Goal: Task Accomplishment & Management: Use online tool/utility

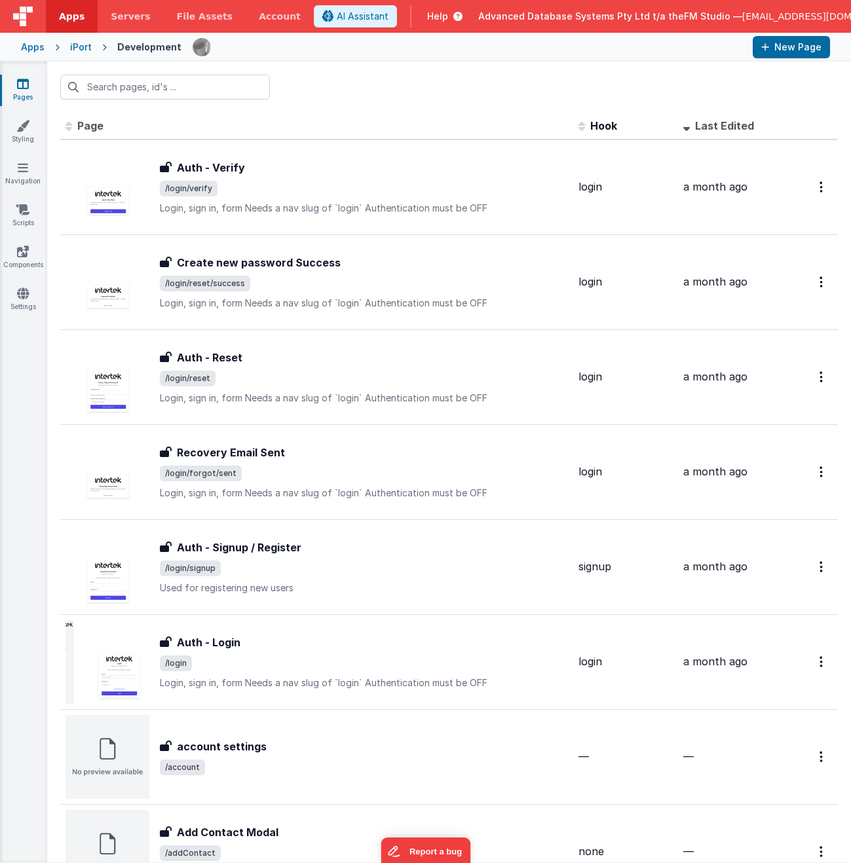
click at [161, 85] on input "text" at bounding box center [165, 87] width 210 height 25
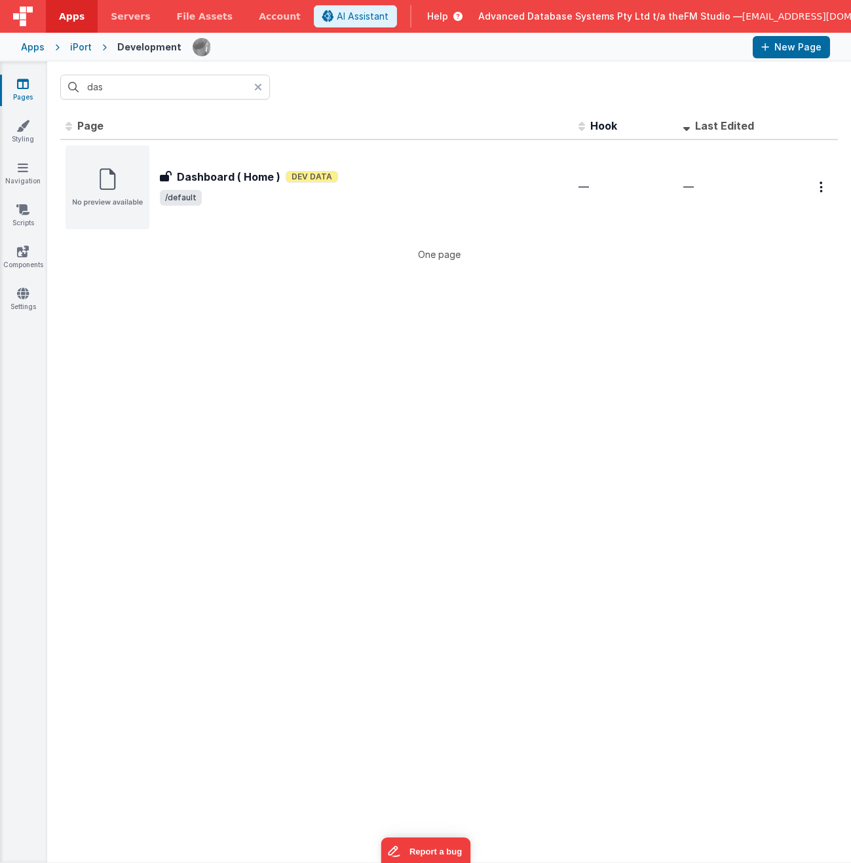
type input "dash"
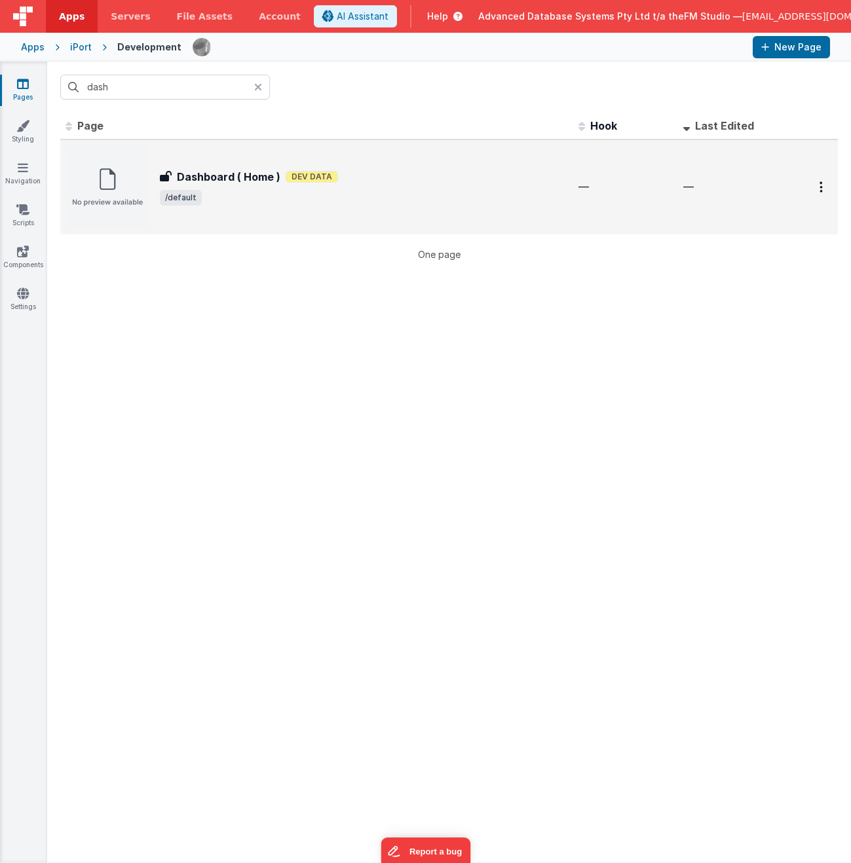
click at [217, 181] on h3 "Dashboard ( Home )" at bounding box center [229, 177] width 104 height 16
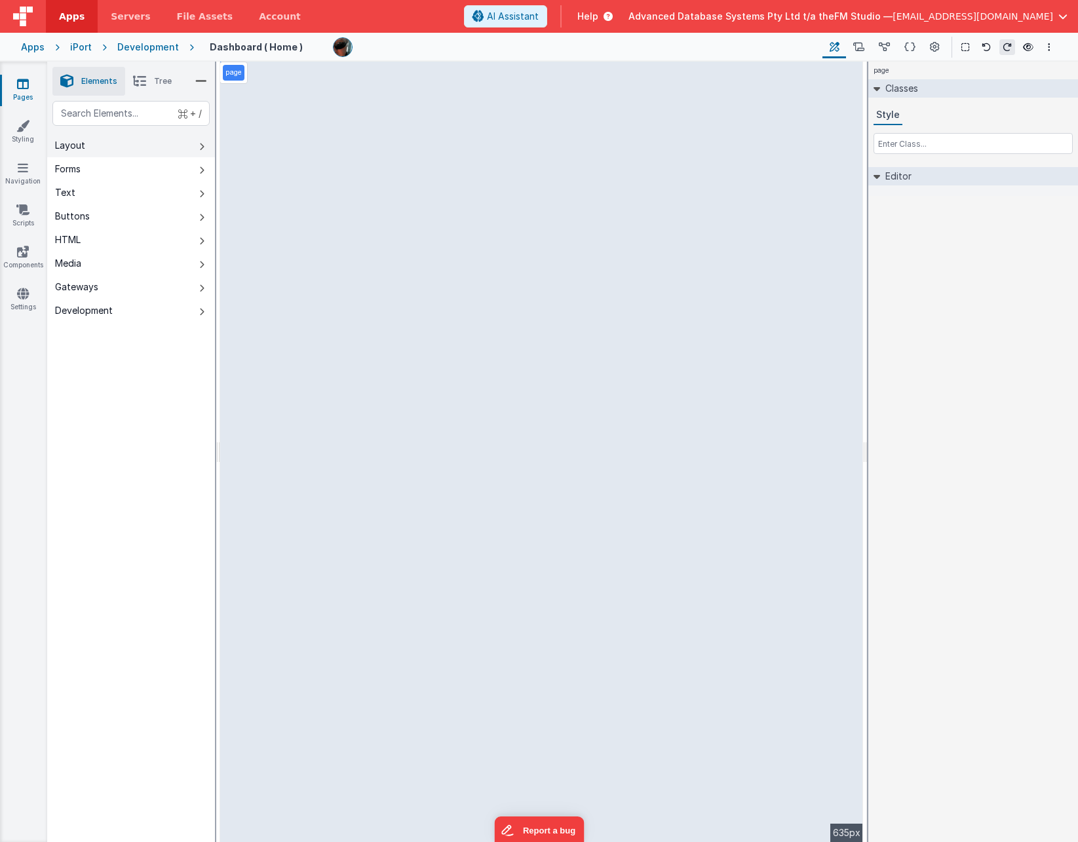
click at [113, 142] on button "Layout" at bounding box center [131, 146] width 168 height 24
click at [120, 164] on button "Forms" at bounding box center [131, 169] width 168 height 24
click at [123, 194] on button "Text" at bounding box center [131, 193] width 168 height 24
click at [117, 216] on button "Buttons" at bounding box center [131, 216] width 168 height 24
click at [116, 237] on button "HTML" at bounding box center [131, 240] width 168 height 24
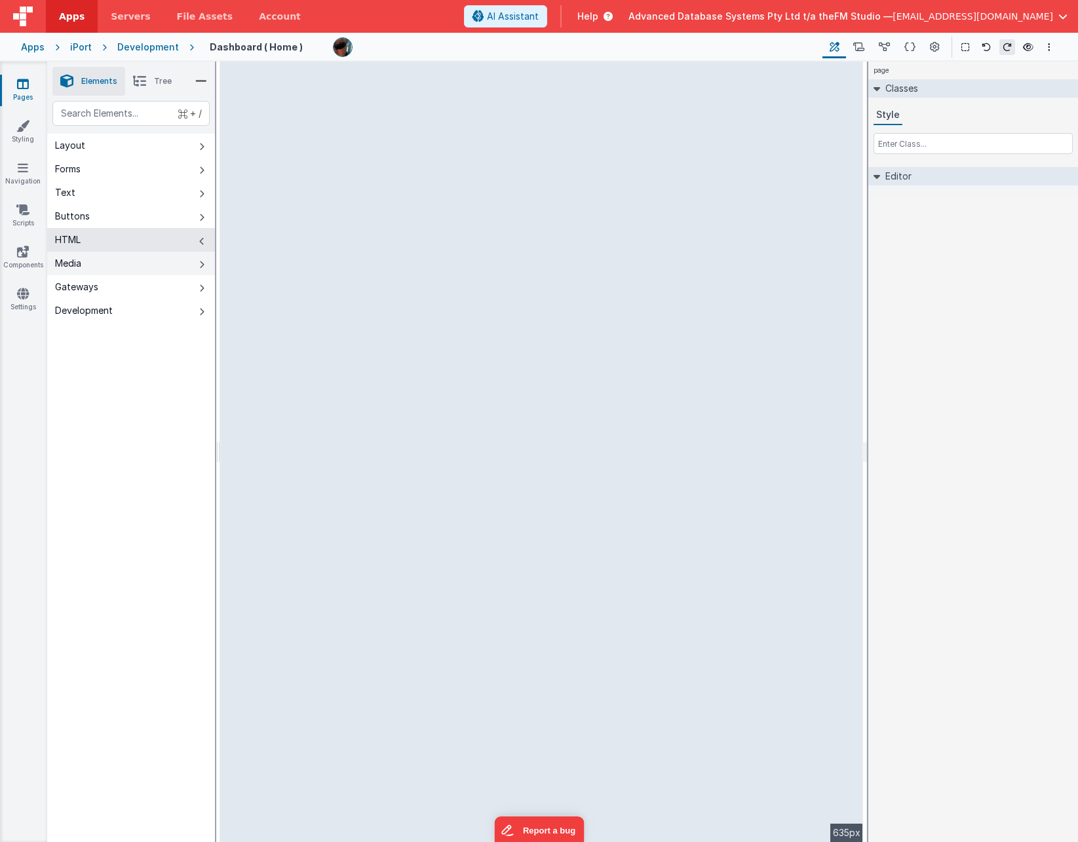
click at [111, 261] on button "Media" at bounding box center [131, 264] width 168 height 24
click at [111, 286] on button "Gateways" at bounding box center [131, 287] width 168 height 24
click at [109, 312] on div "Development" at bounding box center [84, 310] width 58 height 13
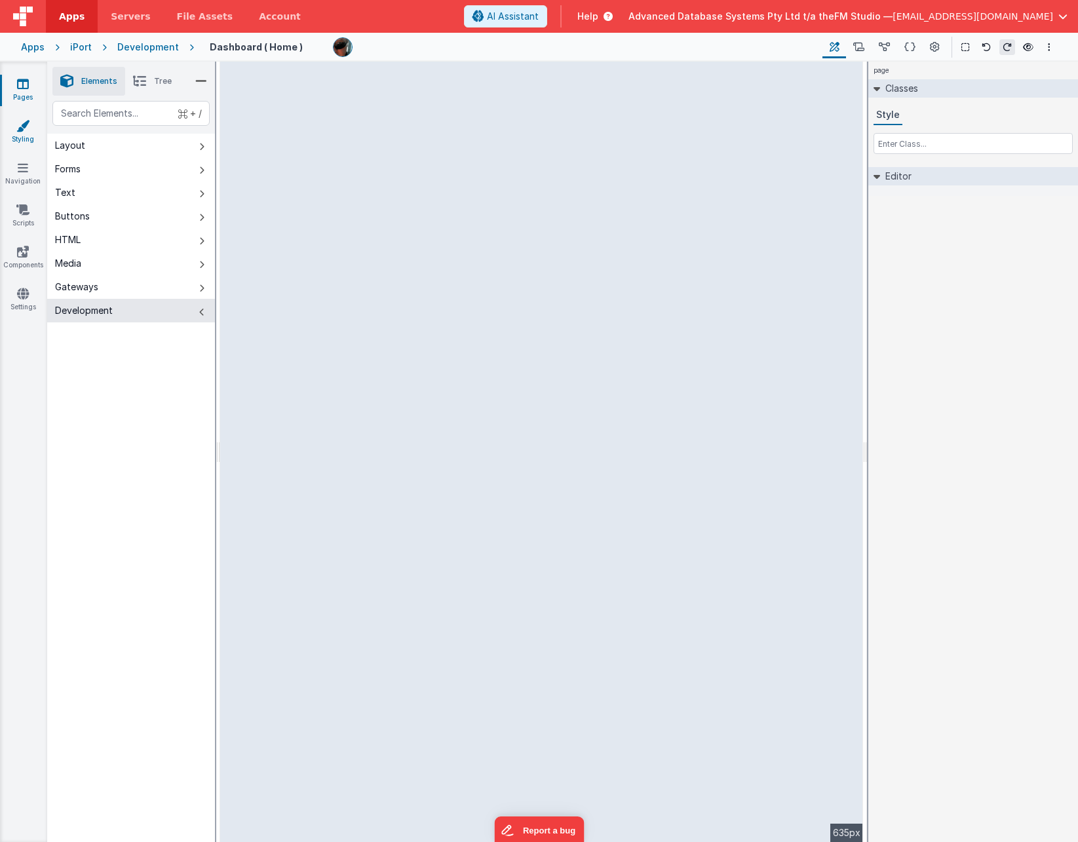
click at [26, 124] on icon at bounding box center [22, 125] width 13 height 13
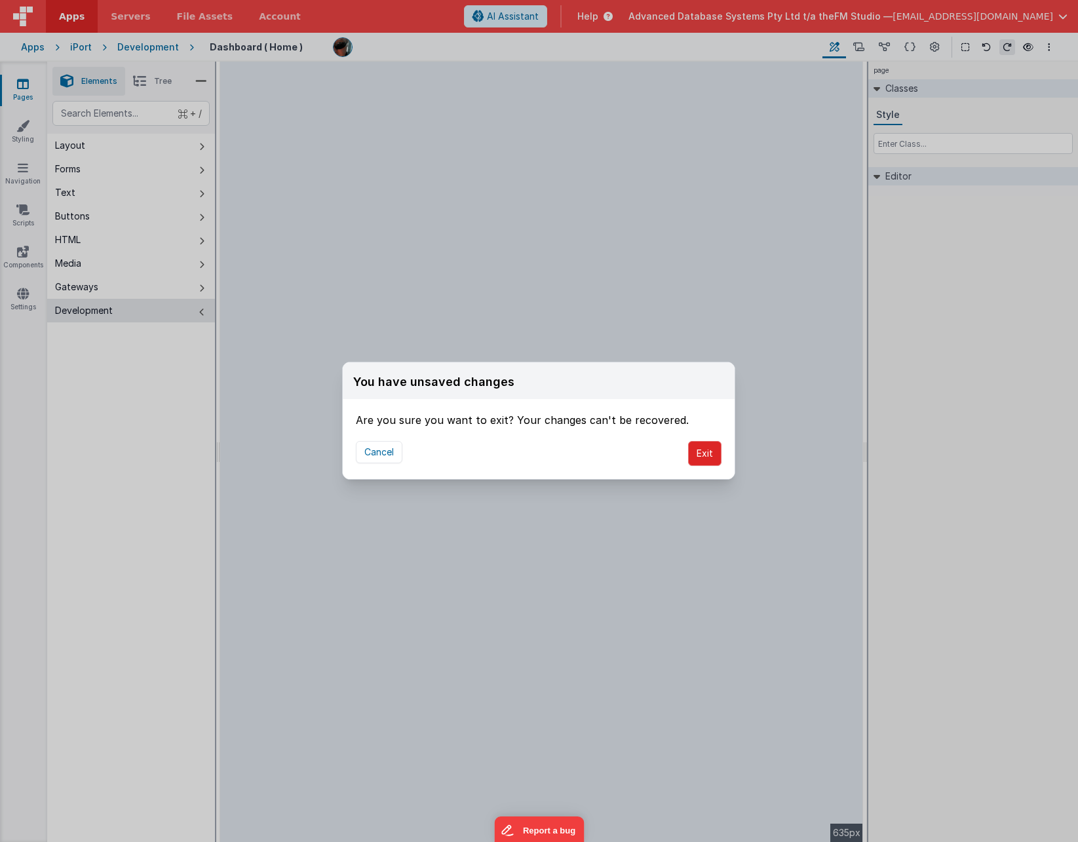
click at [701, 453] on button "Exit" at bounding box center [704, 453] width 33 height 25
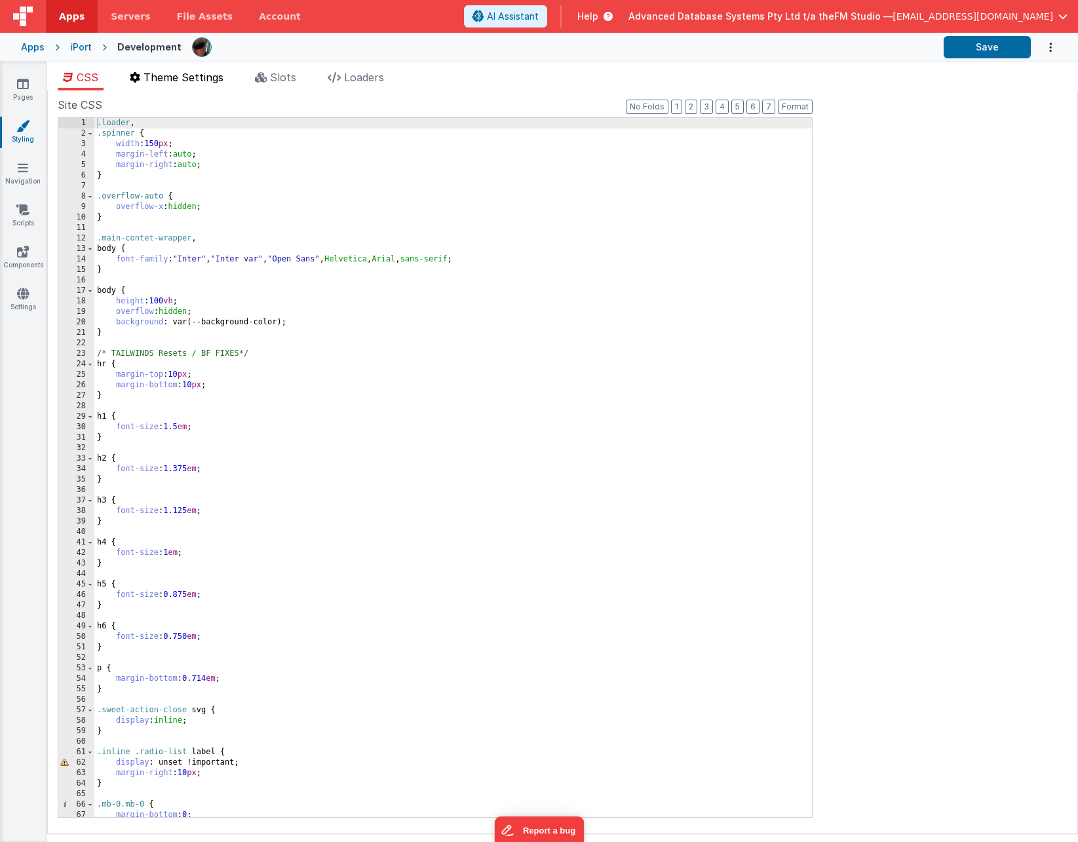
click at [181, 81] on span "Theme Settings" at bounding box center [183, 77] width 80 height 13
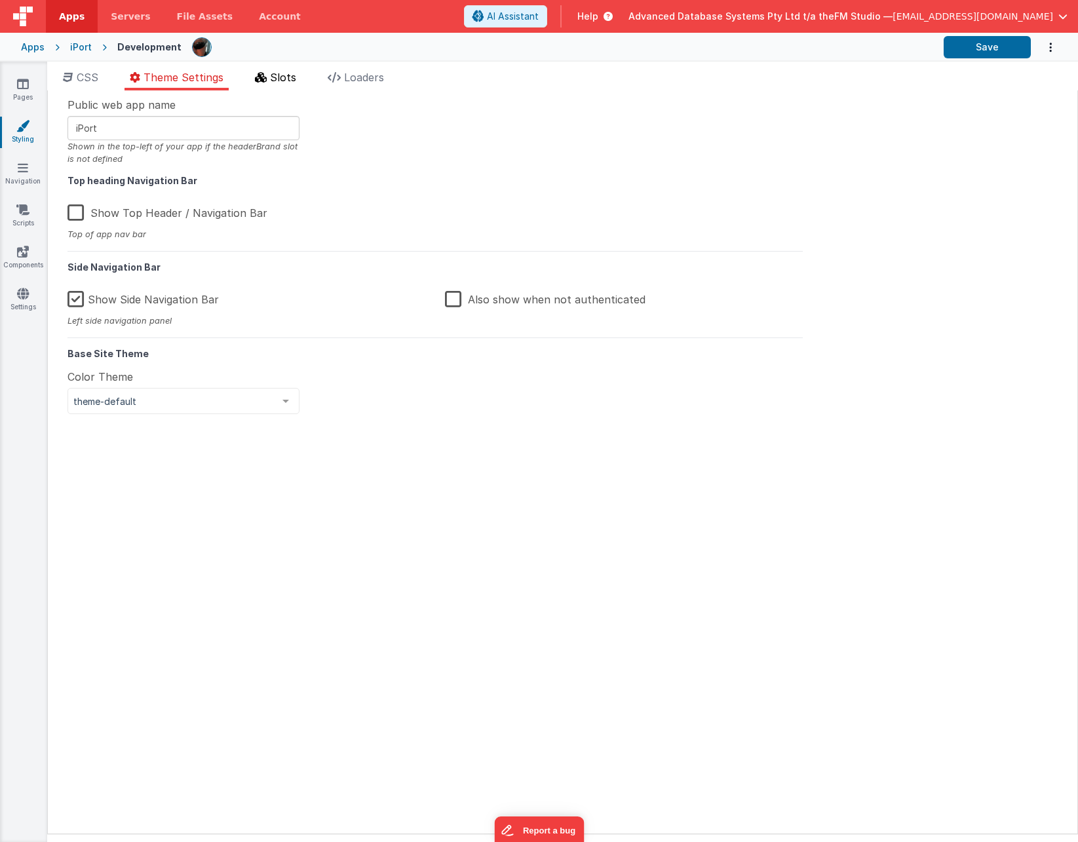
click at [275, 77] on span "Slots" at bounding box center [283, 77] width 26 height 13
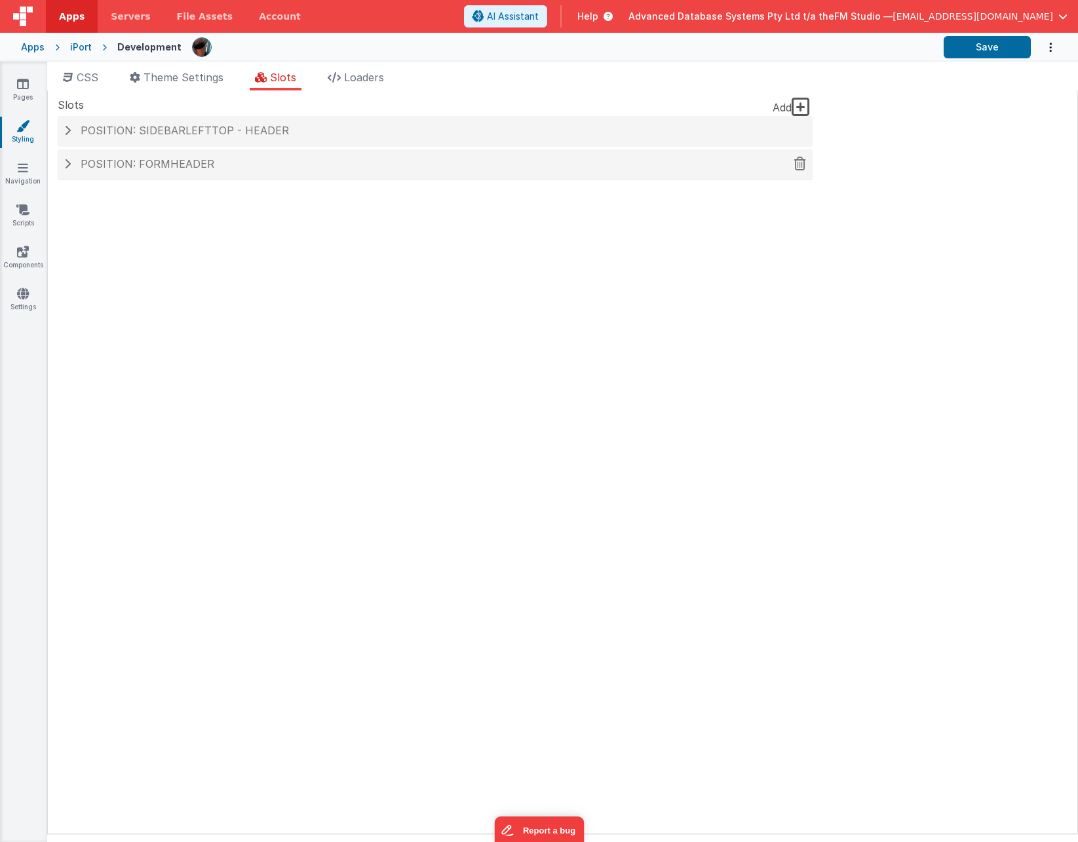
click at [69, 162] on span at bounding box center [67, 164] width 7 height 10
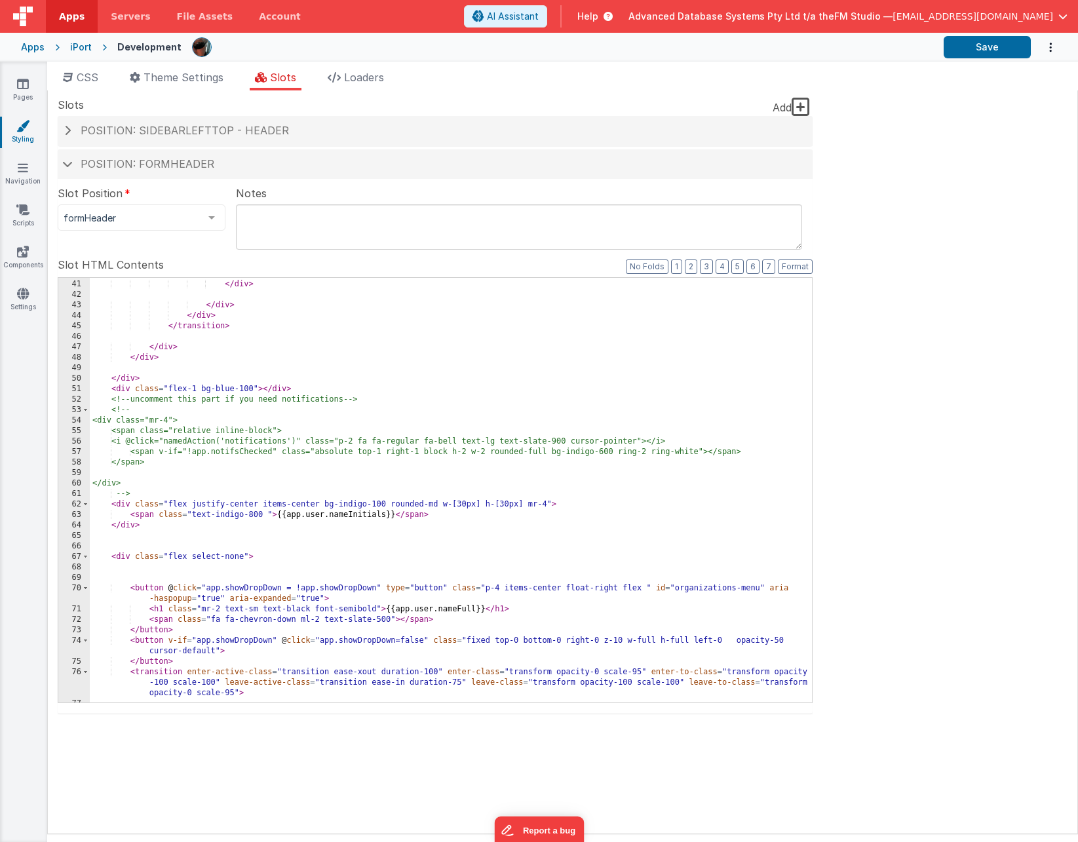
scroll to position [533, 0]
click at [75, 129] on h4 "Position: sidebarLeftTop - header" at bounding box center [435, 131] width 742 height 12
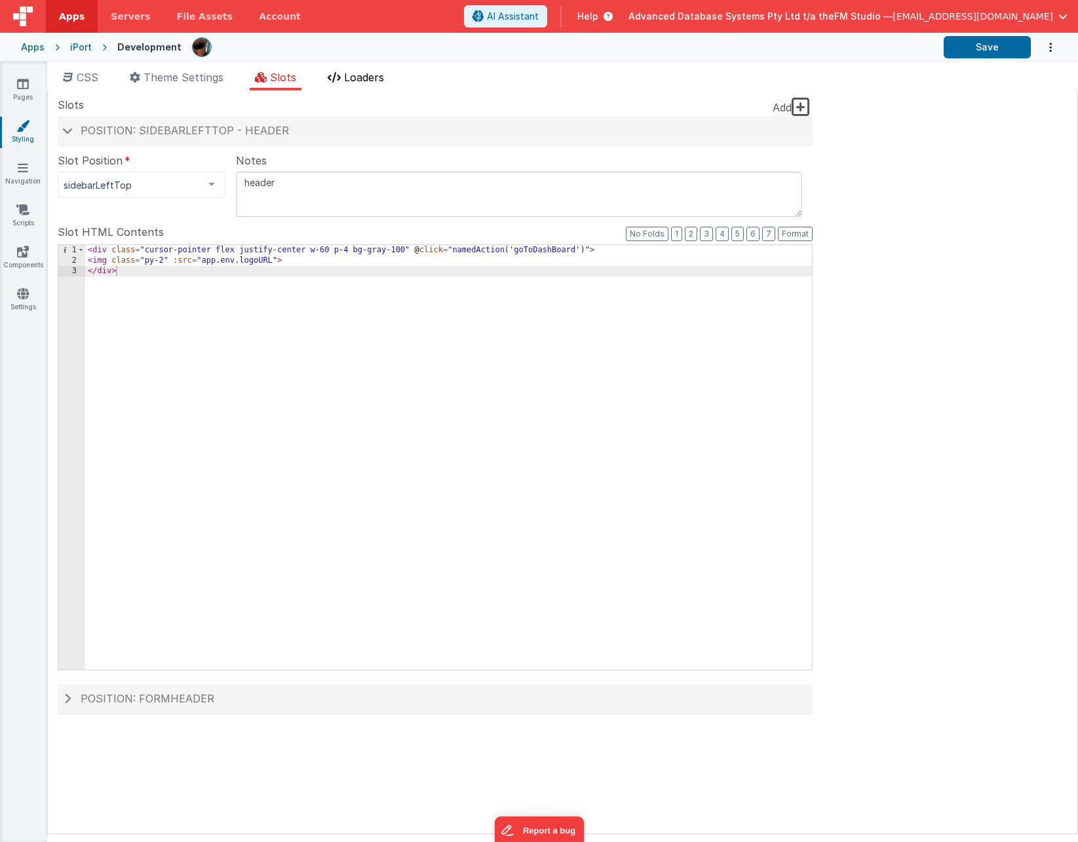
click at [364, 78] on span "Loaders" at bounding box center [364, 77] width 40 height 13
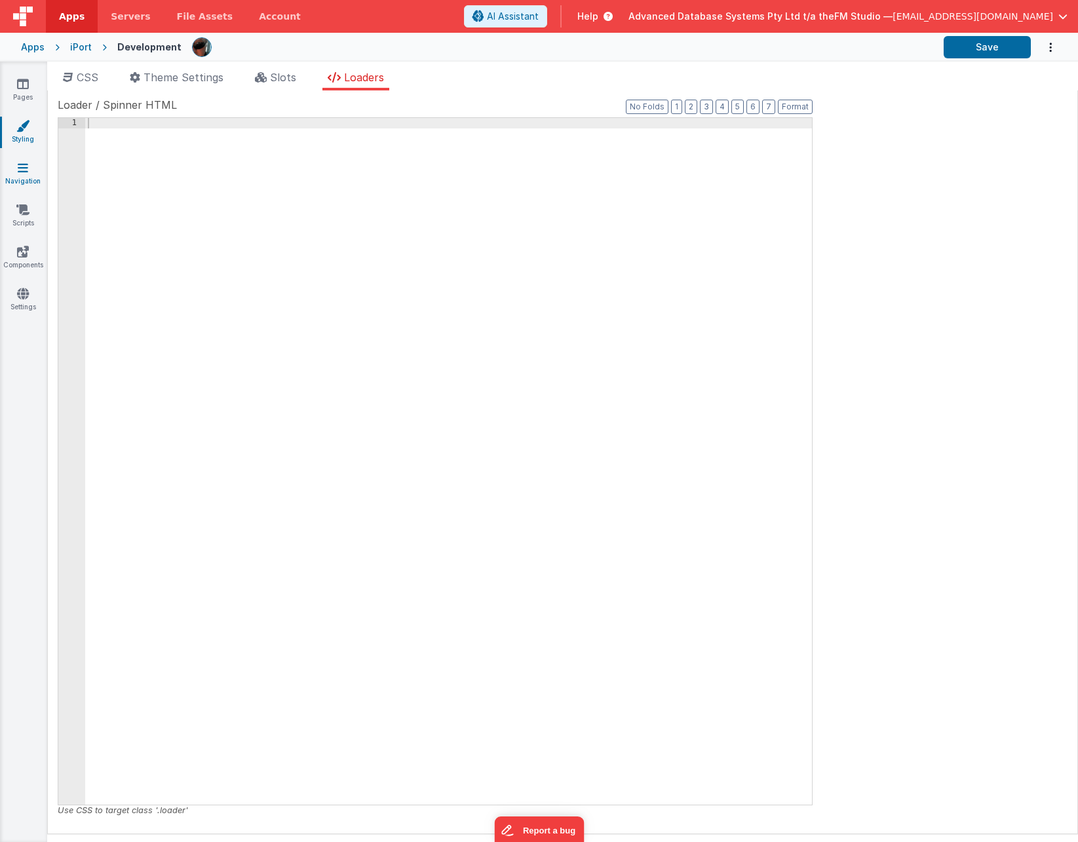
click at [26, 181] on link "Navigation" at bounding box center [22, 174] width 47 height 26
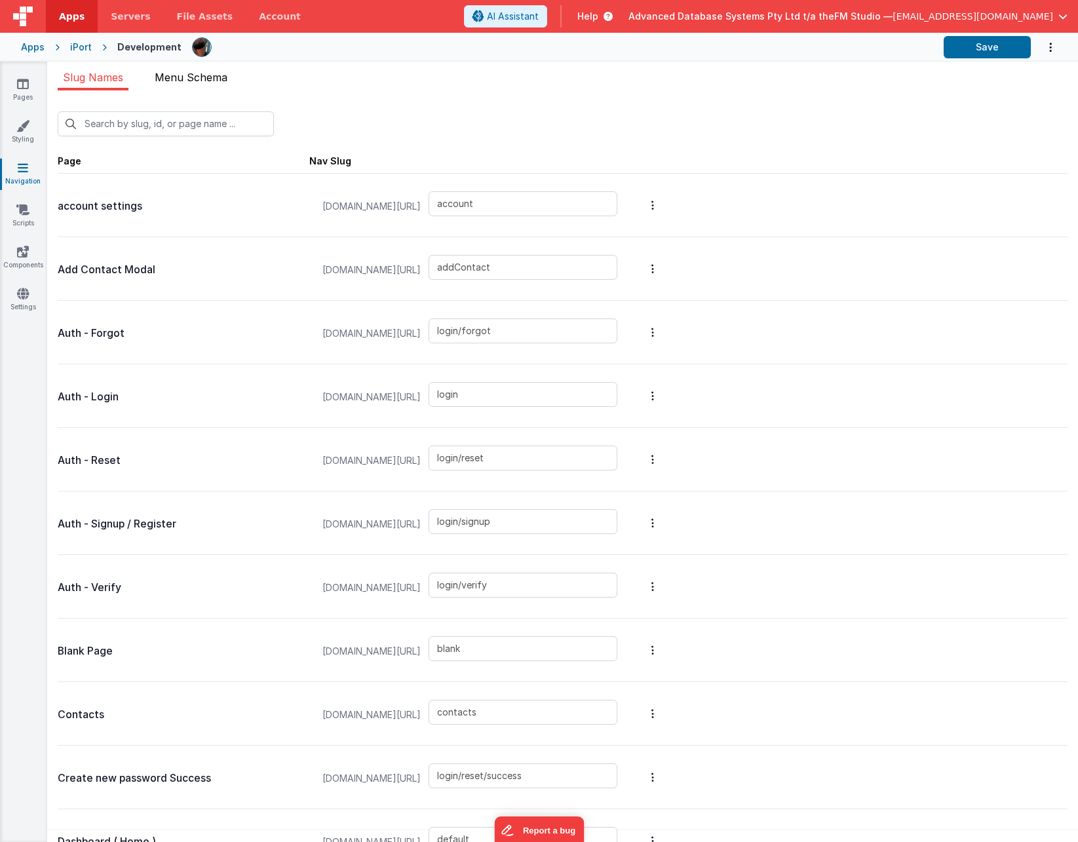
click at [185, 82] on span "Menu Schema" at bounding box center [191, 77] width 73 height 13
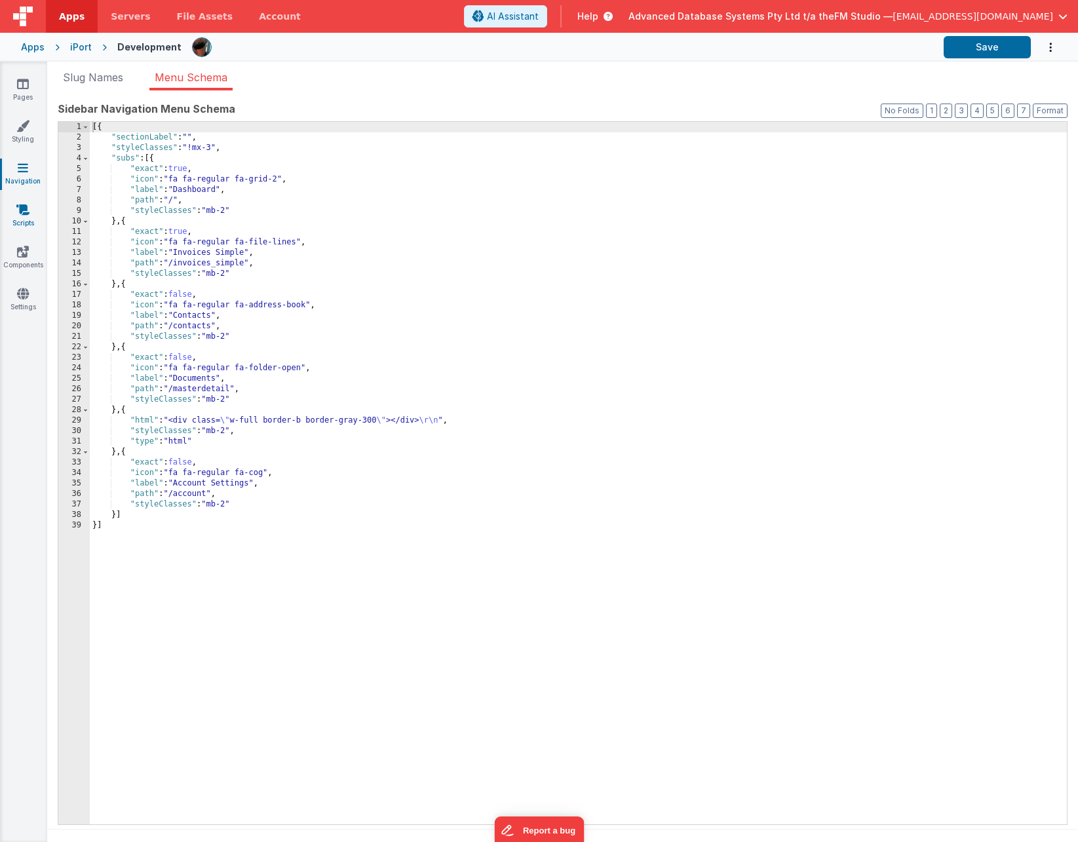
click at [22, 216] on icon at bounding box center [22, 209] width 13 height 13
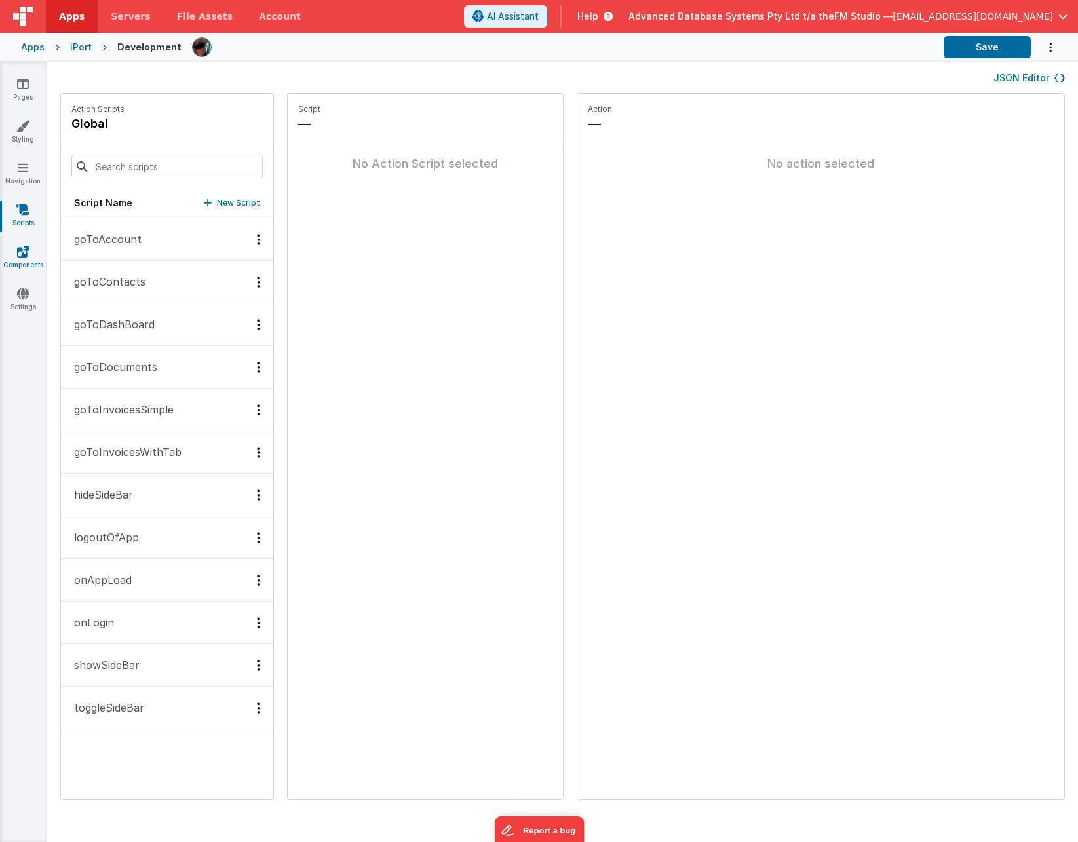
click at [19, 267] on link "Components" at bounding box center [22, 258] width 47 height 26
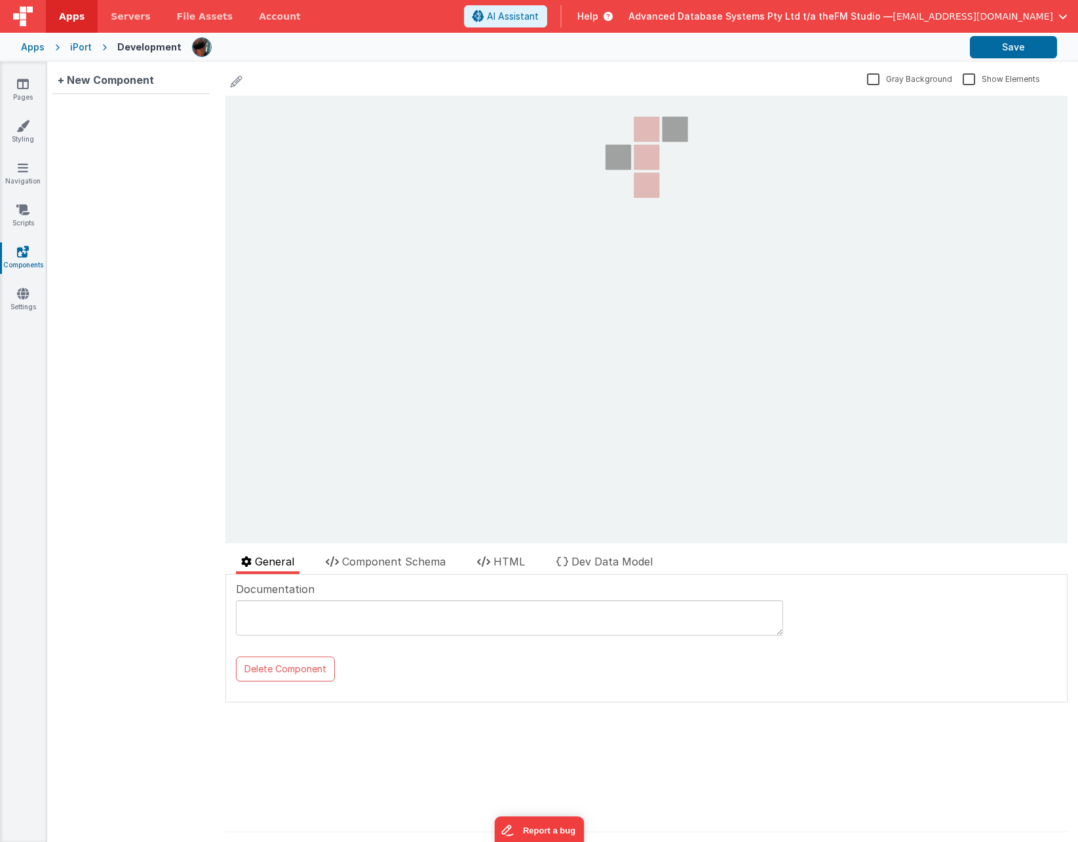
click at [29, 199] on div "Pages Styling Navigation Scripts Components Settings" at bounding box center [23, 452] width 47 height 780
click at [24, 213] on icon at bounding box center [22, 209] width 13 height 13
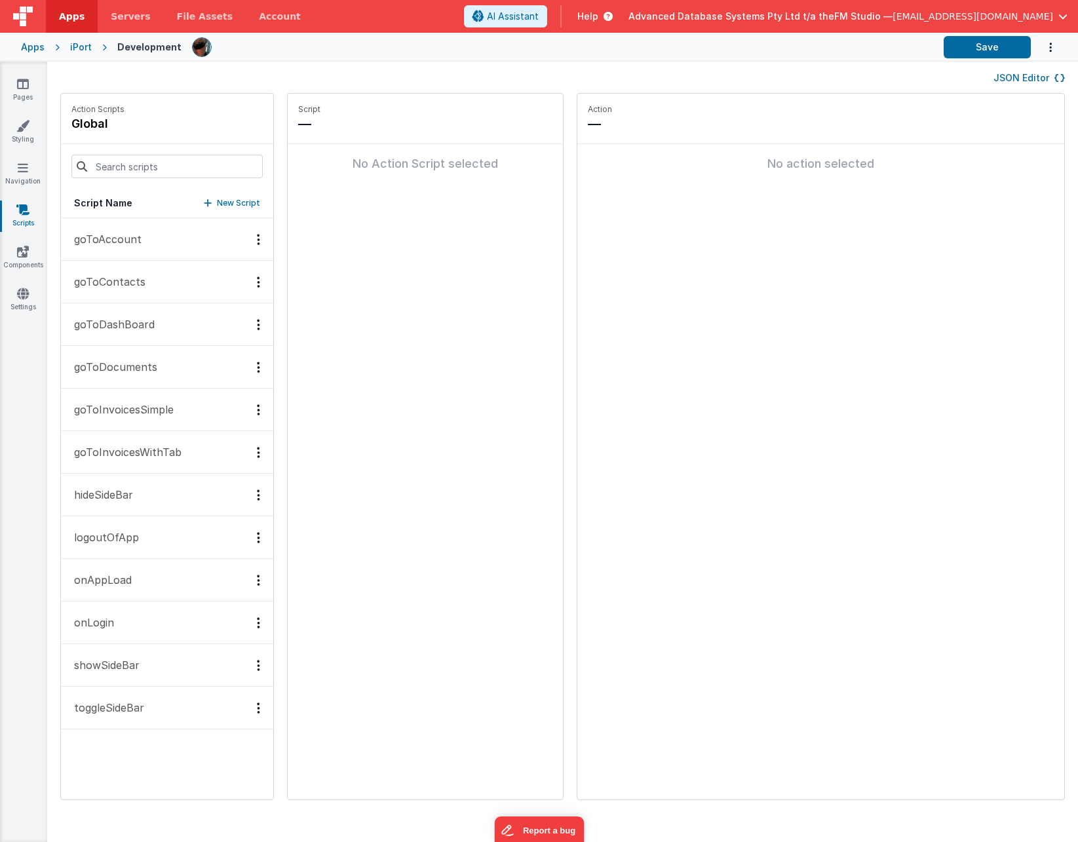
click at [121, 578] on p "onAppLoad" at bounding box center [99, 580] width 66 height 16
click at [114, 531] on p "logoutOfApp" at bounding box center [102, 537] width 73 height 16
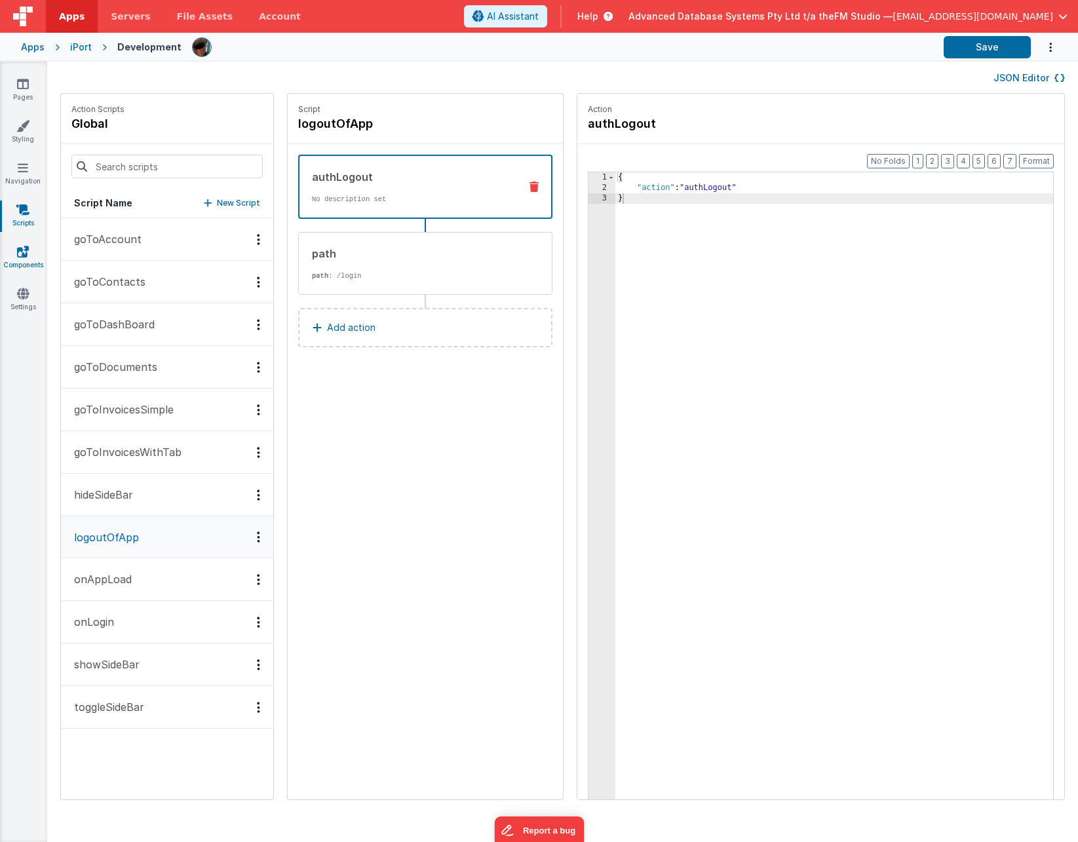
click at [23, 250] on icon at bounding box center [23, 251] width 12 height 13
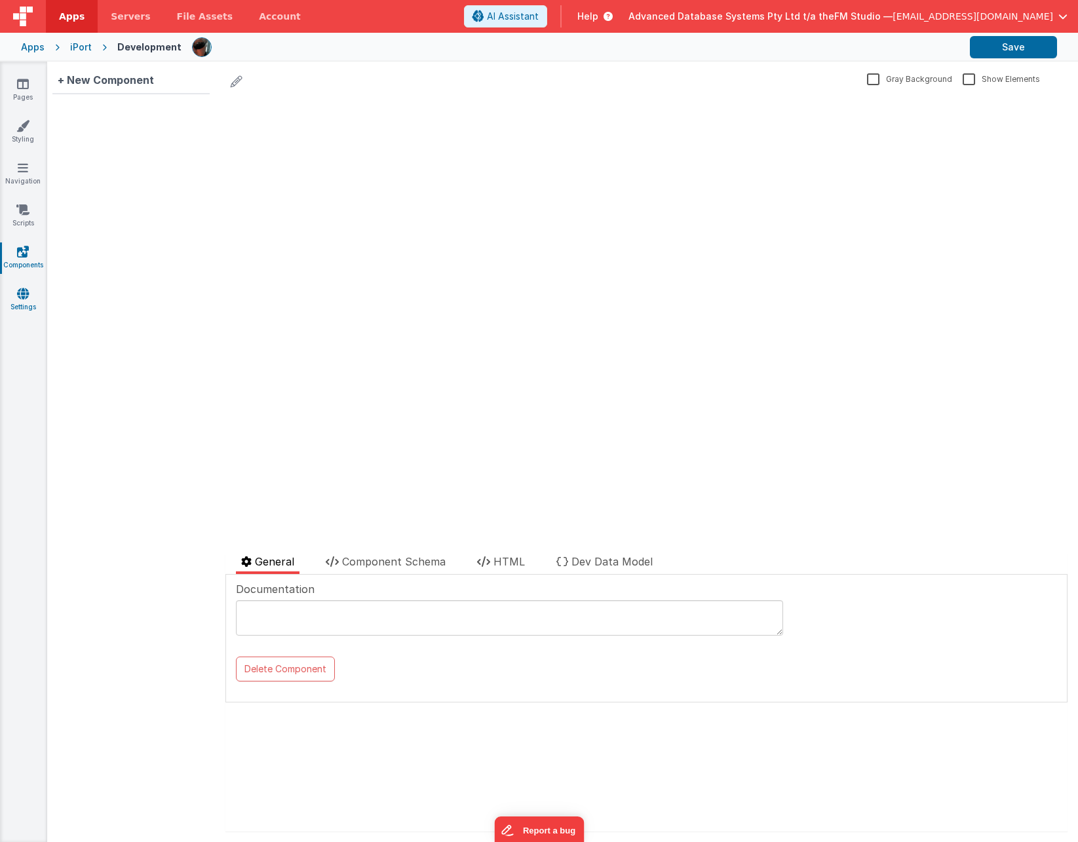
click at [21, 294] on icon at bounding box center [23, 293] width 12 height 13
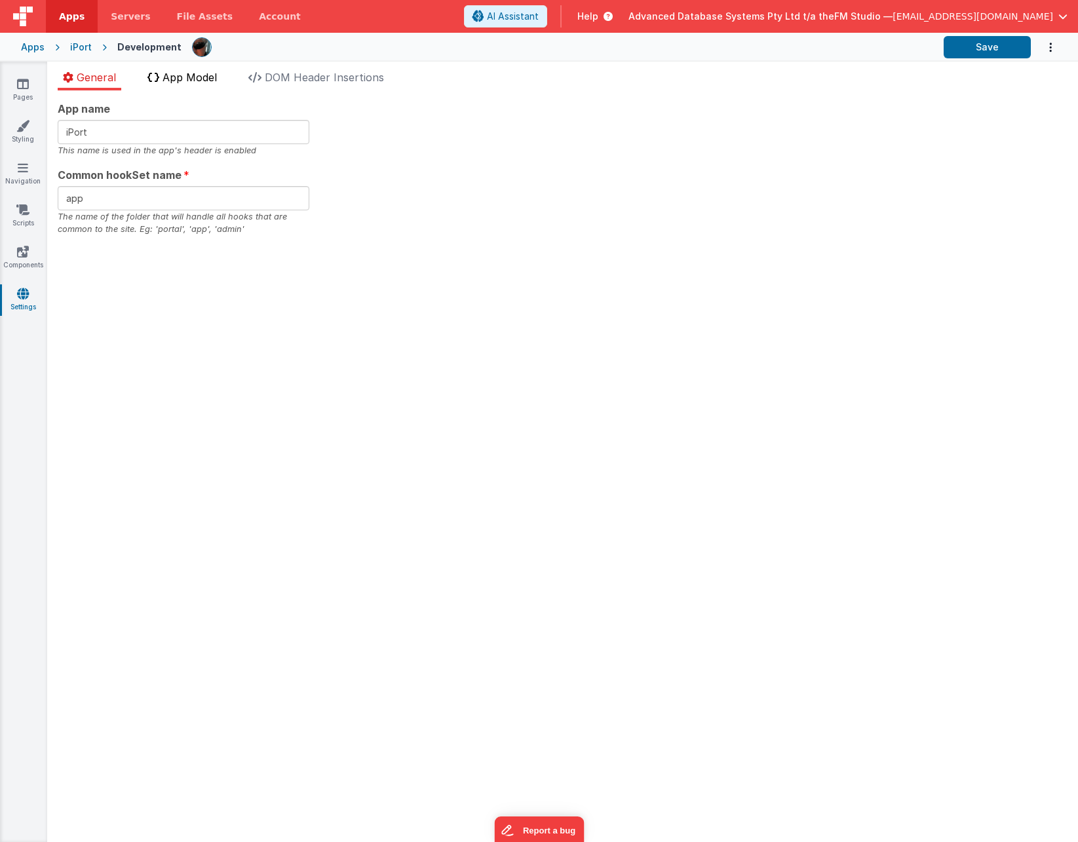
click at [171, 77] on span "App Model" at bounding box center [189, 77] width 54 height 13
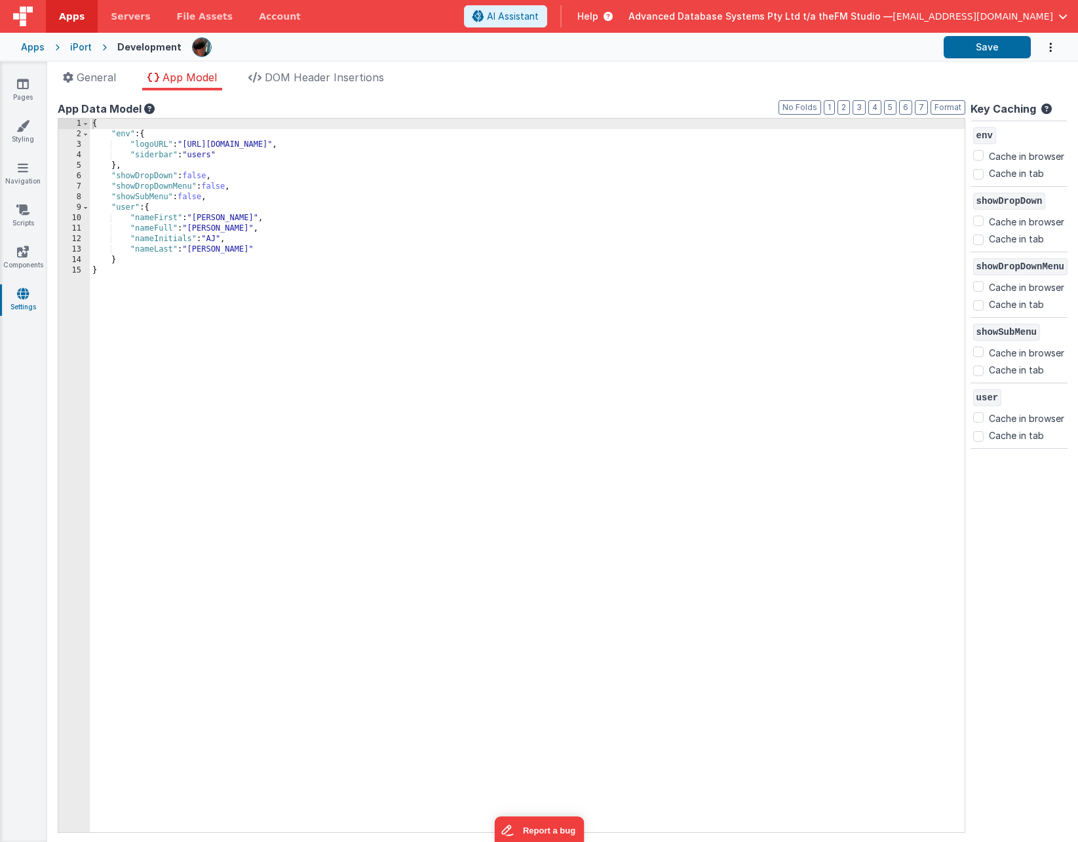
click at [151, 107] on icon at bounding box center [148, 109] width 13 height 10
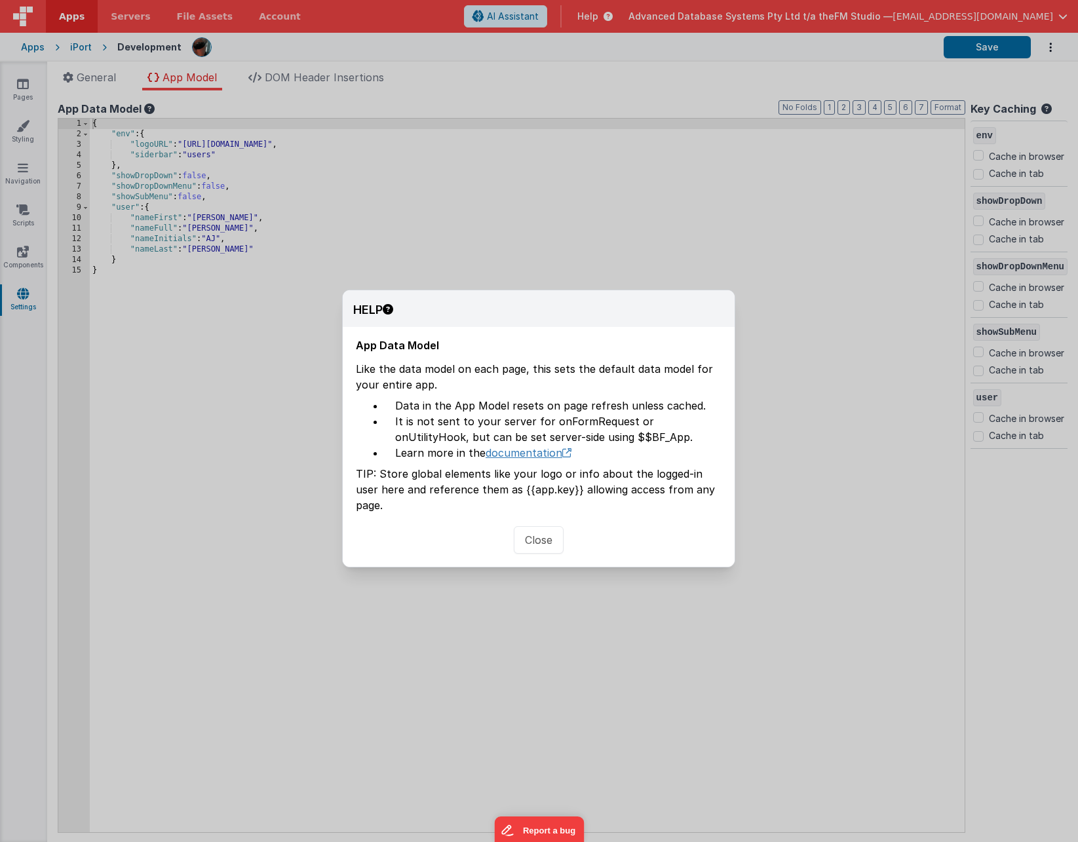
click at [531, 456] on link "documentation" at bounding box center [528, 452] width 86 height 13
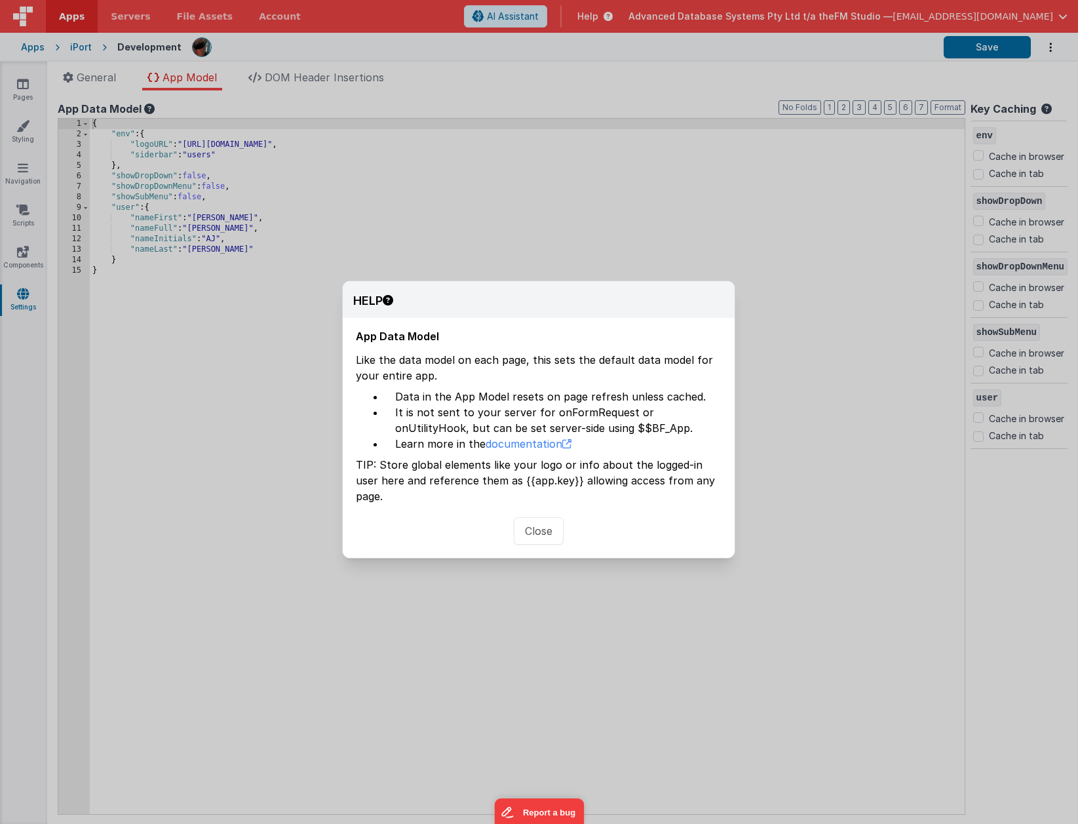
click at [543, 517] on button "Close" at bounding box center [539, 531] width 50 height 28
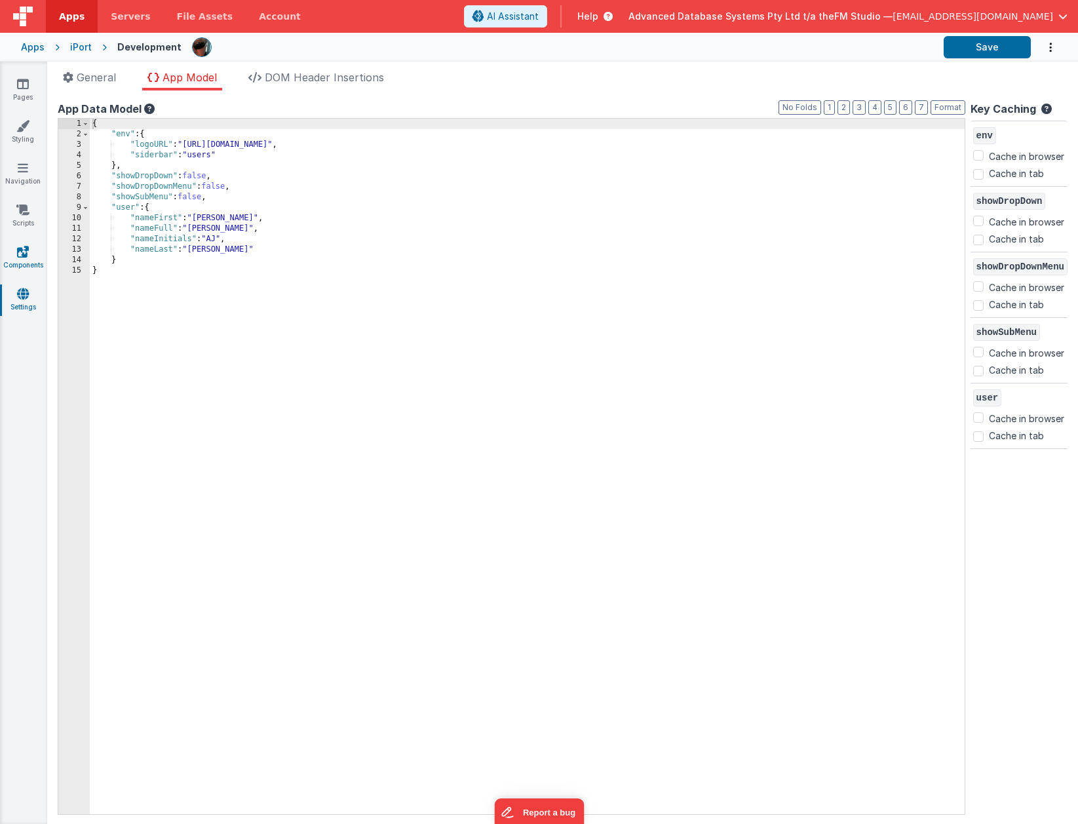
click at [26, 83] on icon at bounding box center [23, 83] width 12 height 13
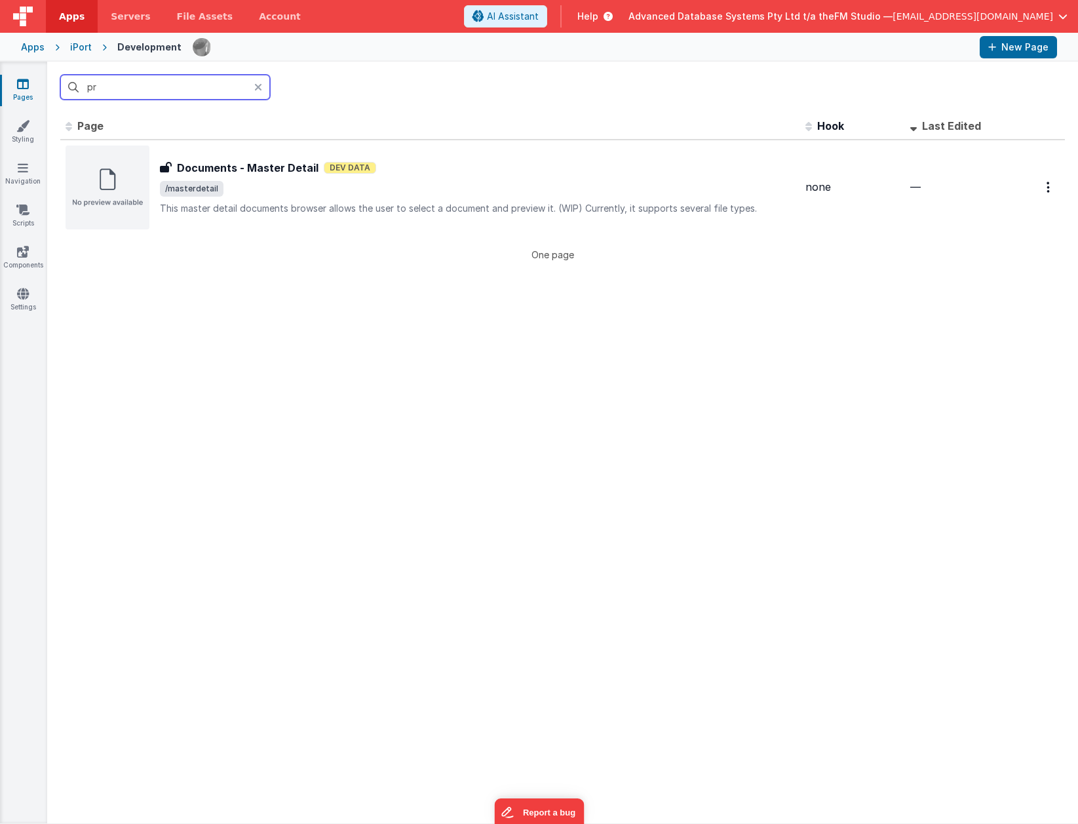
type input "p"
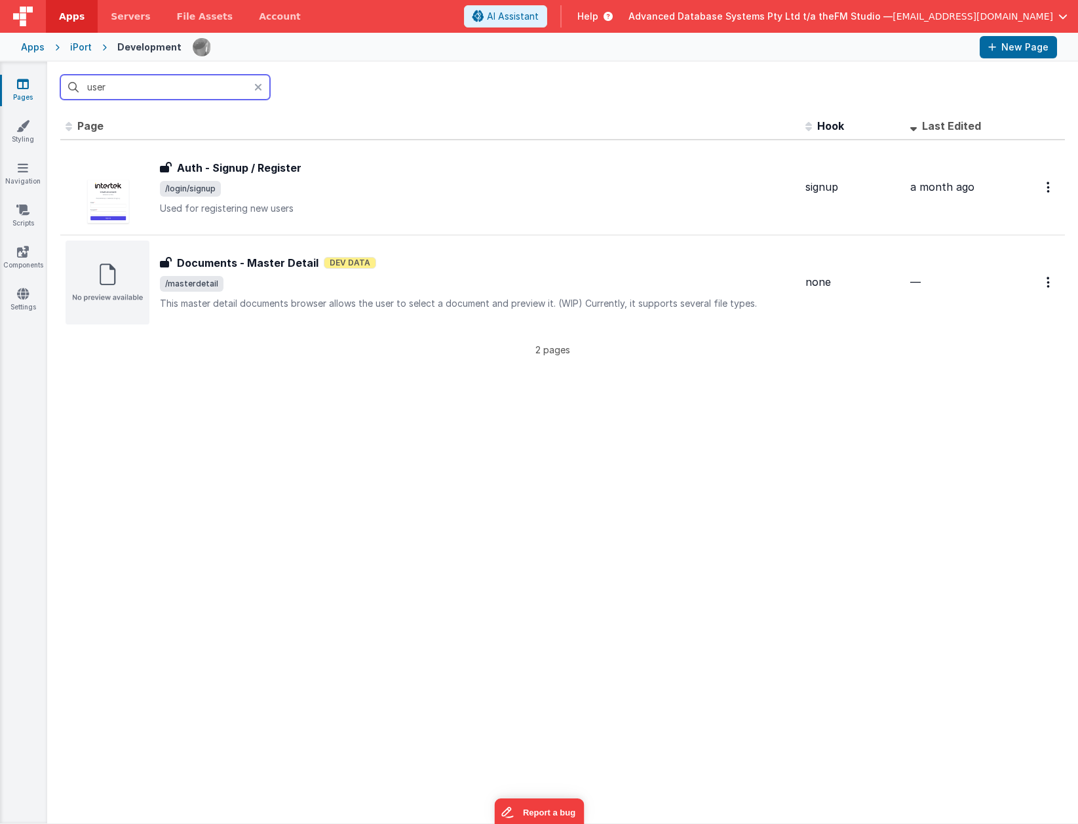
click at [130, 94] on input "user" at bounding box center [165, 87] width 210 height 25
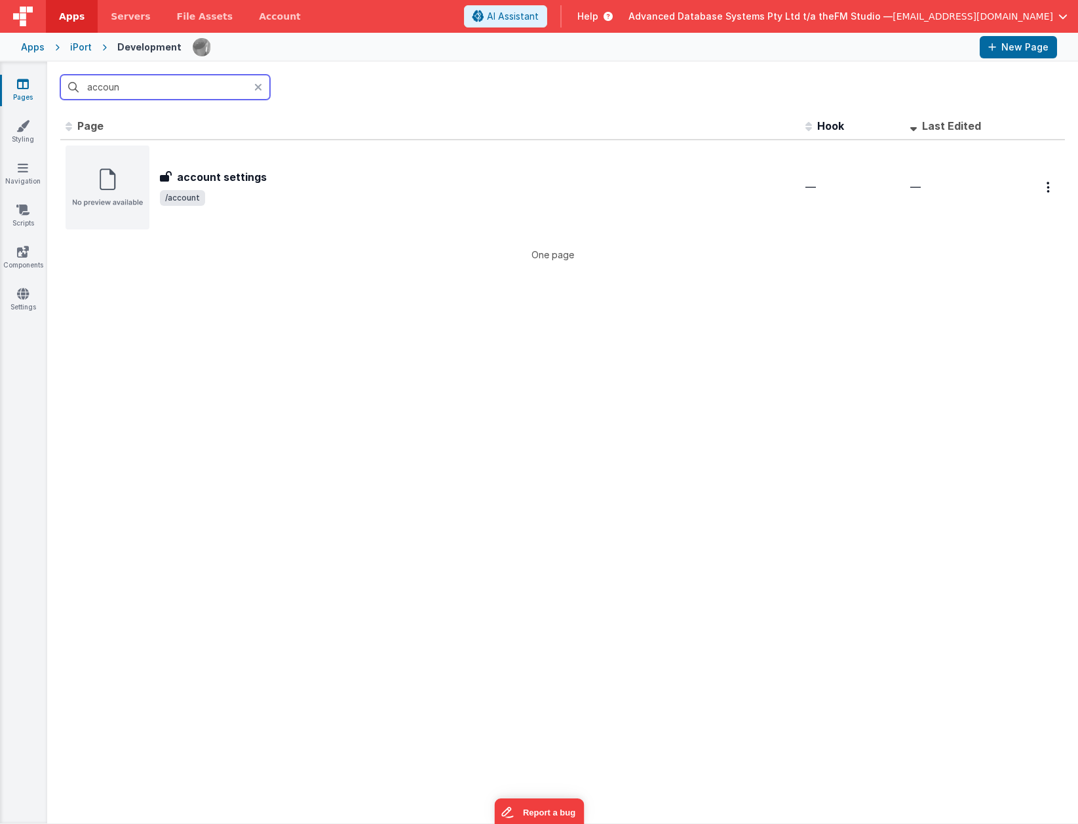
type input "account"
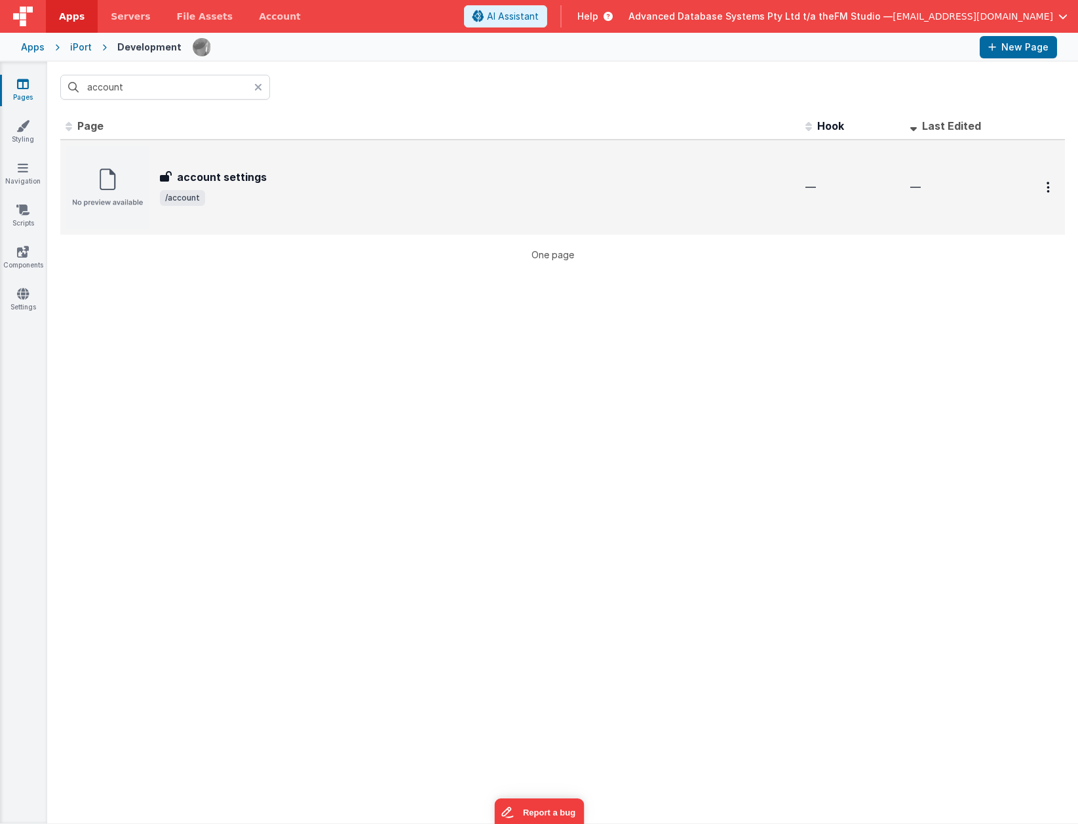
click at [218, 176] on h3 "account settings" at bounding box center [222, 177] width 90 height 16
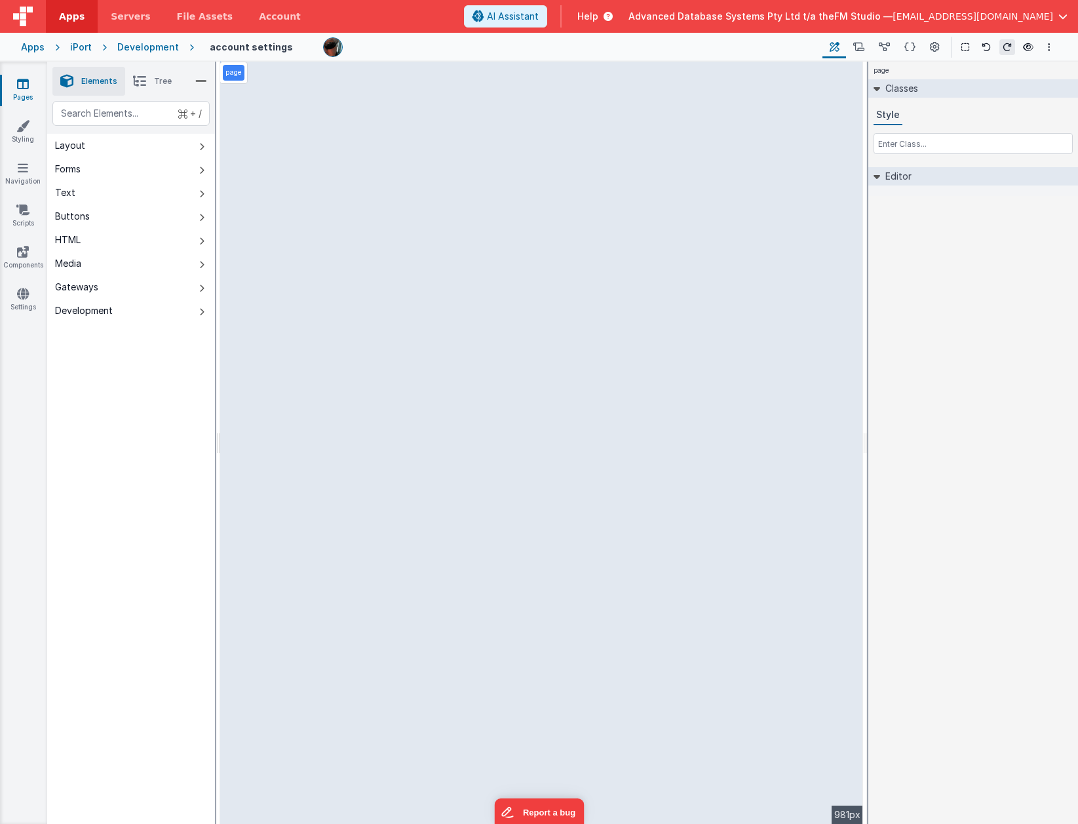
click at [302, 316] on div "page --> 981px" at bounding box center [541, 443] width 643 height 762
click at [145, 79] on icon at bounding box center [139, 81] width 13 height 18
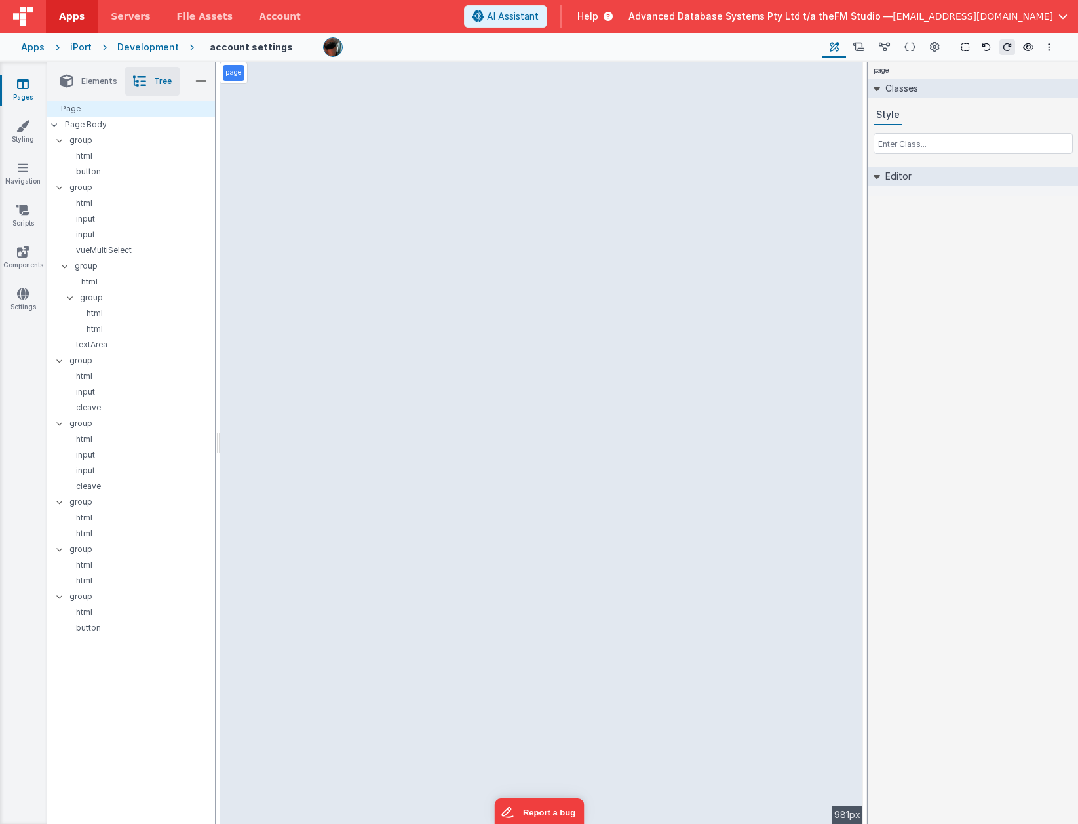
click at [200, 81] on icon at bounding box center [201, 81] width 12 height 18
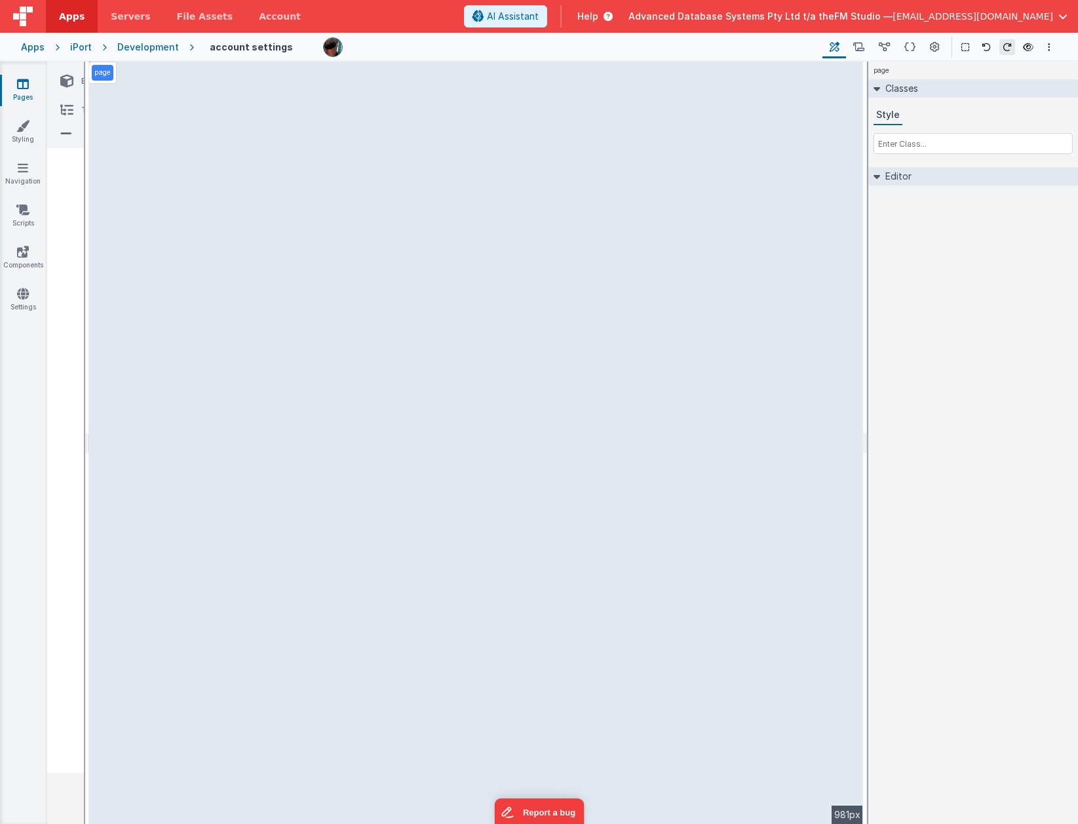
click at [281, 203] on div "page --> 981px" at bounding box center [476, 443] width 774 height 762
click at [214, 217] on div "page --> 981px" at bounding box center [476, 443] width 774 height 762
click at [850, 172] on icon at bounding box center [876, 176] width 7 height 10
click at [850, 172] on div "Editor" at bounding box center [973, 176] width 210 height 18
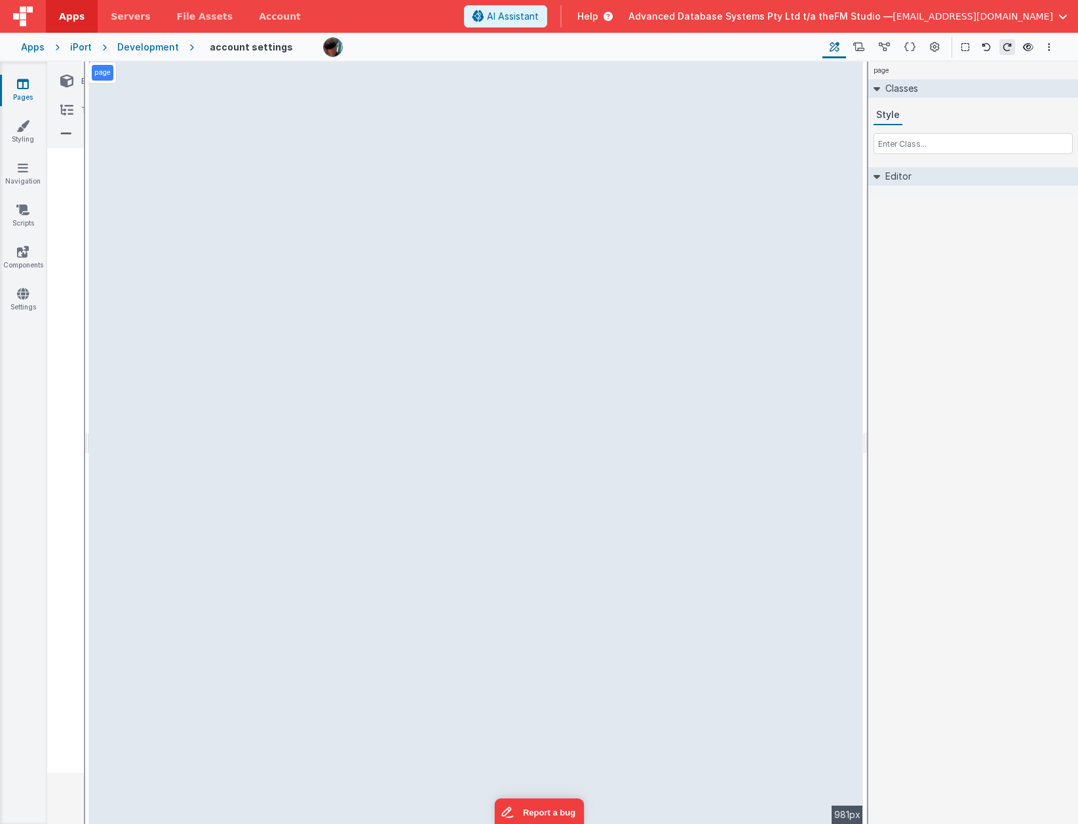
click at [850, 88] on icon at bounding box center [876, 88] width 7 height 10
click at [850, 88] on icon at bounding box center [876, 88] width 10 height 7
click at [850, 44] on icon at bounding box center [909, 48] width 11 height 14
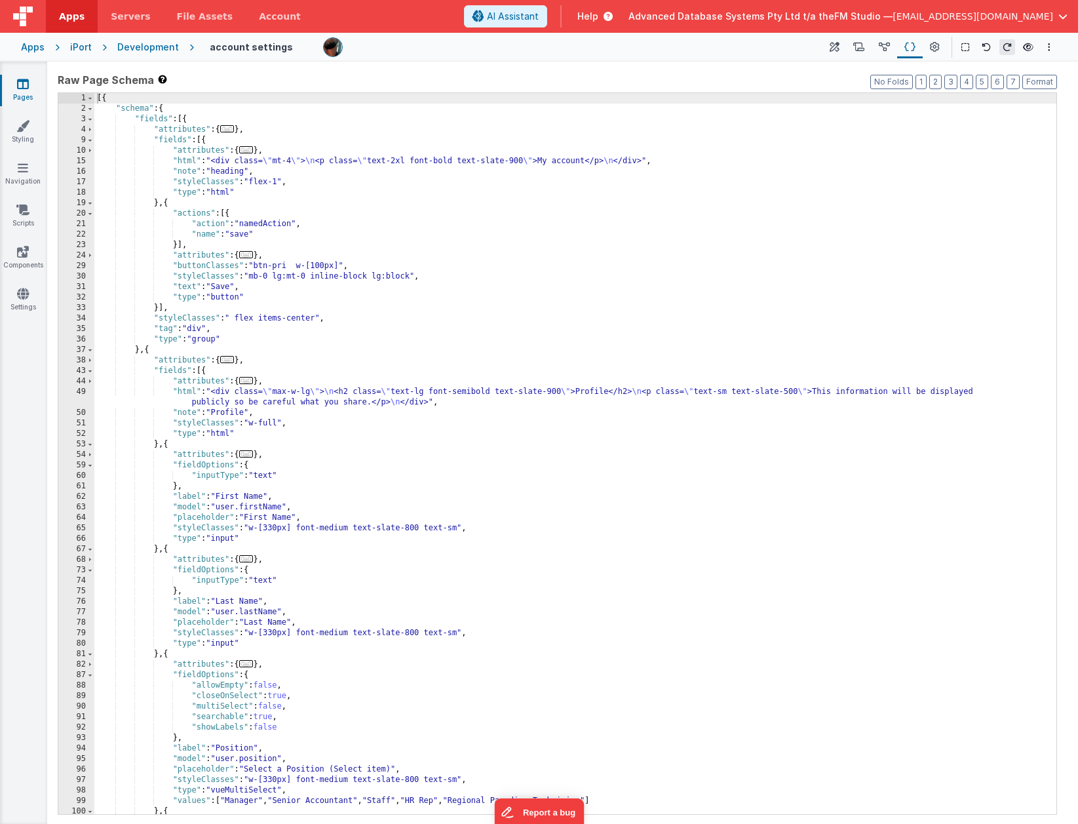
click at [850, 394] on div "[{ "schema" : { "fields" : [{ "attributes" : { ... } , "fields" : [{ "attribute…" at bounding box center [575, 464] width 962 height 742
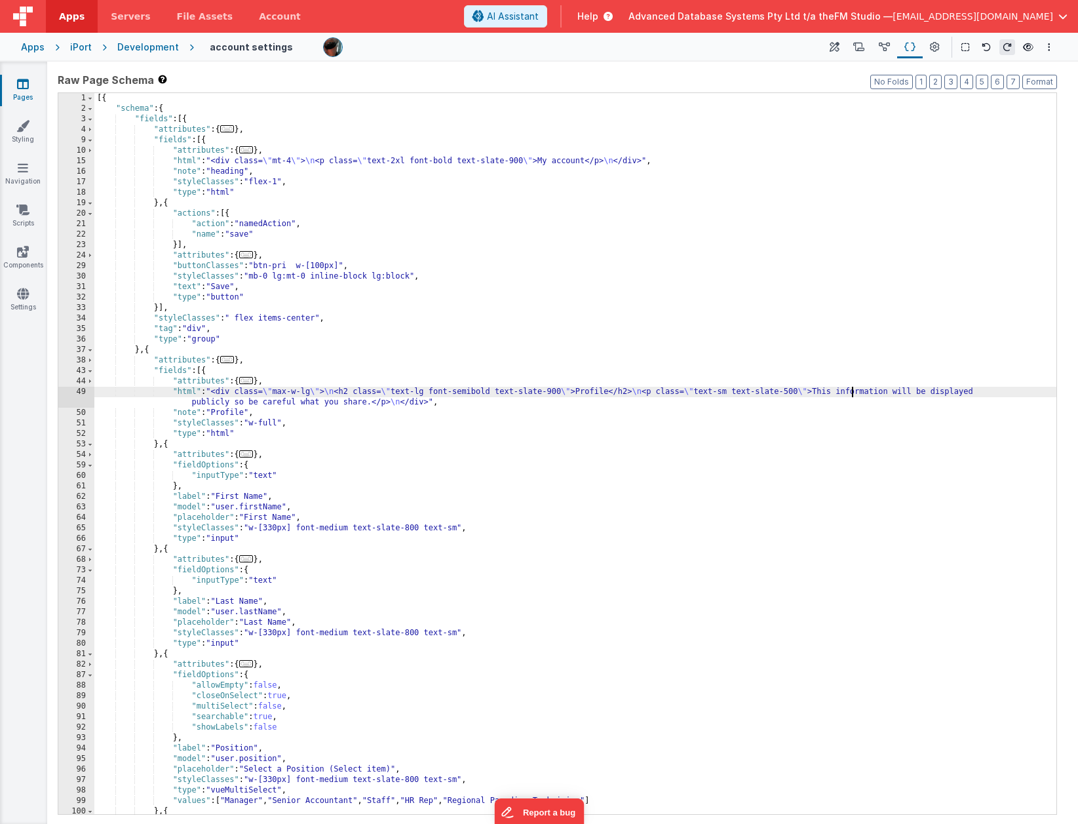
click at [369, 403] on div "[{ "schema" : { "fields" : [{ "attributes" : { ... } , "fields" : [{ "attribute…" at bounding box center [575, 464] width 962 height 742
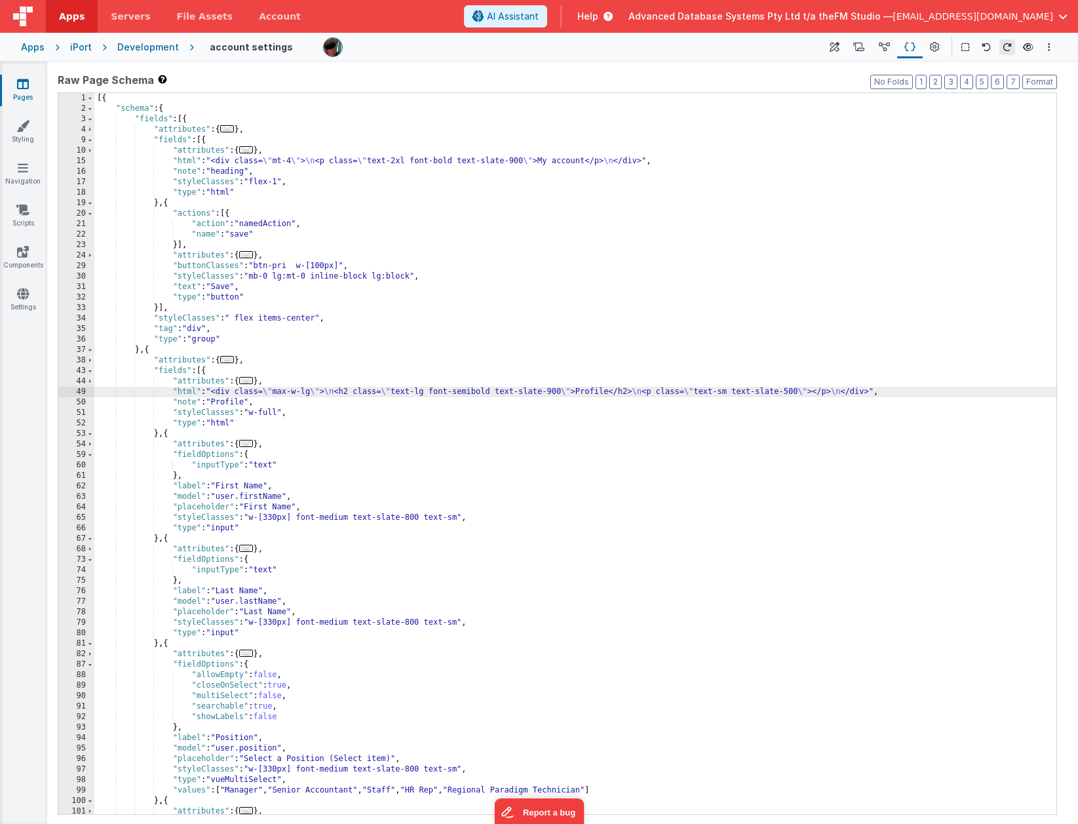
click at [252, 381] on span "..." at bounding box center [246, 380] width 14 height 7
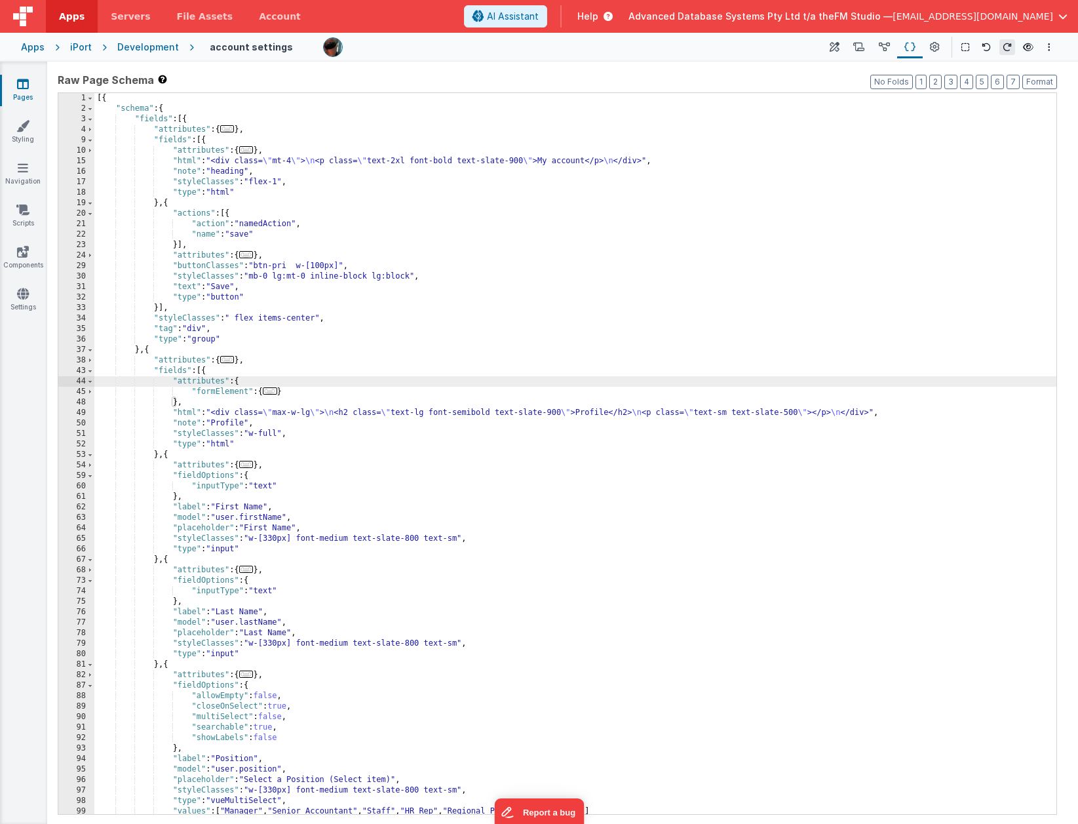
click at [273, 393] on span "..." at bounding box center [270, 390] width 14 height 7
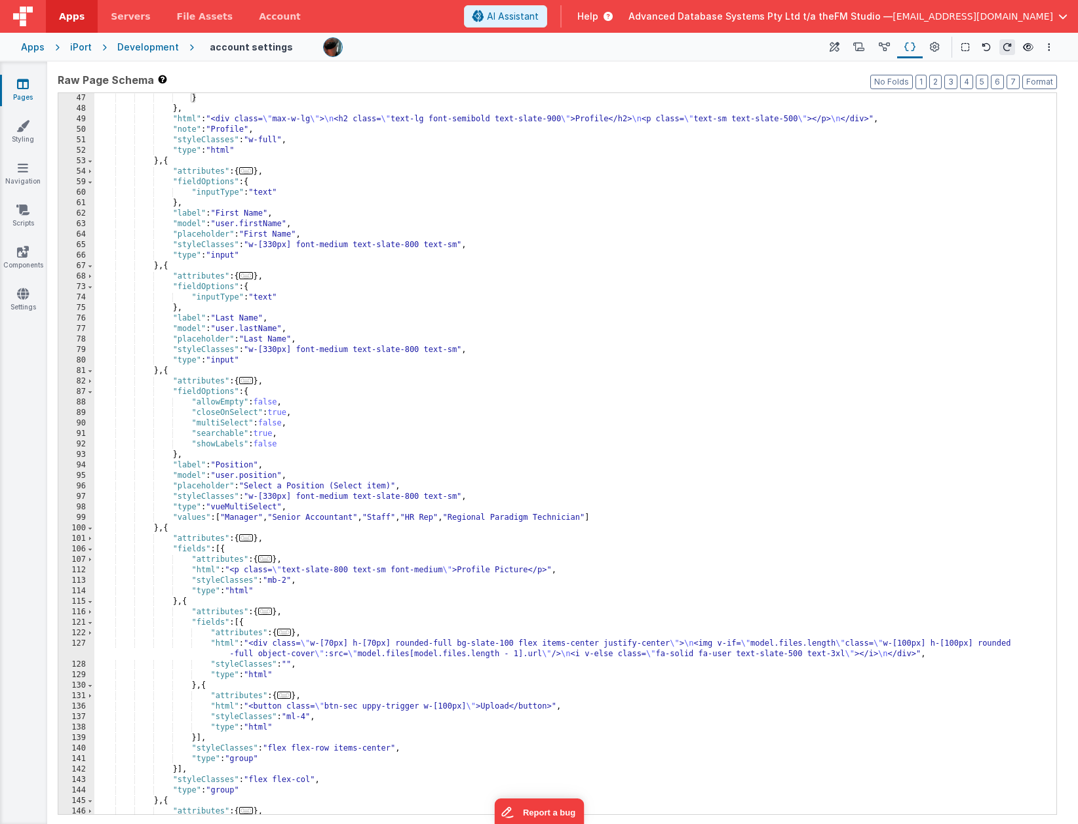
scroll to position [314, 0]
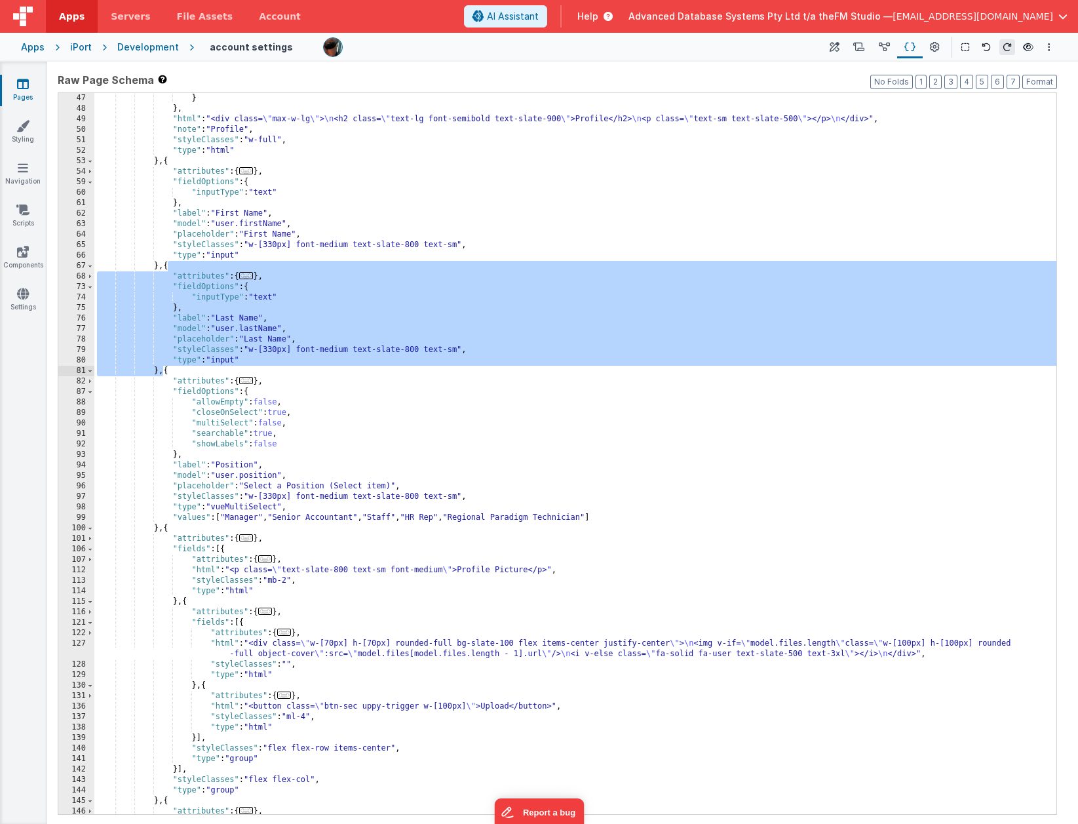
drag, startPoint x: 168, startPoint y: 267, endPoint x: 162, endPoint y: 371, distance: 103.6
click at [162, 371] on div "} } , "html" : "<div class= \" max-w-lg \" > \n <h2 class= \" text-lg font-semi…" at bounding box center [575, 464] width 962 height 742
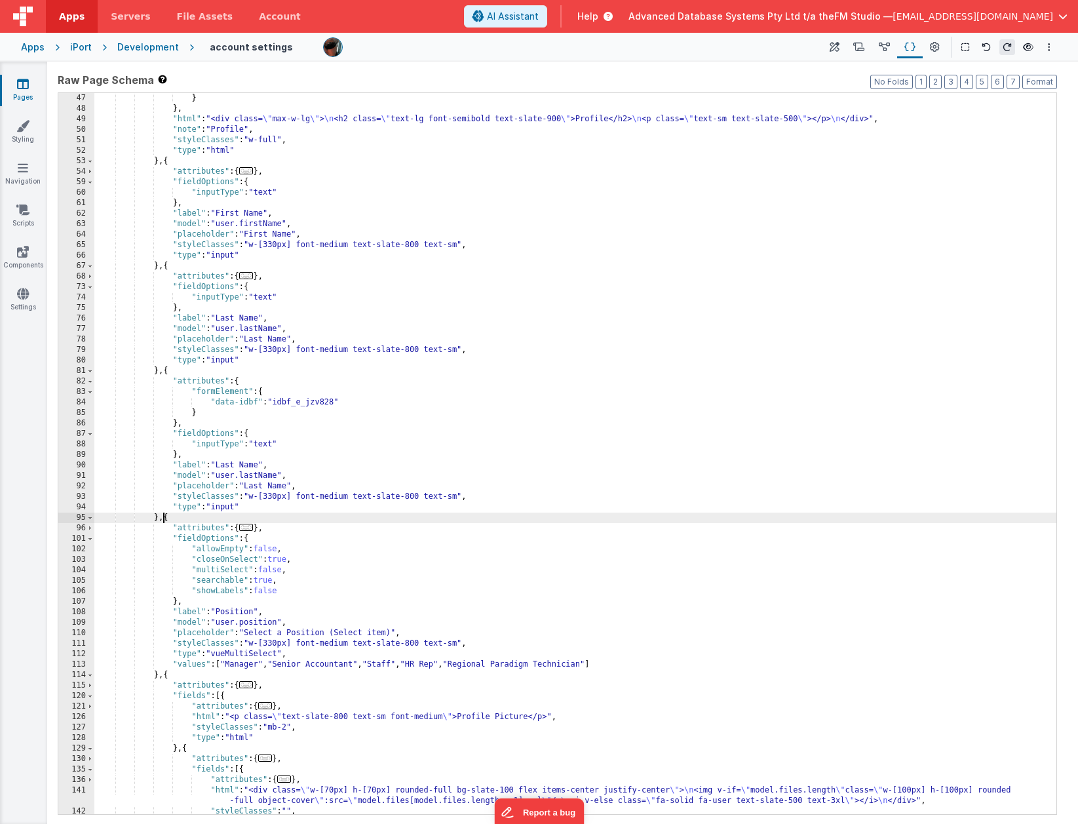
click at [229, 462] on div "} } , "html" : "<div class= \" max-w-lg \" > \n <h2 class= \" text-lg font-semi…" at bounding box center [575, 464] width 962 height 742
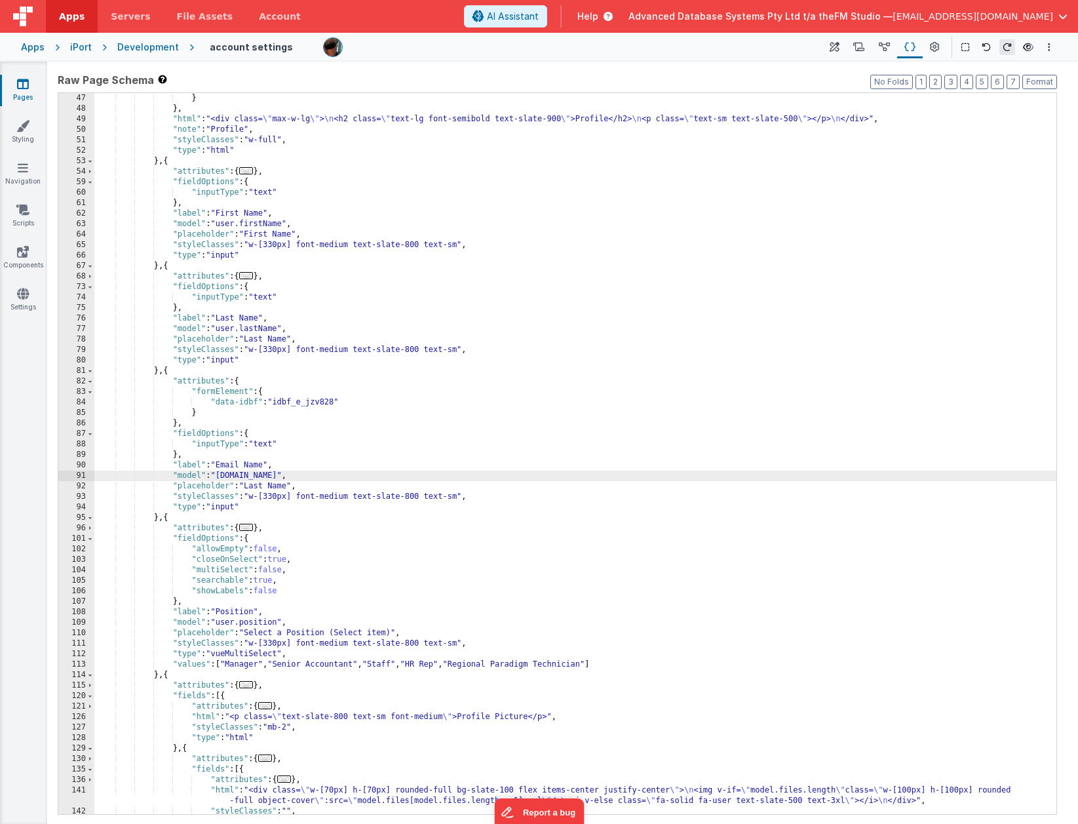
click at [255, 466] on div "} } , "html" : "<div class= \" max-w-lg \" > \n <h2 class= \" text-lg font-semi…" at bounding box center [575, 464] width 962 height 742
click at [235, 463] on div "} } , "html" : "<div class= \" max-w-lg \" > \n <h2 class= \" text-lg font-semi…" at bounding box center [575, 464] width 962 height 742
click at [255, 485] on div "} } , "html" : "<div class= \" max-w-lg \" > \n <h2 class= \" text-lg font-semi…" at bounding box center [575, 464] width 962 height 742
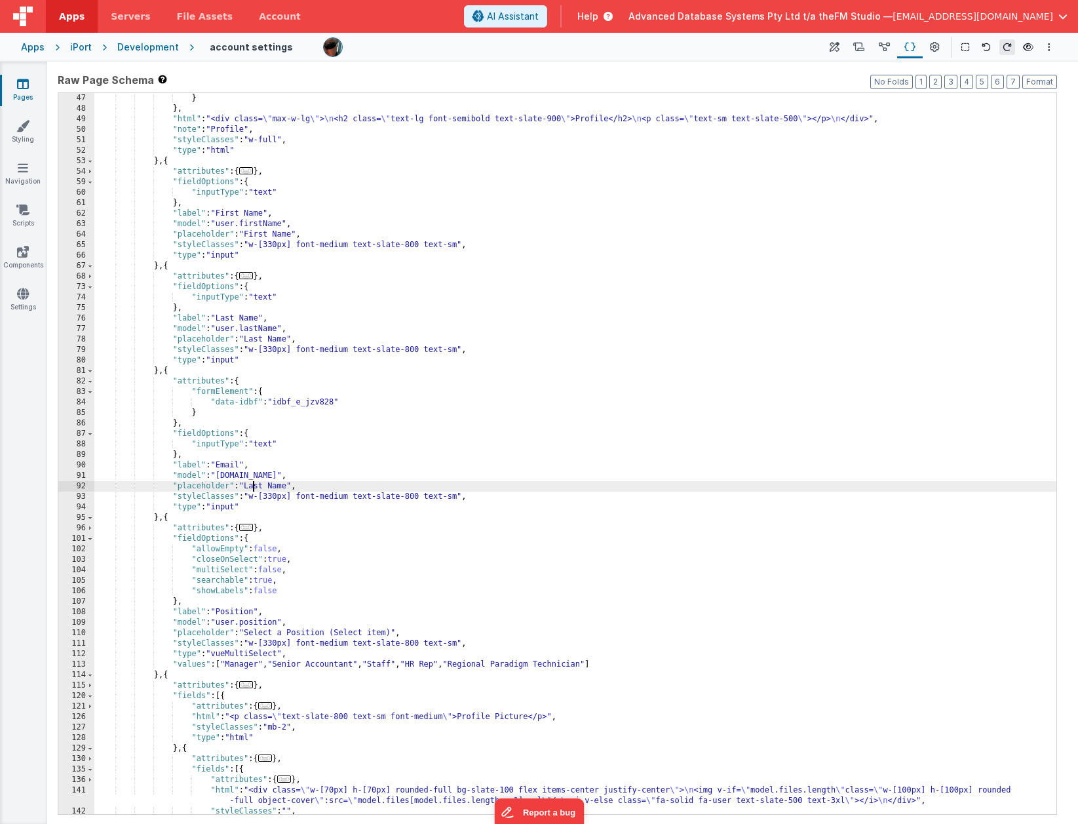
click at [255, 485] on div "} } , "html" : "<div class= \" max-w-lg \" > \n <h2 class= \" text-lg font-semi…" at bounding box center [575, 464] width 962 height 742
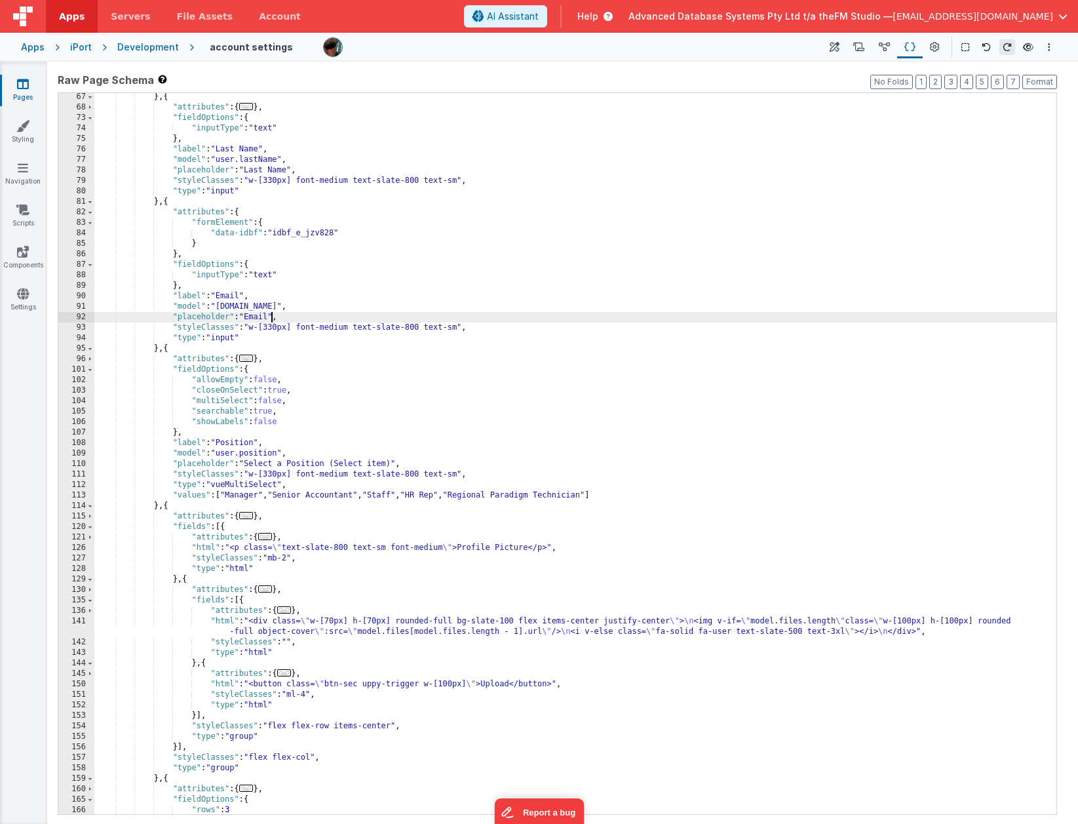
scroll to position [509, 0]
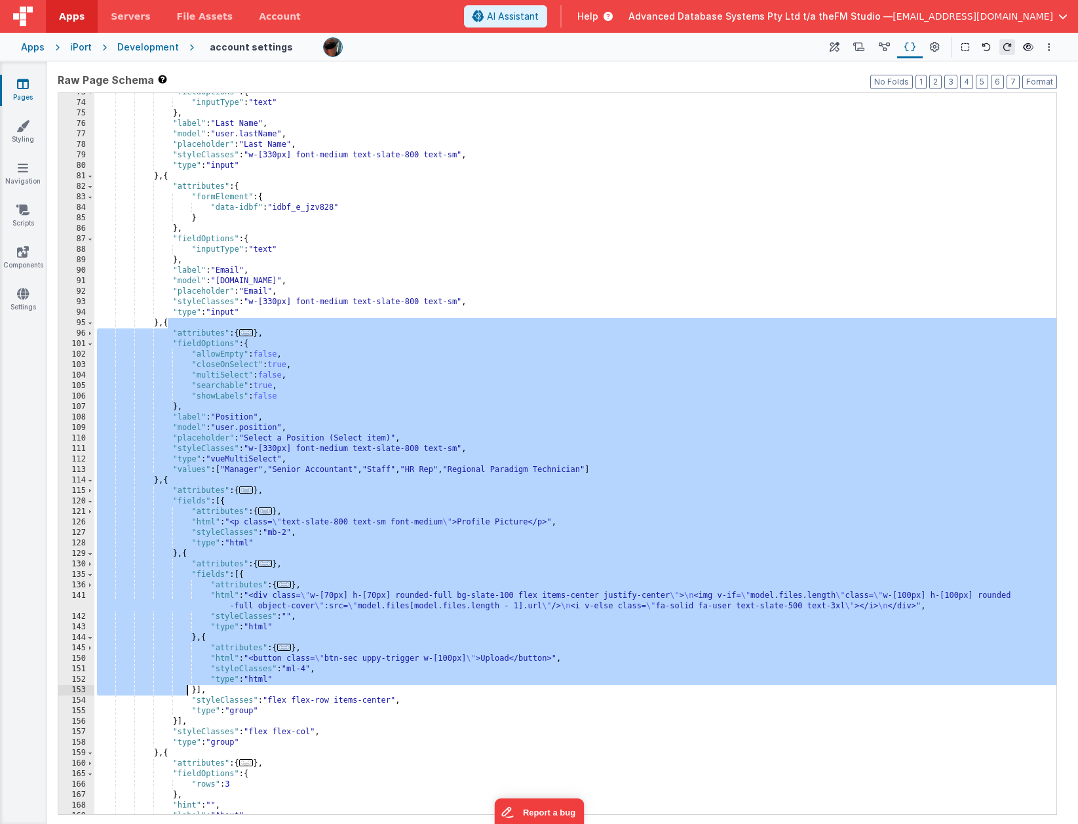
drag, startPoint x: 168, startPoint y: 324, endPoint x: 188, endPoint y: 717, distance: 393.6
click at [188, 717] on div ""fieldOptions" : { "inputType" : "text" } , "label" : "Last Name" , "model" : "…" at bounding box center [575, 458] width 962 height 742
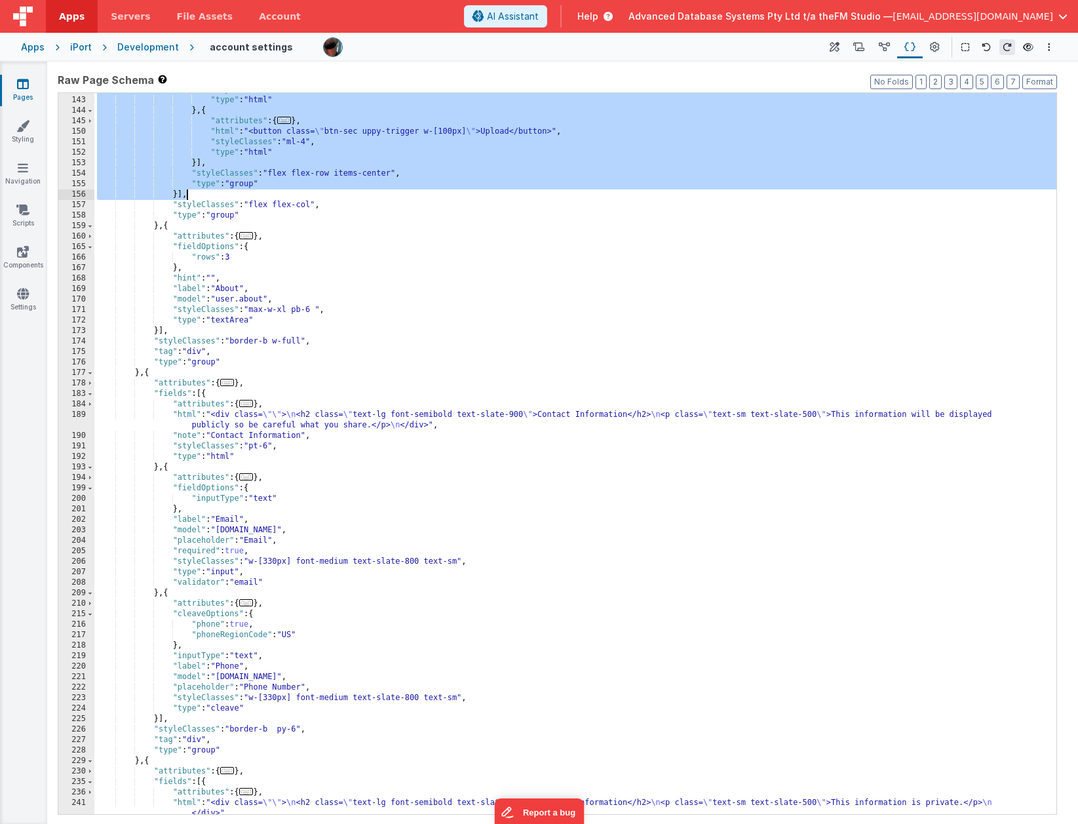
scroll to position [1036, 0]
click at [147, 372] on div ""styleClasses" : "" , "type" : "html" } , { "attributes" : { ... } , "html" : "…" at bounding box center [575, 460] width 962 height 752
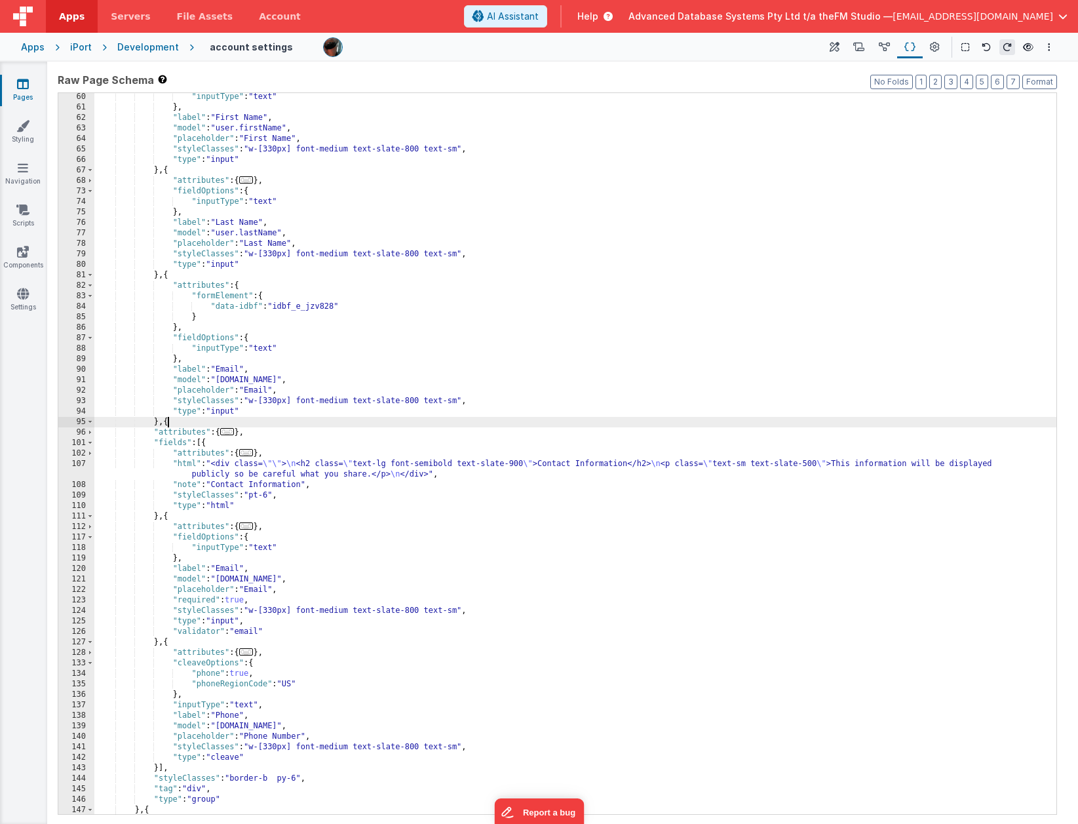
scroll to position [410, 0]
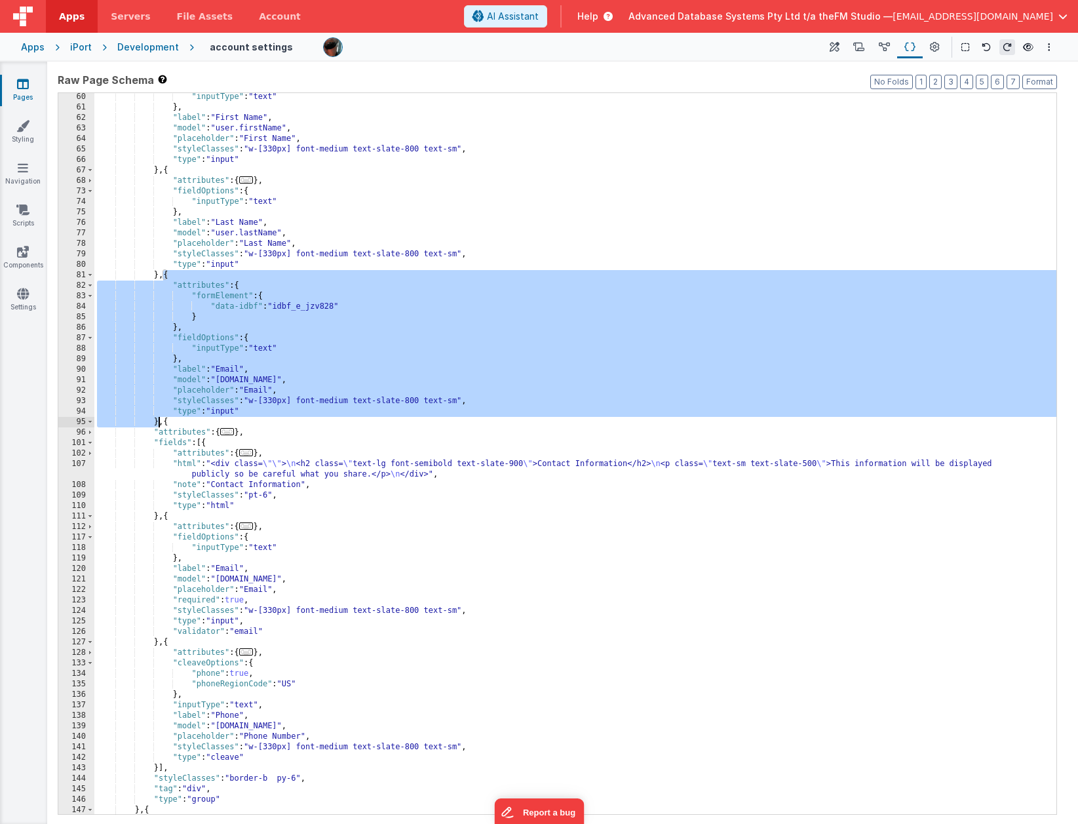
drag, startPoint x: 164, startPoint y: 276, endPoint x: 157, endPoint y: 422, distance: 145.6
click at [157, 422] on div ""inputType" : "text" } , "label" : "First Name" , "model" : "user.firstName" , …" at bounding box center [575, 463] width 962 height 742
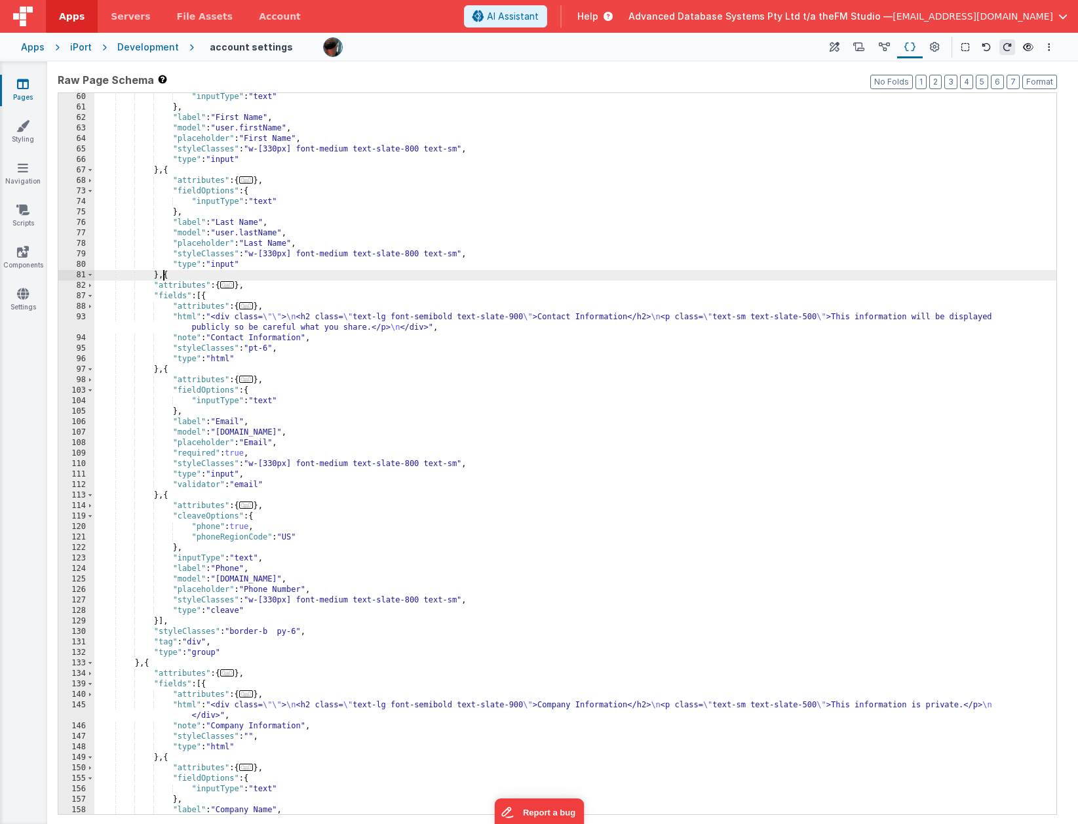
click at [850, 317] on div ""inputType" : "text" } , "label" : "First Name" , "model" : "user.firstName" , …" at bounding box center [575, 463] width 962 height 742
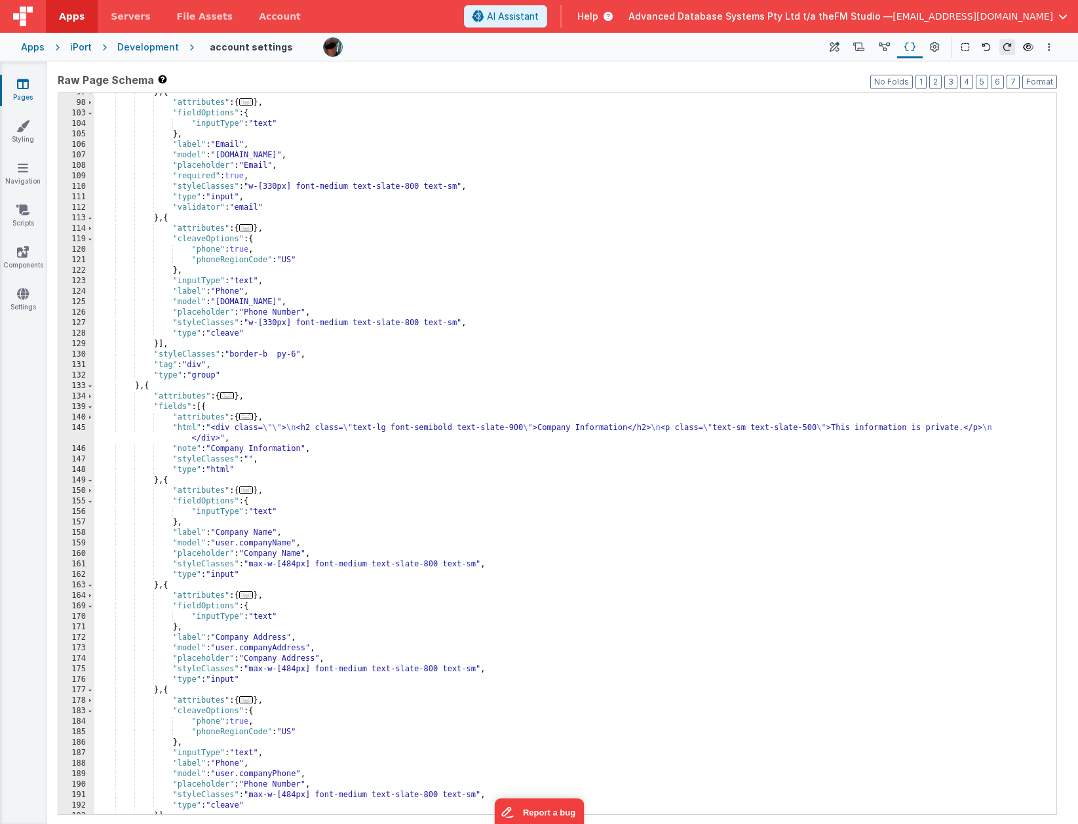
scroll to position [677, 0]
click at [288, 257] on div "} , { "attributes" : { ... } , "fieldOptions" : { "inputType" : "text" } , "lab…" at bounding box center [575, 457] width 962 height 742
click at [149, 385] on div "} , { "attributes" : { ... } , "fieldOptions" : { "inputType" : "text" } , "lab…" at bounding box center [575, 457] width 962 height 742
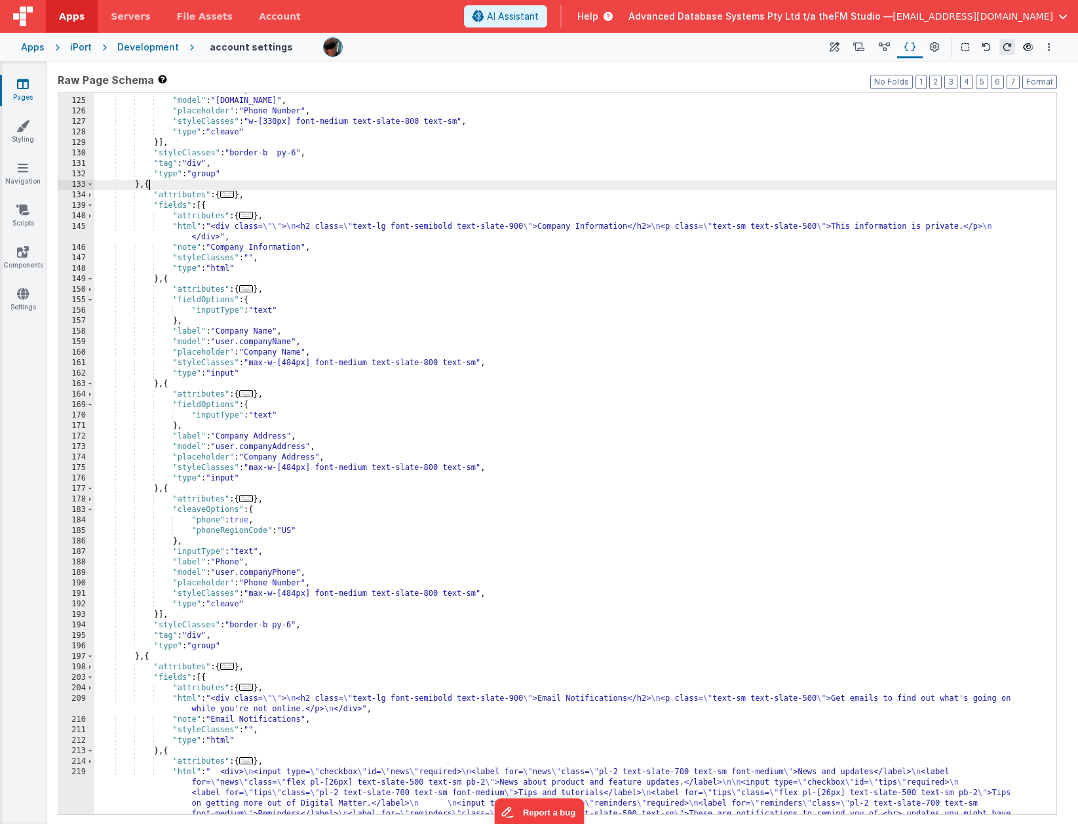
scroll to position [932, 0]
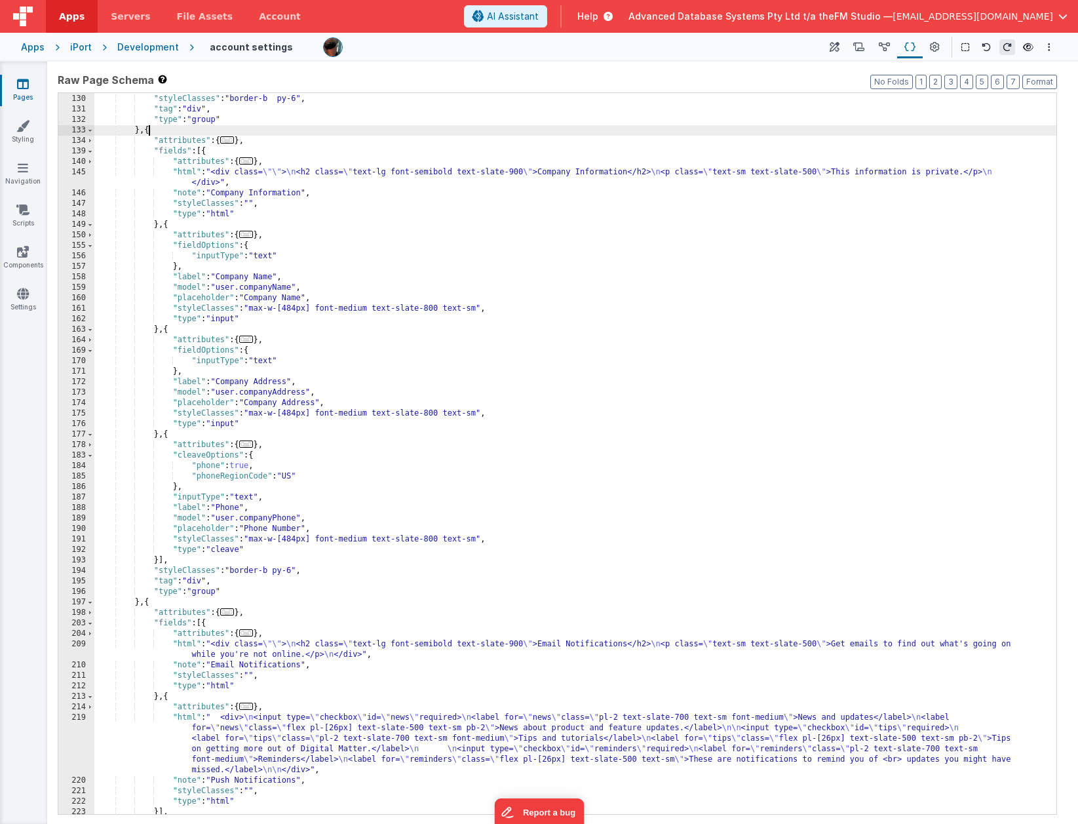
click at [145, 602] on div "}] , "styleClasses" : "border-b py-6" , "tag" : "div" , "type" : "group" } , { …" at bounding box center [575, 454] width 962 height 742
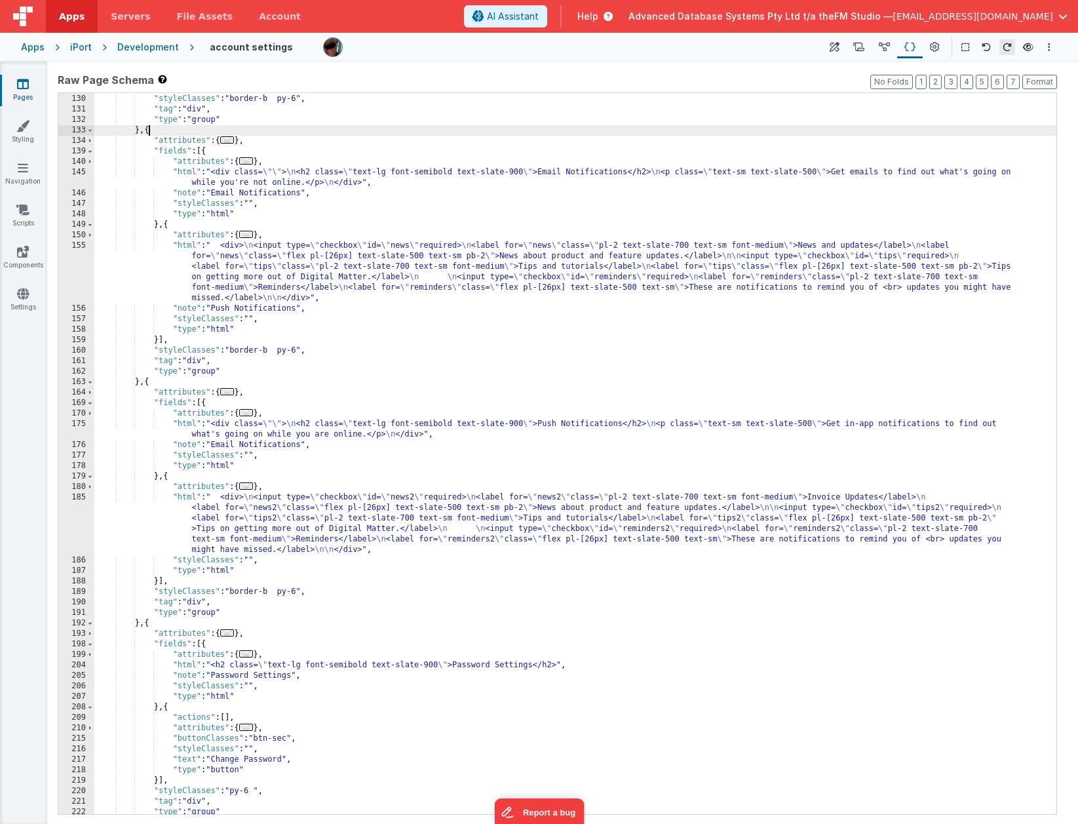
click at [143, 622] on div "}] , "styleClasses" : "border-b py-6" , "tag" : "div" , "type" : "group" } , { …" at bounding box center [575, 454] width 962 height 742
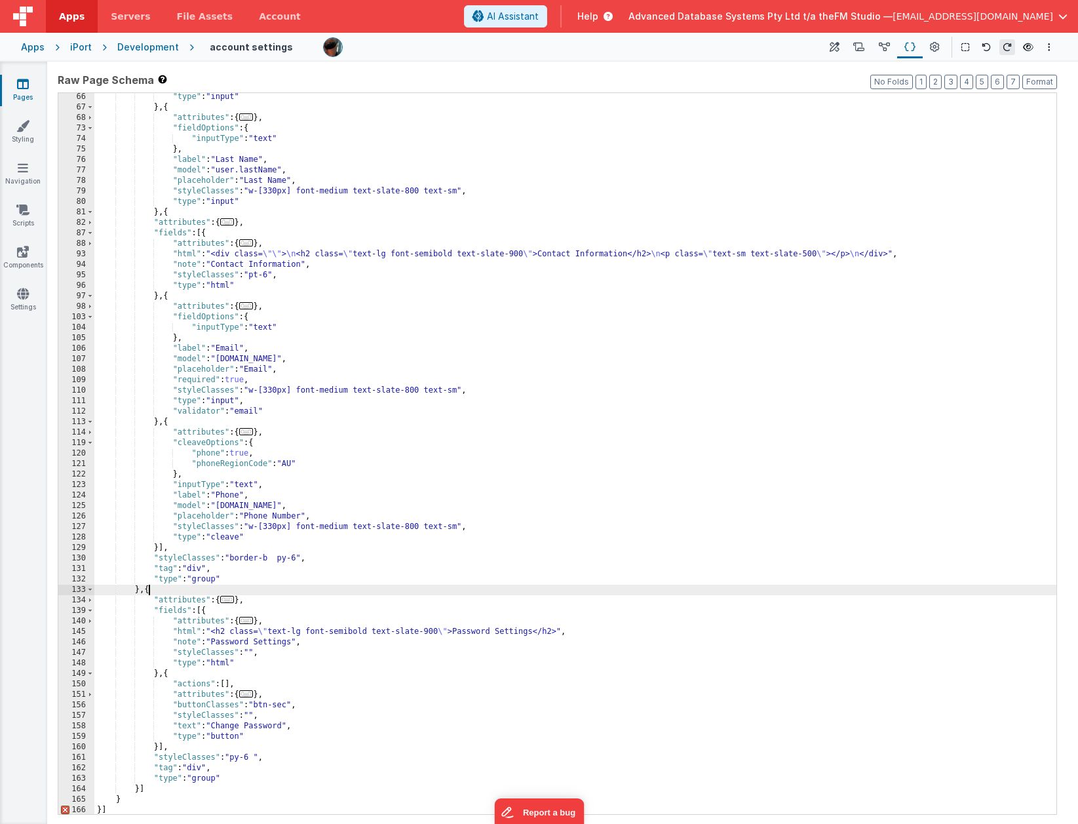
scroll to position [473, 0]
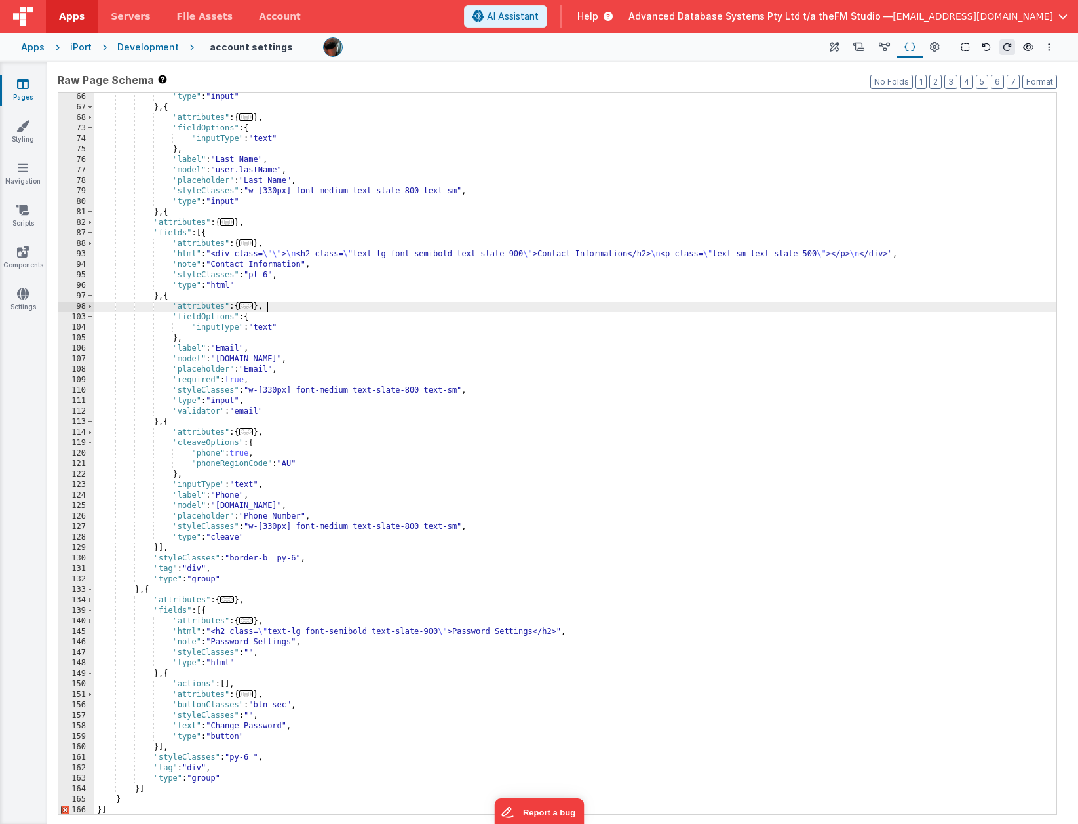
click at [336, 309] on div ""type" : "input" } , { "attributes" : { ... } , "fieldOptions" : { "inputType" …" at bounding box center [575, 463] width 962 height 742
click at [100, 806] on div ""type" : "input" } , { "attributes" : { ... } , "fieldOptions" : { "inputType" …" at bounding box center [575, 461] width 962 height 742
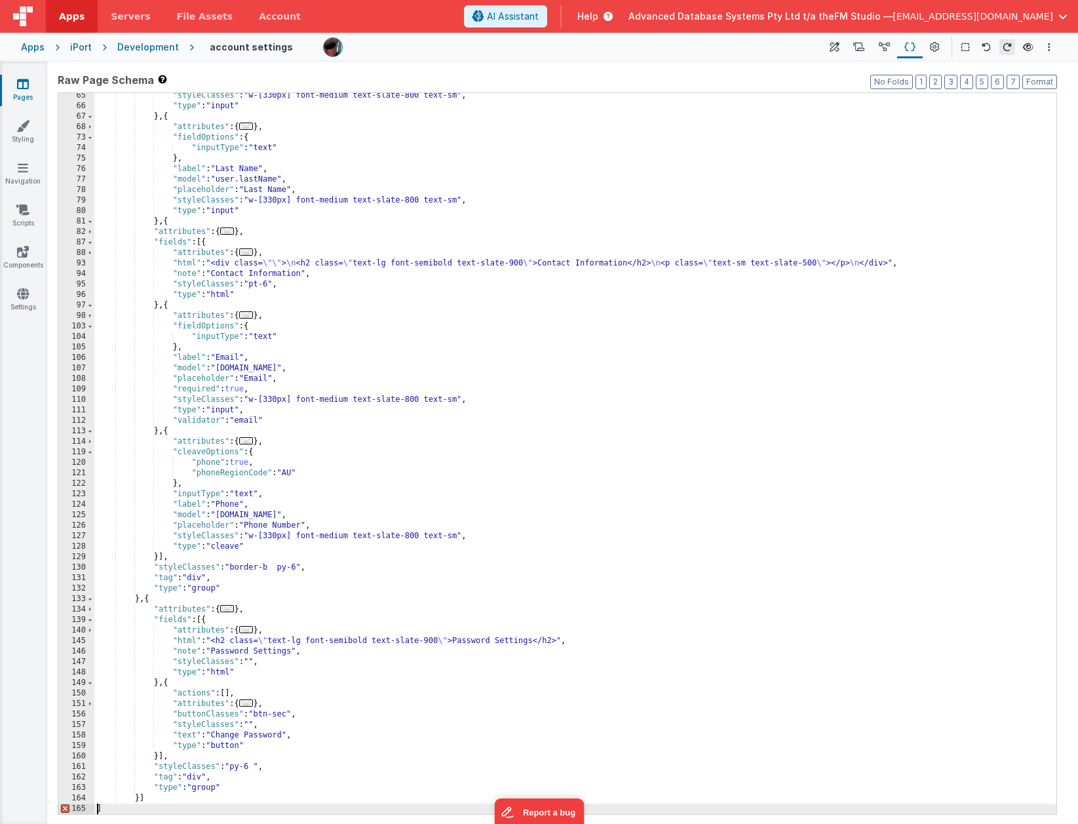
scroll to position [453, 0]
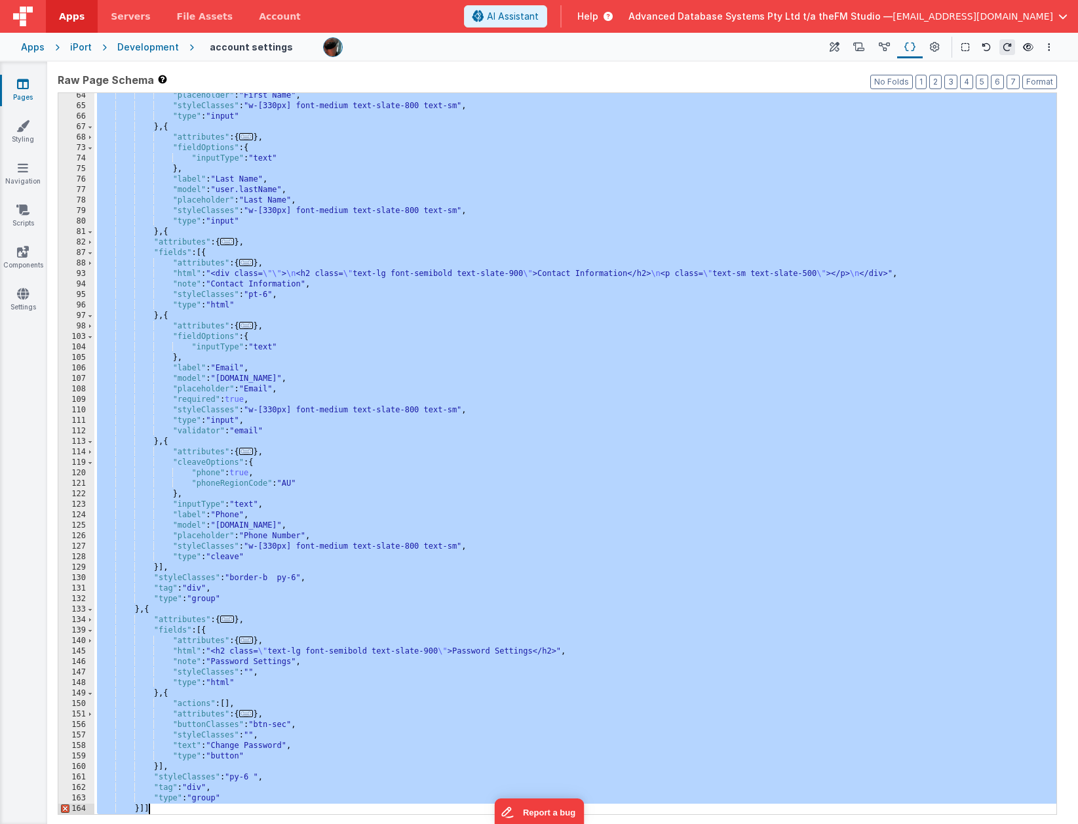
click at [321, 267] on div ""placeholder" : "First Name" , "styleClasses" : "w-[330px] font-medium text-sla…" at bounding box center [575, 461] width 962 height 742
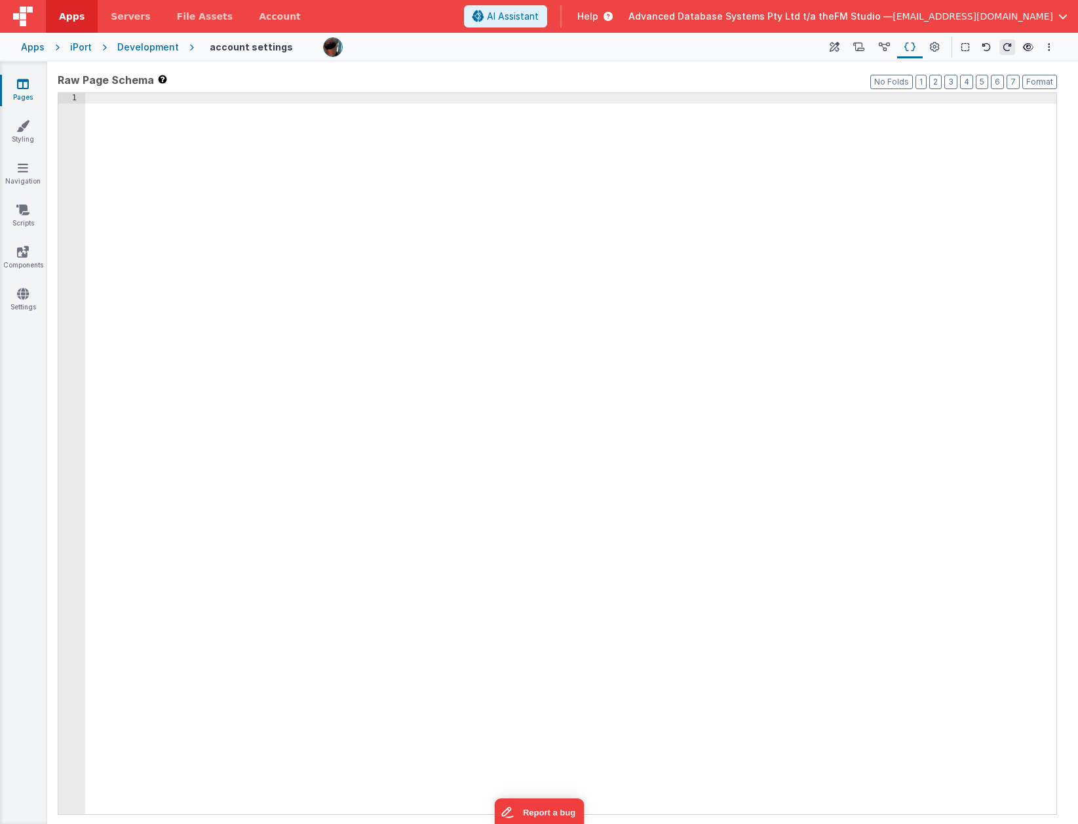
scroll to position [1302, 0]
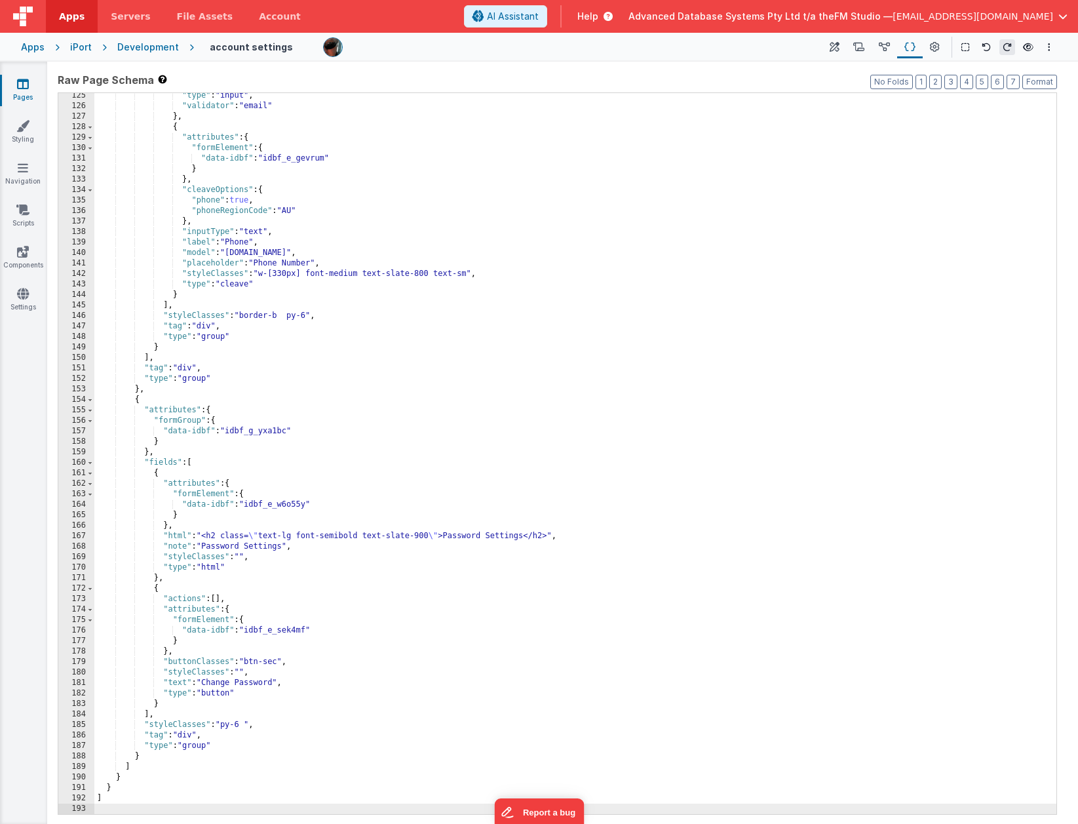
click at [322, 356] on div ""type" : "input" , "validator" : "email" } , { "attributes" : { "formElement" :…" at bounding box center [575, 461] width 962 height 742
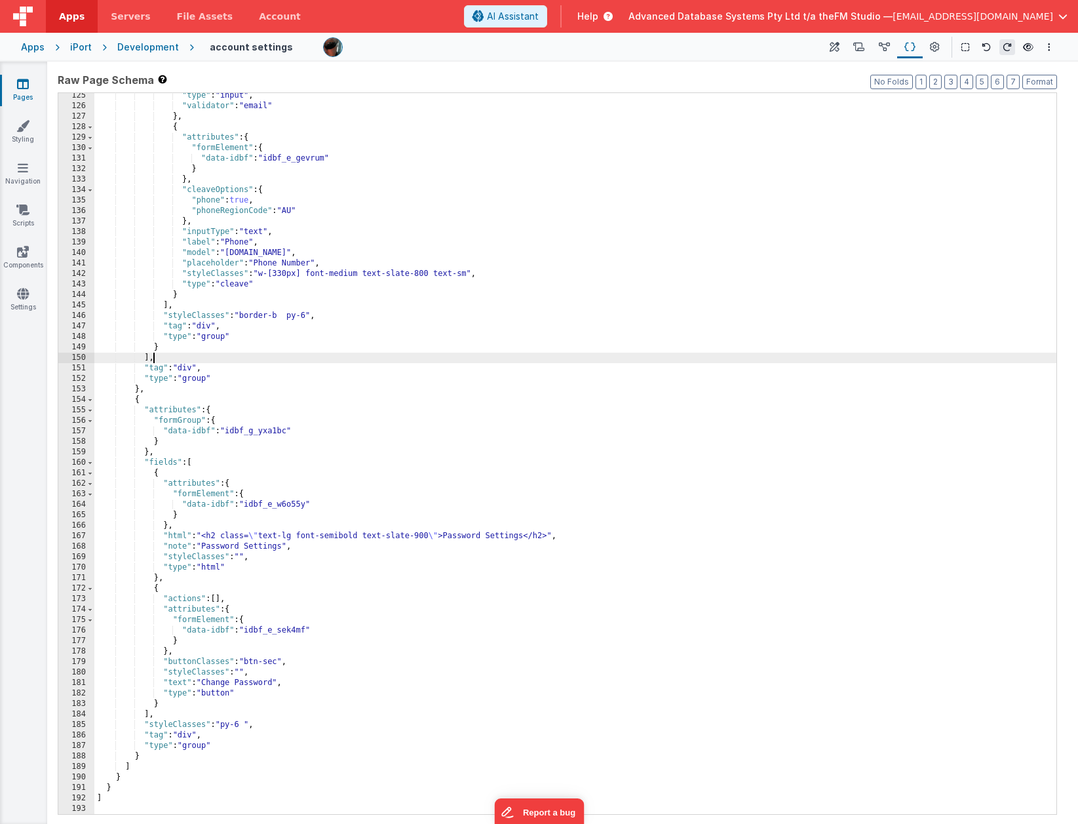
scroll to position [1301, 0]
click at [322, 356] on div ""type" : "input" , "validator" : "email" } , { "attributes" : { "formElement" :…" at bounding box center [575, 463] width 962 height 742
click at [272, 282] on div ""type" : "input" , "validator" : "email" } , { "attributes" : { "formElement" :…" at bounding box center [575, 463] width 962 height 742
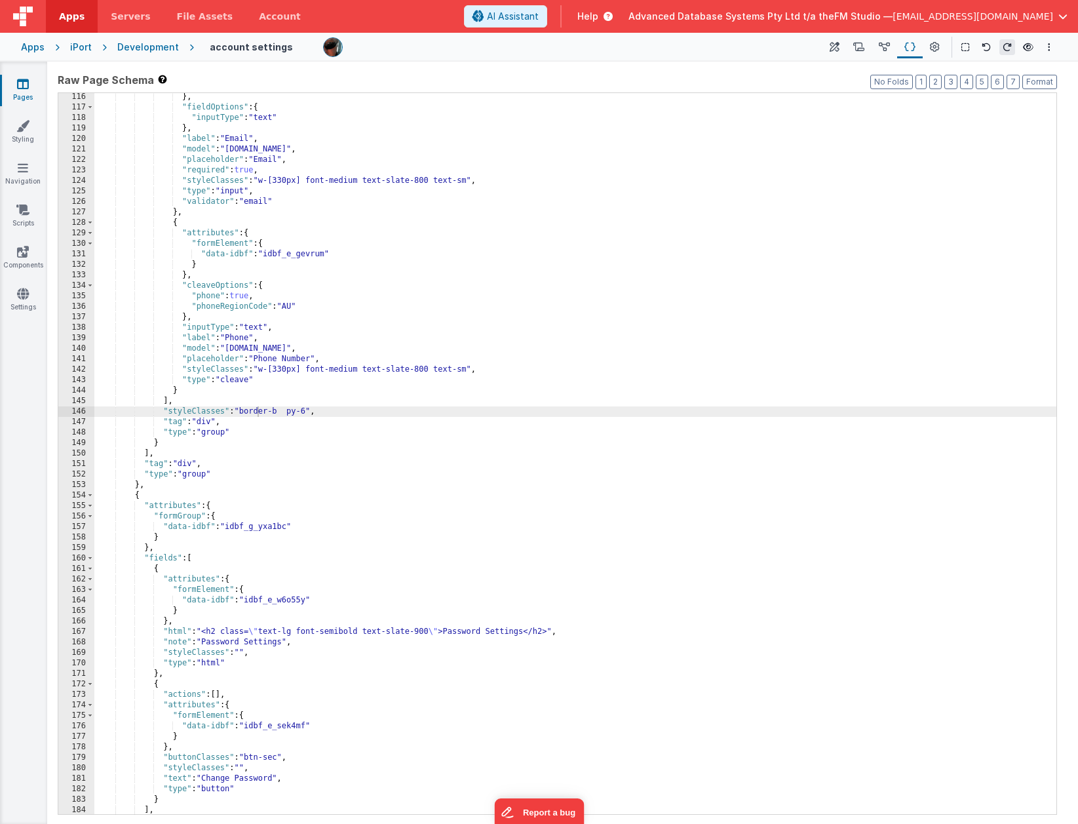
scroll to position [1212, 0]
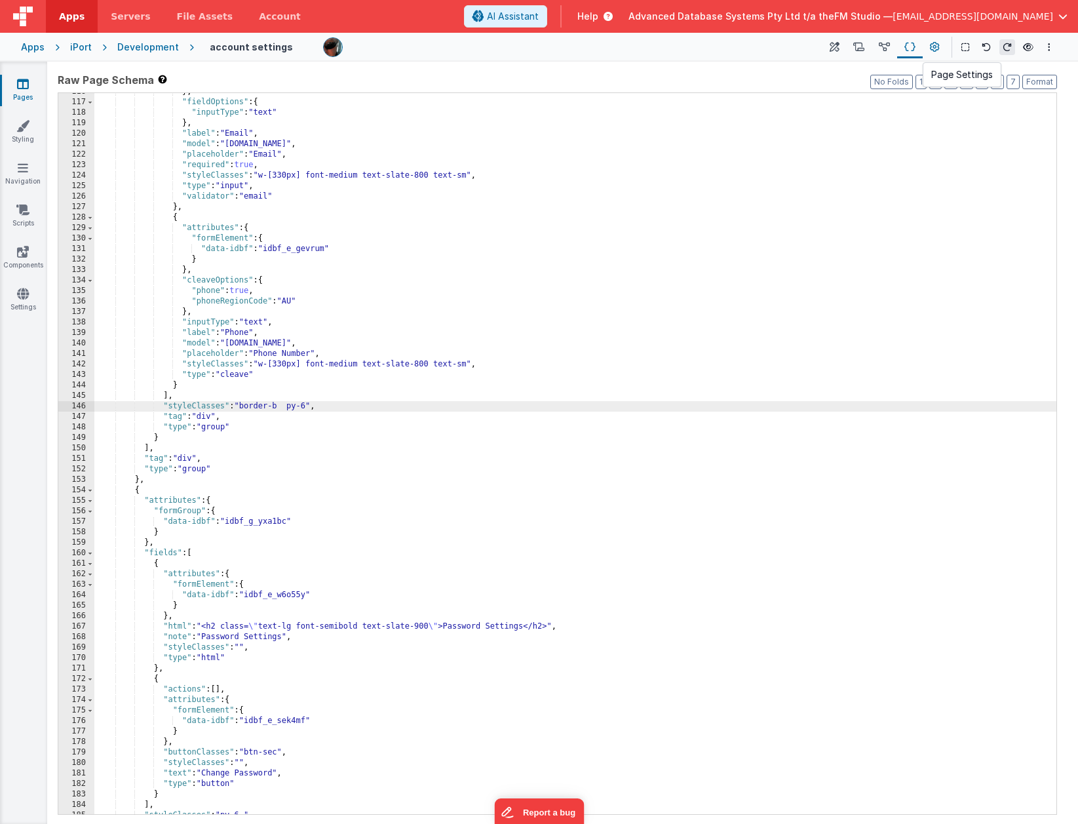
click at [850, 48] on icon at bounding box center [935, 48] width 10 height 14
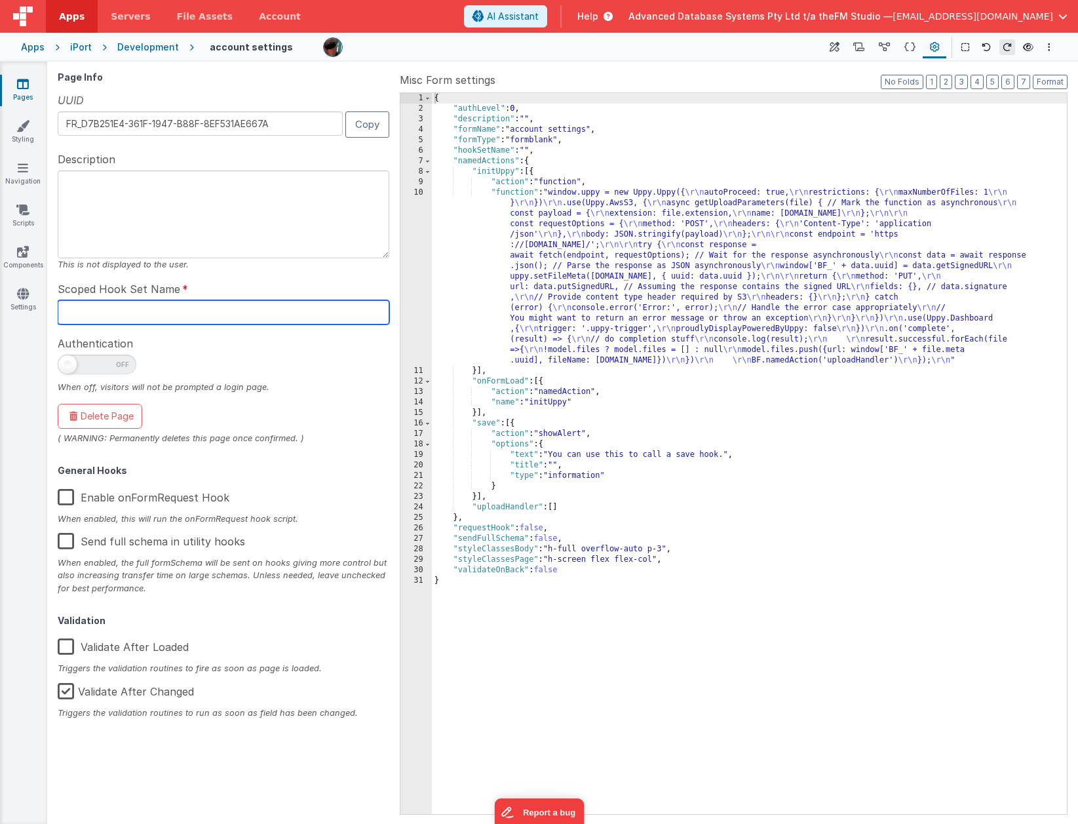
click at [106, 304] on input "text" at bounding box center [224, 312] width 332 height 24
type input "account"
click at [92, 362] on span at bounding box center [97, 364] width 79 height 20
click at [68, 362] on input "checkbox" at bounding box center [63, 362] width 10 height 10
checkbox input "true"
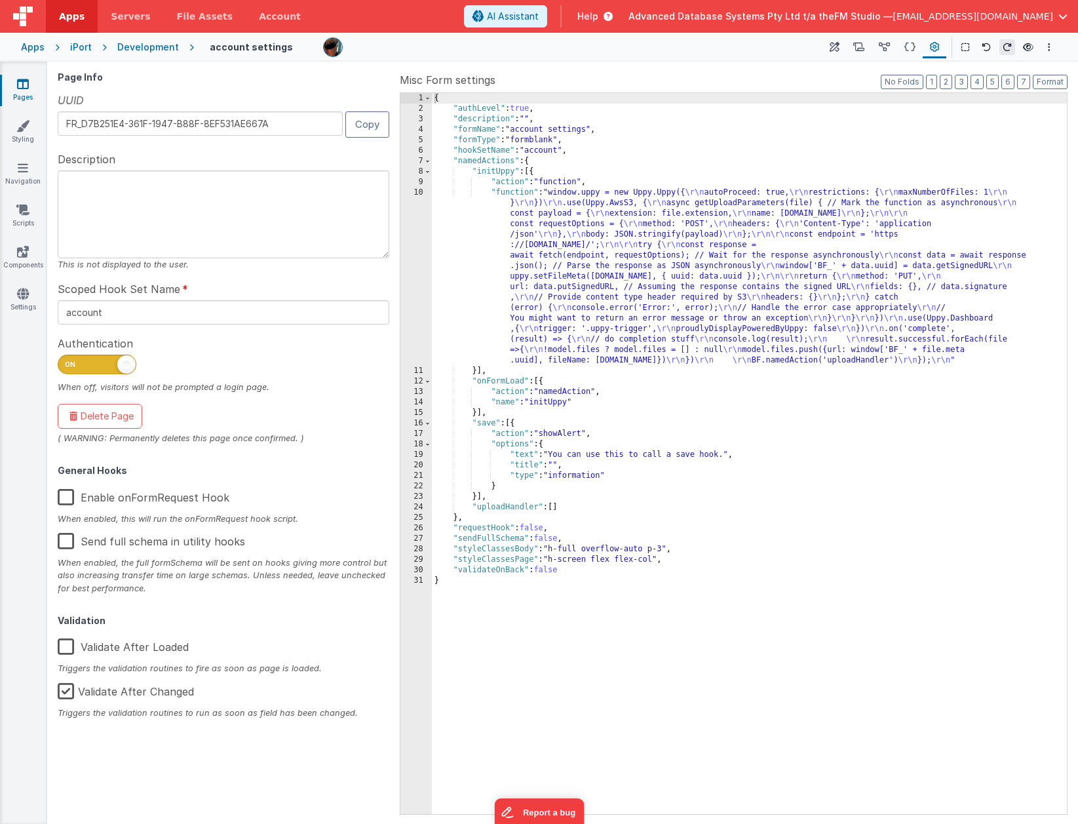
click at [713, 246] on div "{ "authLevel" : true , "description" : "" , "formName" : "account settings" , "…" at bounding box center [749, 464] width 635 height 742
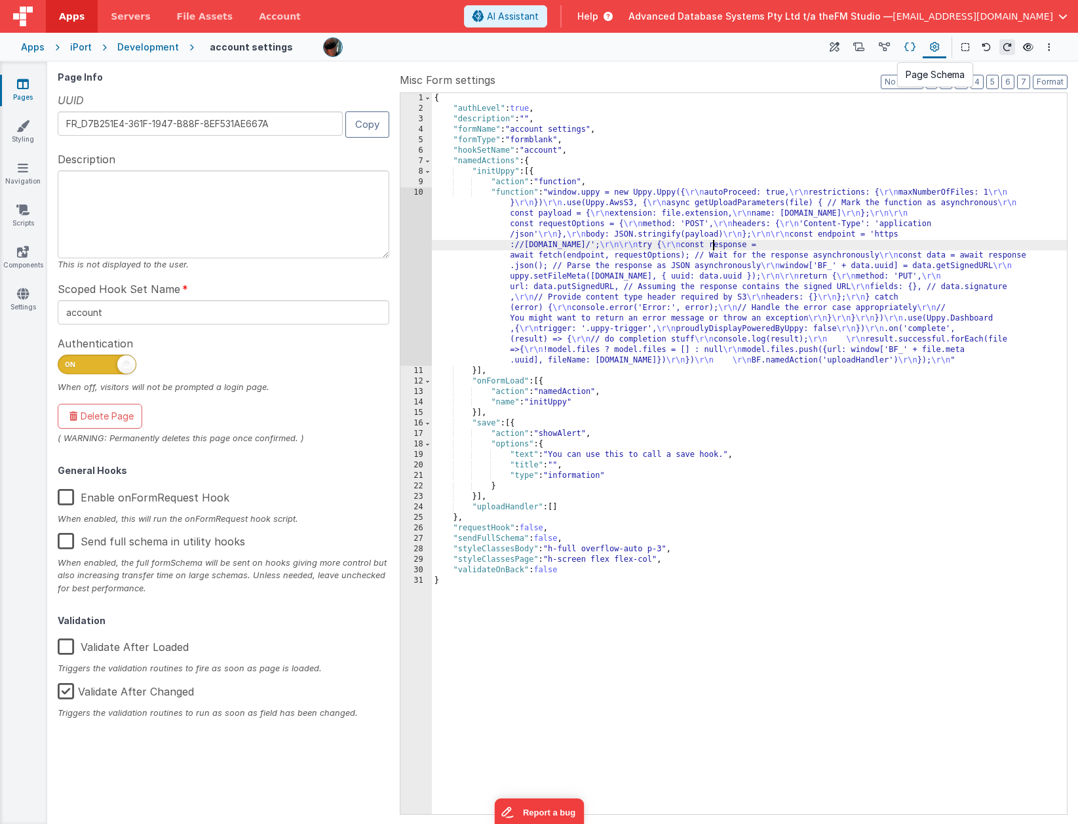
click at [850, 47] on icon at bounding box center [909, 48] width 11 height 14
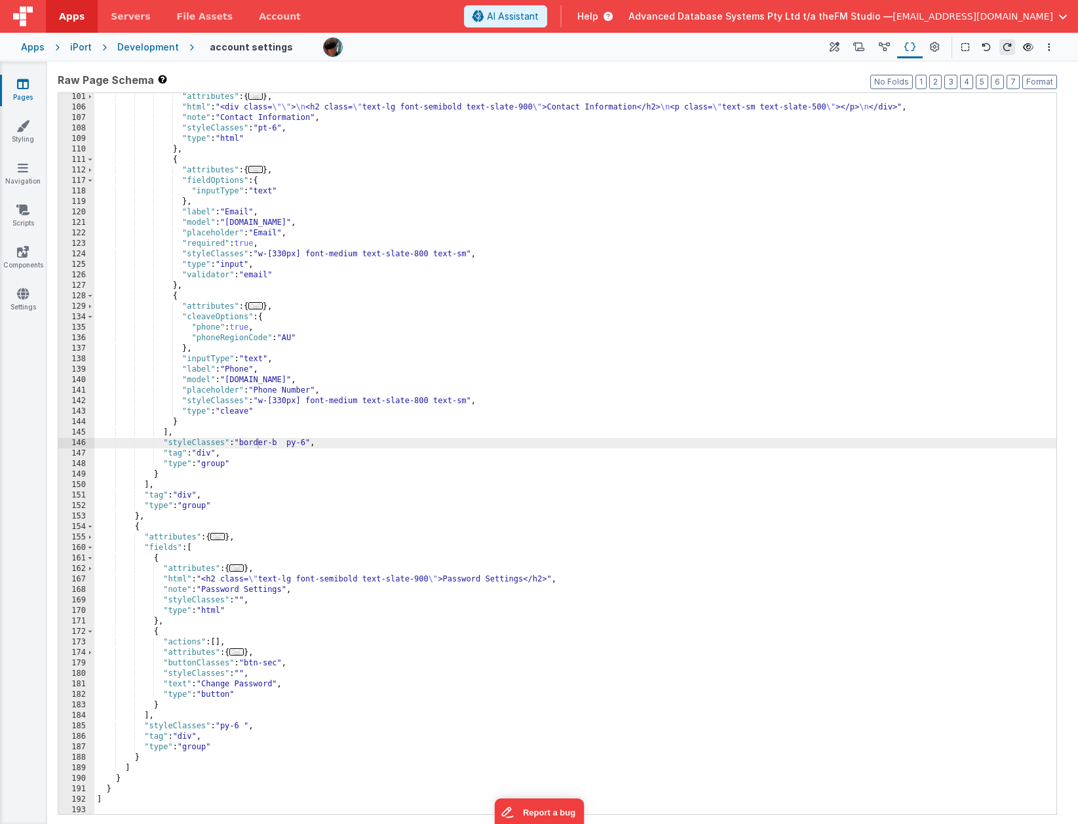
scroll to position [714, 0]
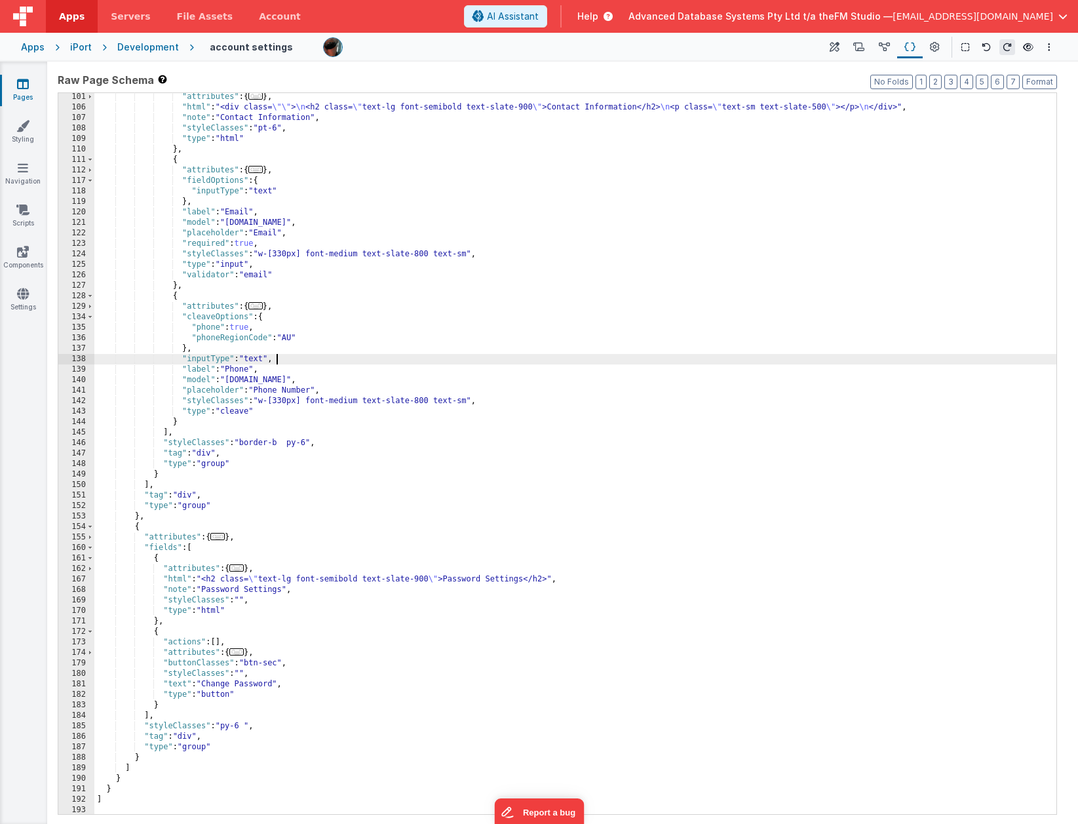
click at [419, 357] on div ""attributes" : { ... } , "html" : "<div class= \"\" > \n <h2 class= \" text-lg …" at bounding box center [575, 463] width 962 height 742
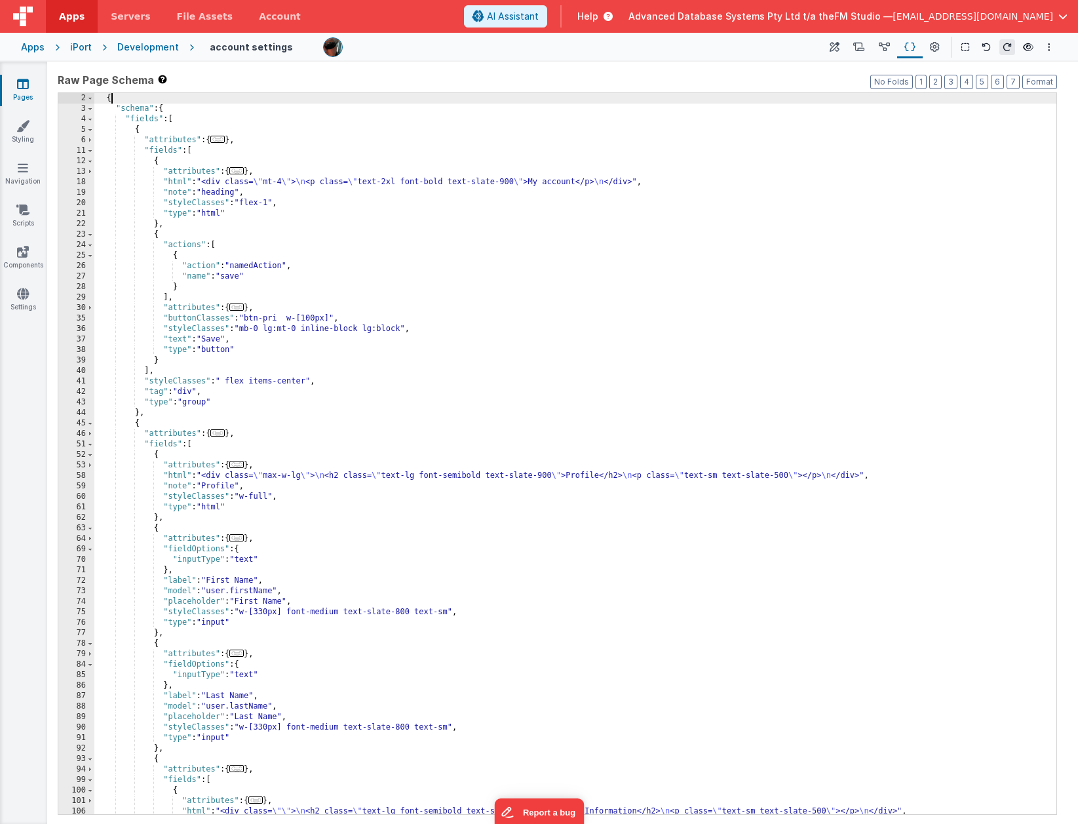
scroll to position [0, 0]
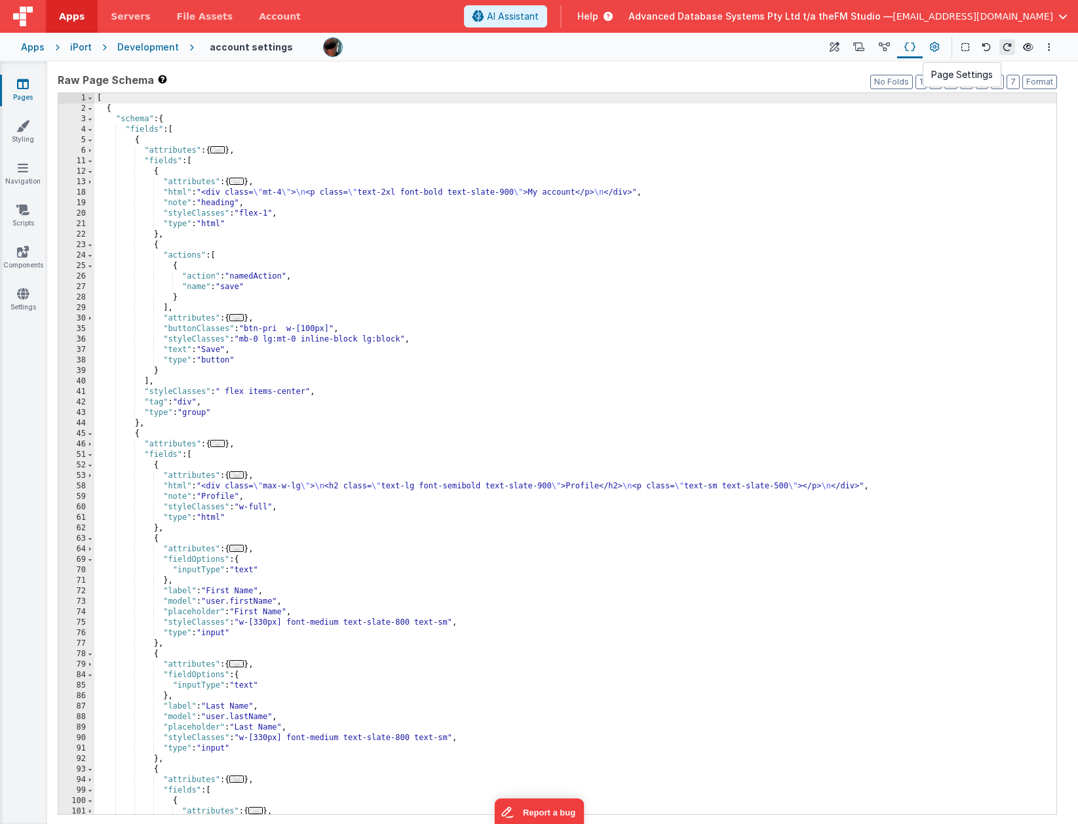
click at [850, 45] on icon at bounding box center [935, 48] width 10 height 14
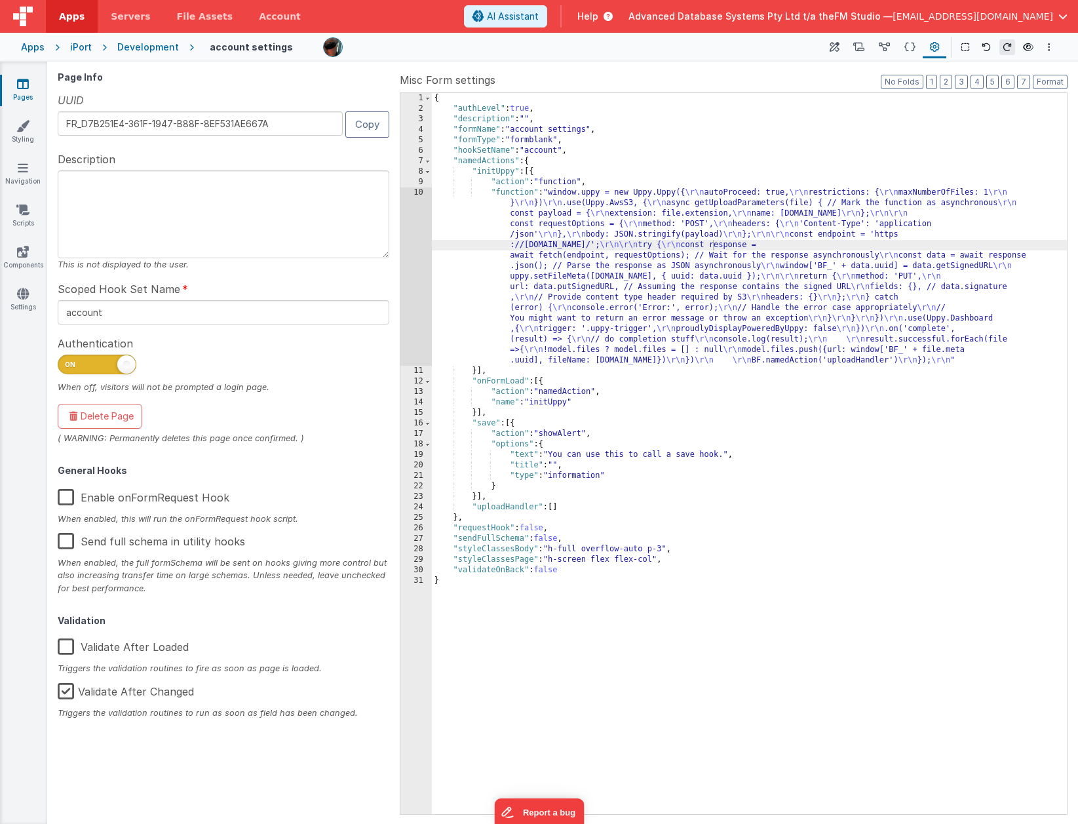
click at [567, 225] on div "{ "authLevel" : true , "description" : "" , "formName" : "account settings" , "…" at bounding box center [749, 464] width 635 height 742
click at [552, 434] on div "{ "authLevel" : true , "description" : "" , "formName" : "account settings" , "…" at bounding box center [749, 464] width 635 height 742
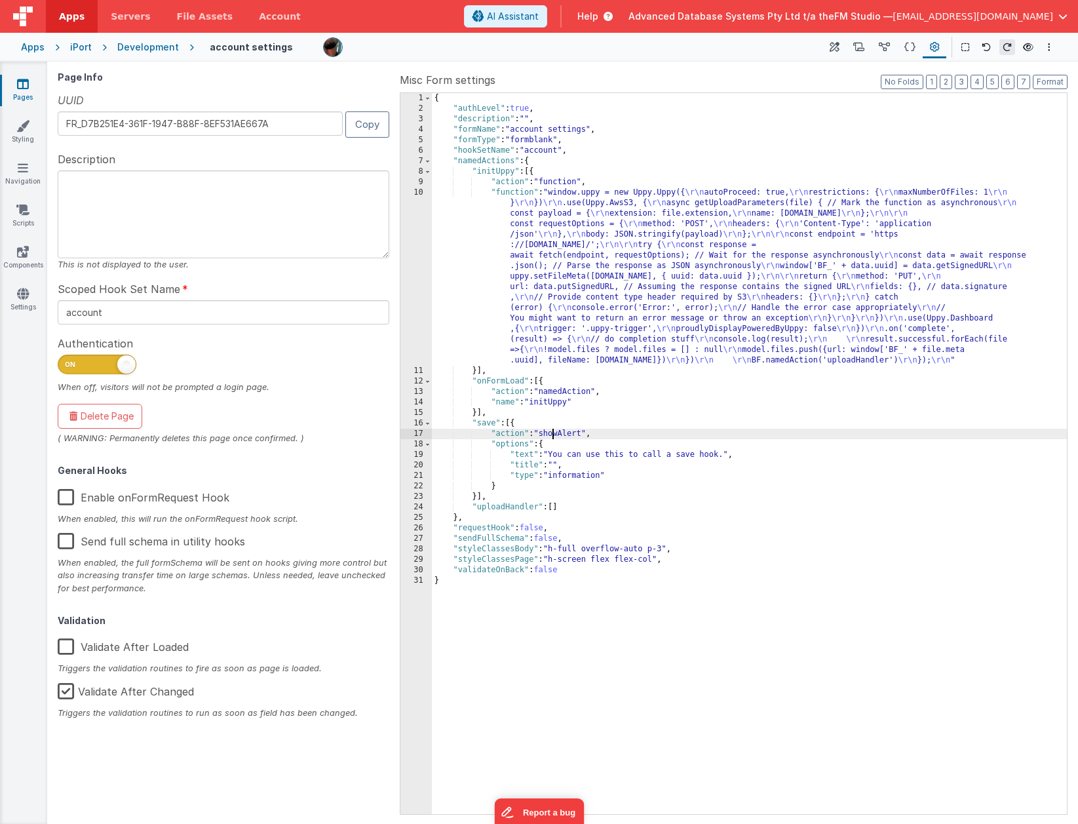
click at [552, 434] on div "{ "authLevel" : true , "description" : "" , "formName" : "account settings" , "…" at bounding box center [749, 464] width 635 height 742
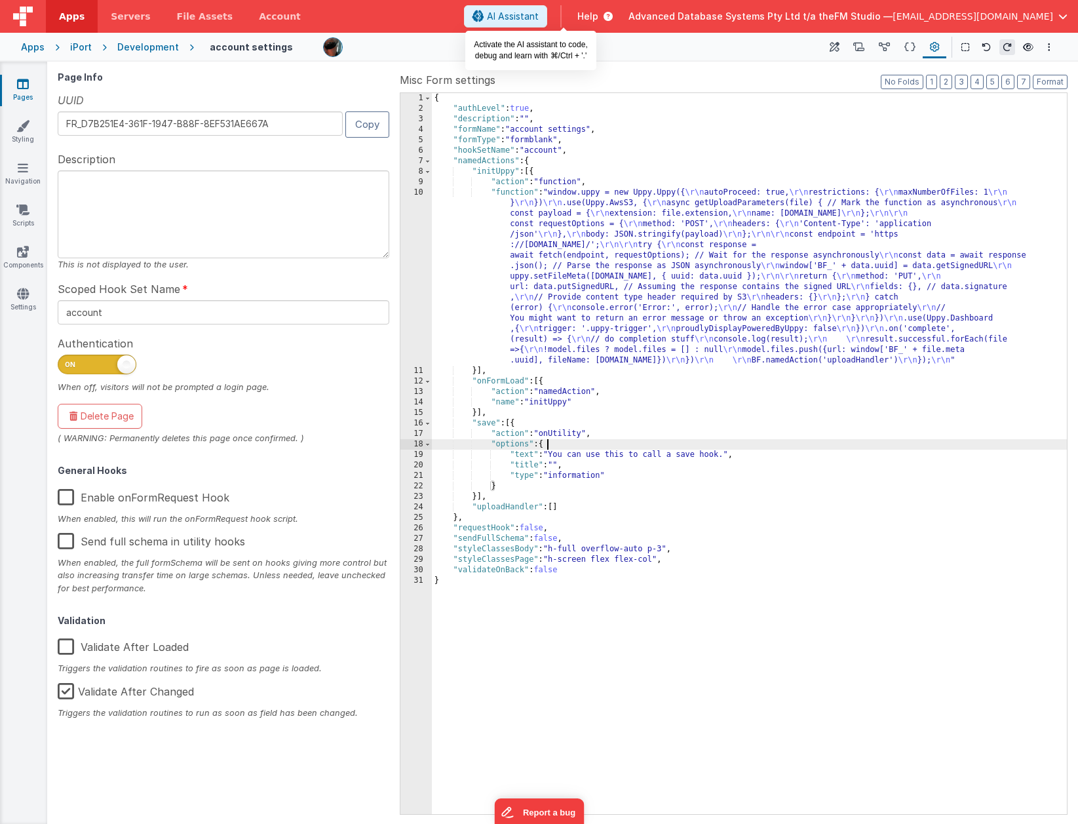
click at [539, 14] on span "AI Assistant" at bounding box center [513, 16] width 52 height 13
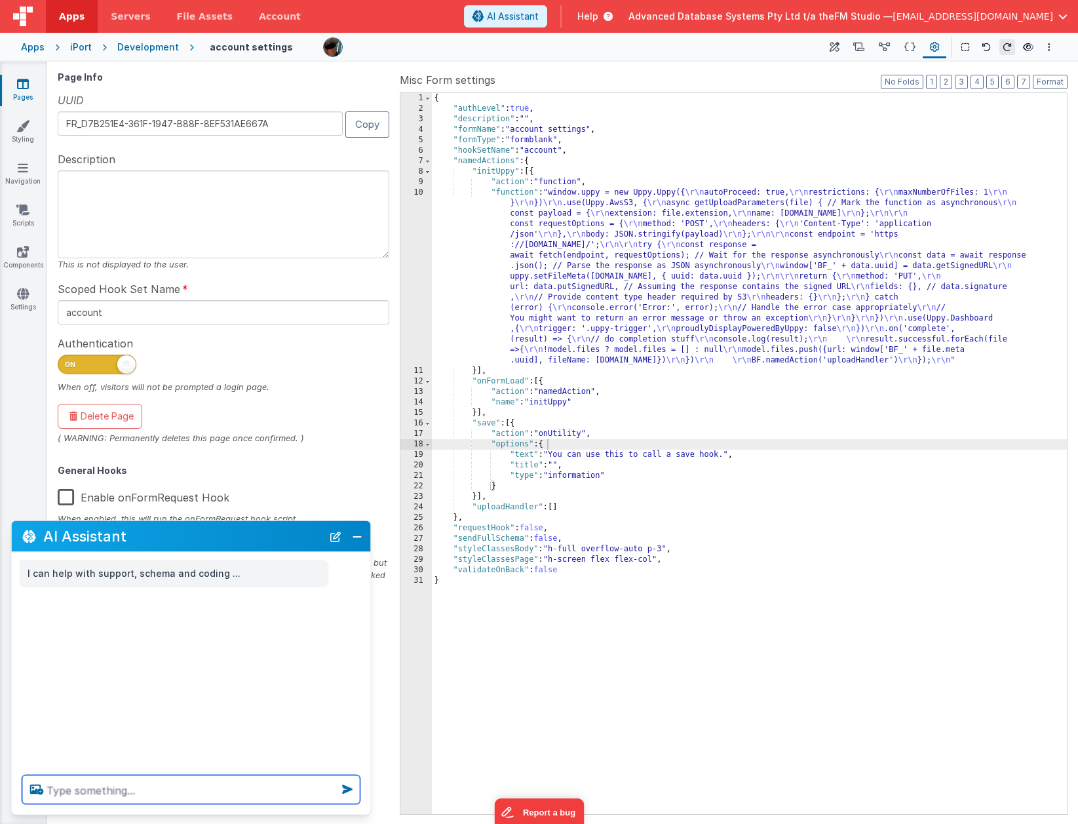
click at [88, 791] on textarea at bounding box center [191, 789] width 338 height 29
type textarea "I want to have a named action called saveDetails that runs the utility hook"
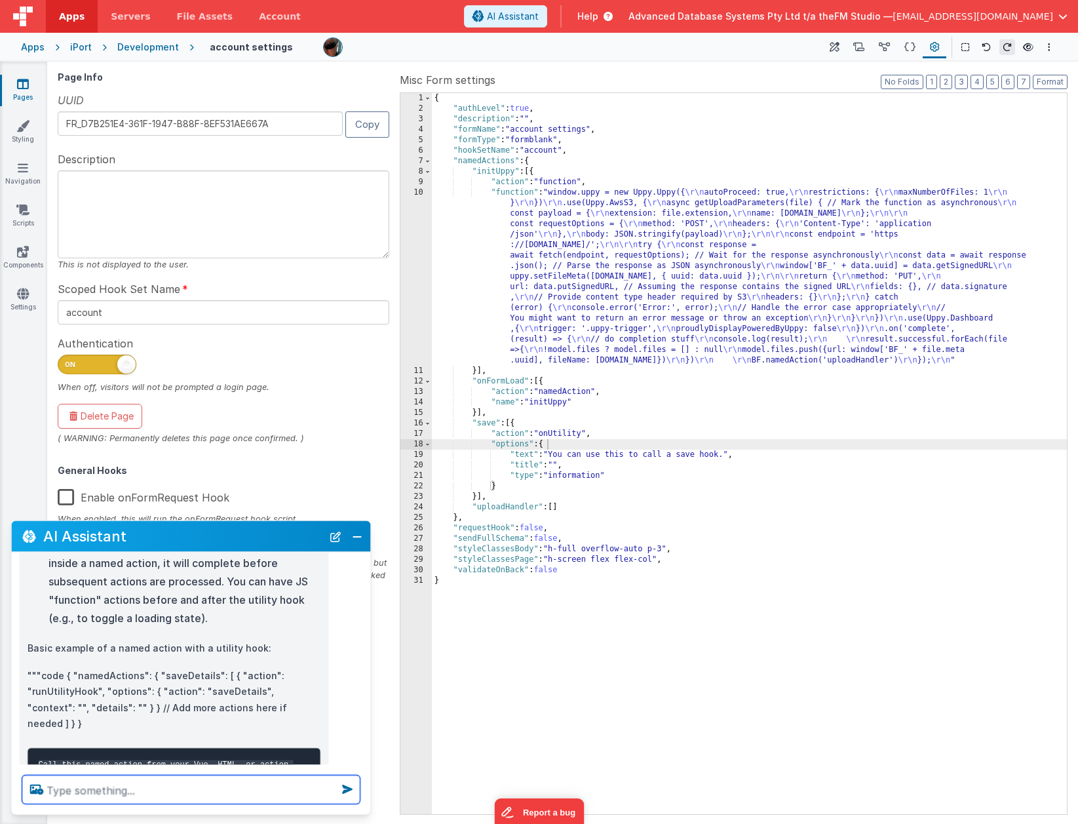
scroll to position [317, 0]
click at [544, 436] on div "{ "authLevel" : true , "description" : "" , "formName" : "account settings" , "…" at bounding box center [749, 464] width 635 height 742
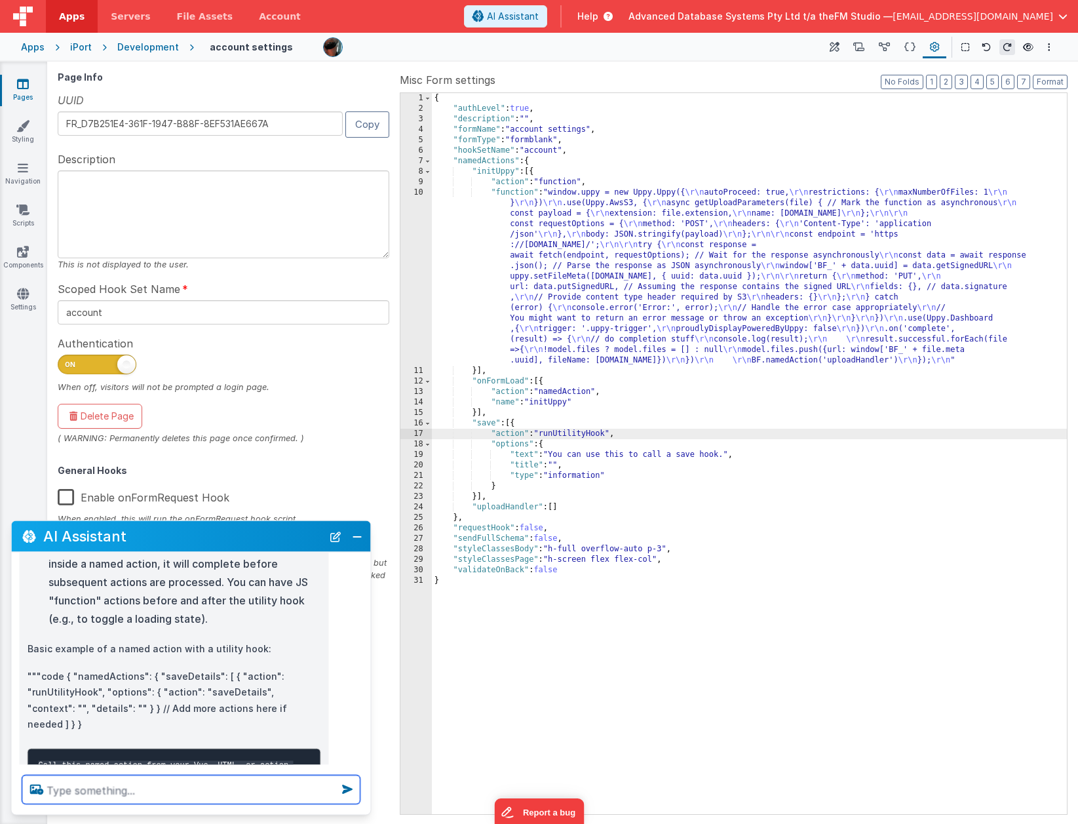
click at [117, 795] on textarea at bounding box center [191, 789] width 338 height 29
type textarea "I want a named action in the misc form setting called saveAccount, it should be…"
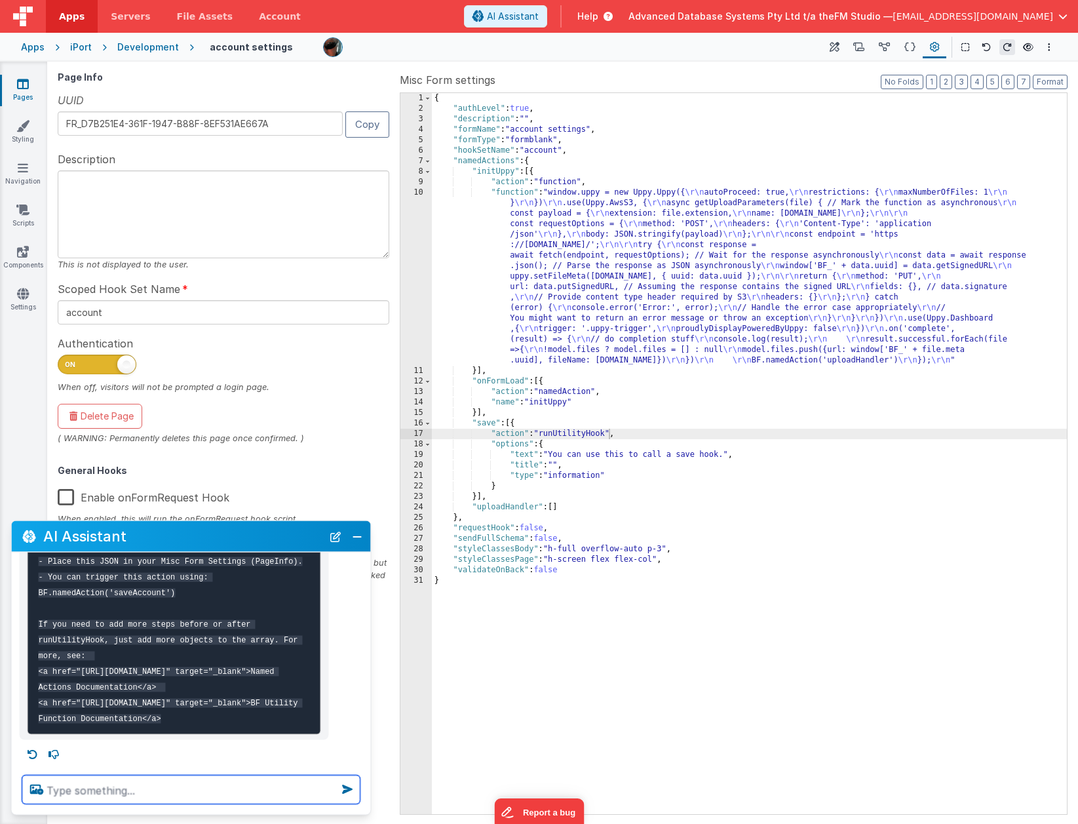
scroll to position [944, 0]
click at [831, 45] on icon at bounding box center [834, 48] width 10 height 14
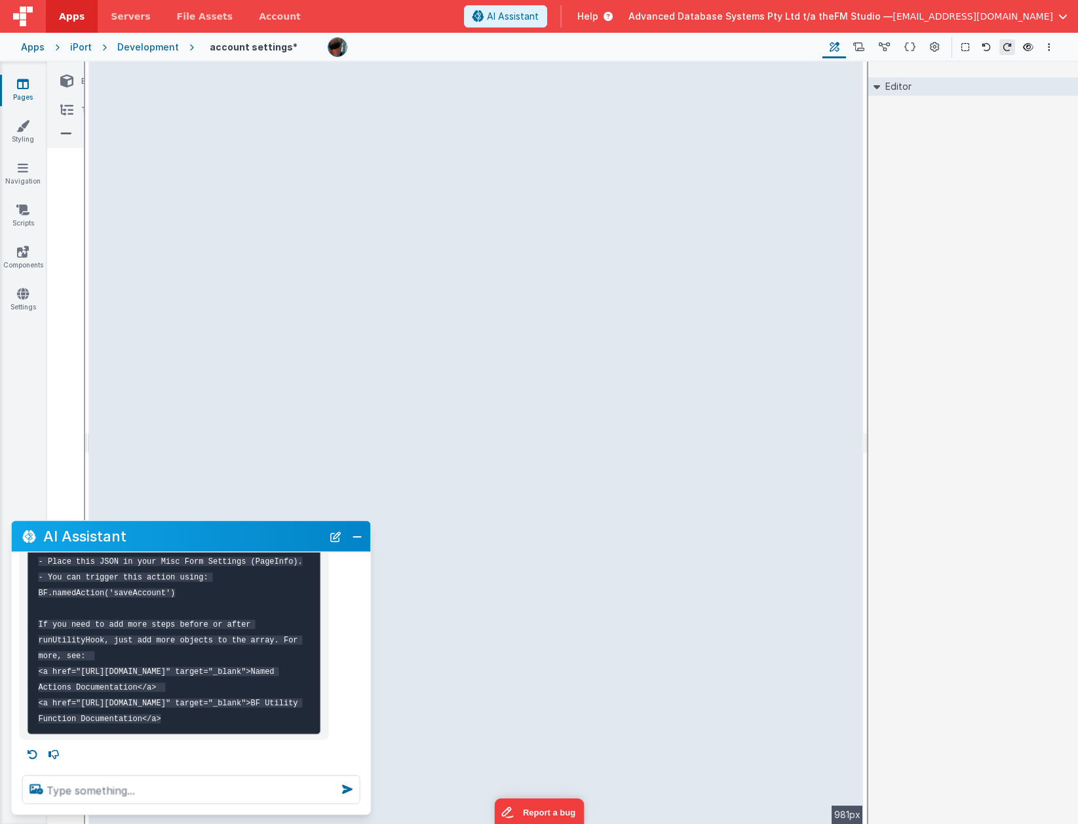
click at [67, 79] on icon at bounding box center [66, 81] width 13 height 18
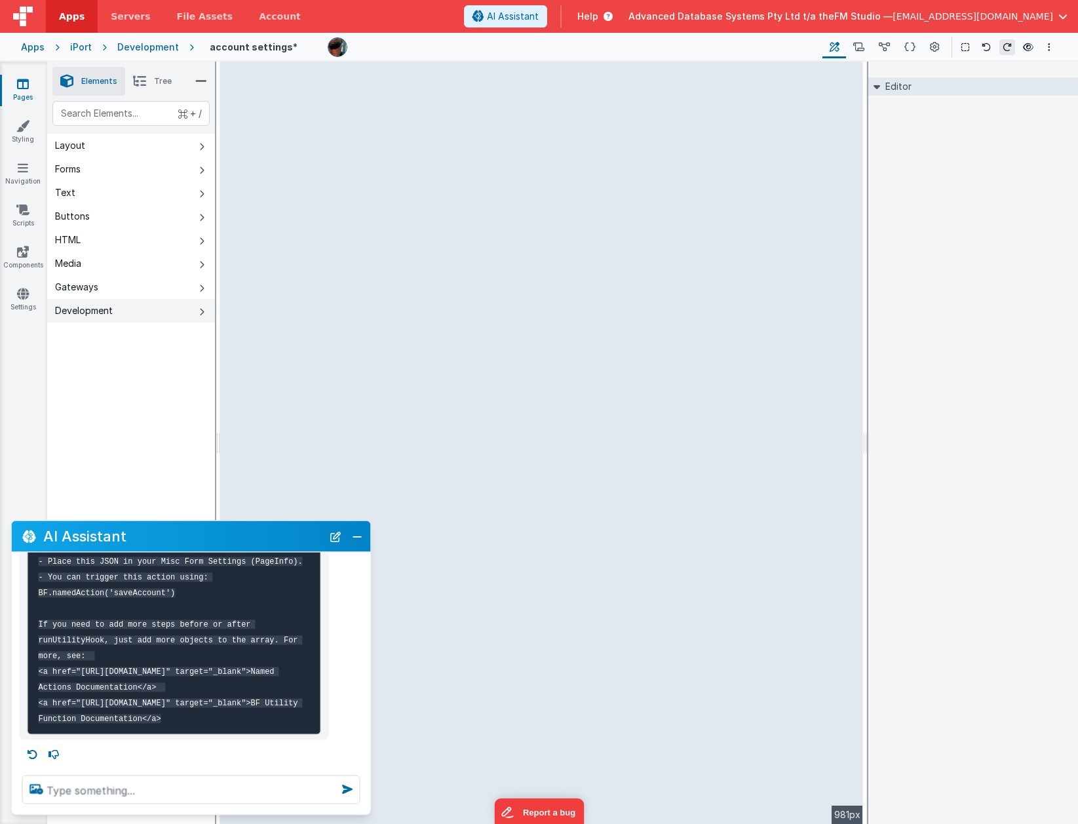
click at [83, 316] on div "Development" at bounding box center [84, 310] width 58 height 13
click at [82, 288] on div "Gateways" at bounding box center [76, 286] width 43 height 13
click at [76, 263] on div "Media" at bounding box center [68, 263] width 26 height 13
click at [77, 236] on div "HTML" at bounding box center [68, 239] width 26 height 13
click at [77, 211] on div "Buttons" at bounding box center [72, 216] width 35 height 13
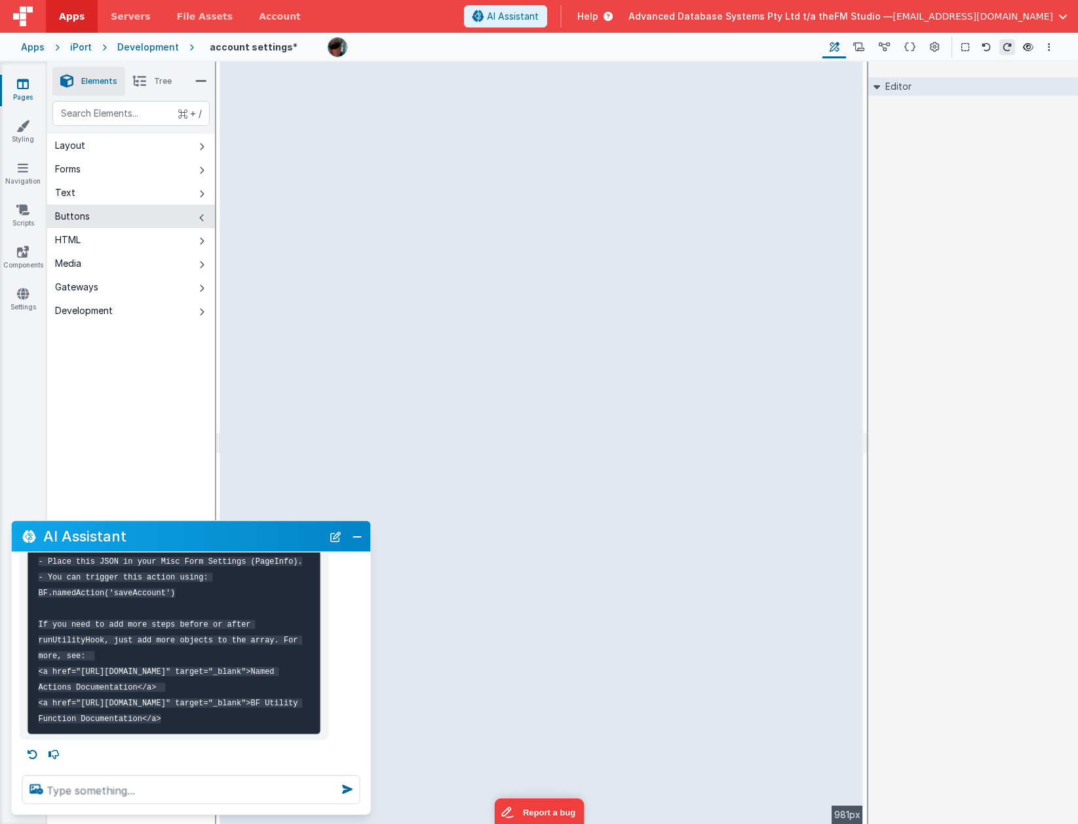
click at [143, 80] on icon at bounding box center [139, 81] width 13 height 18
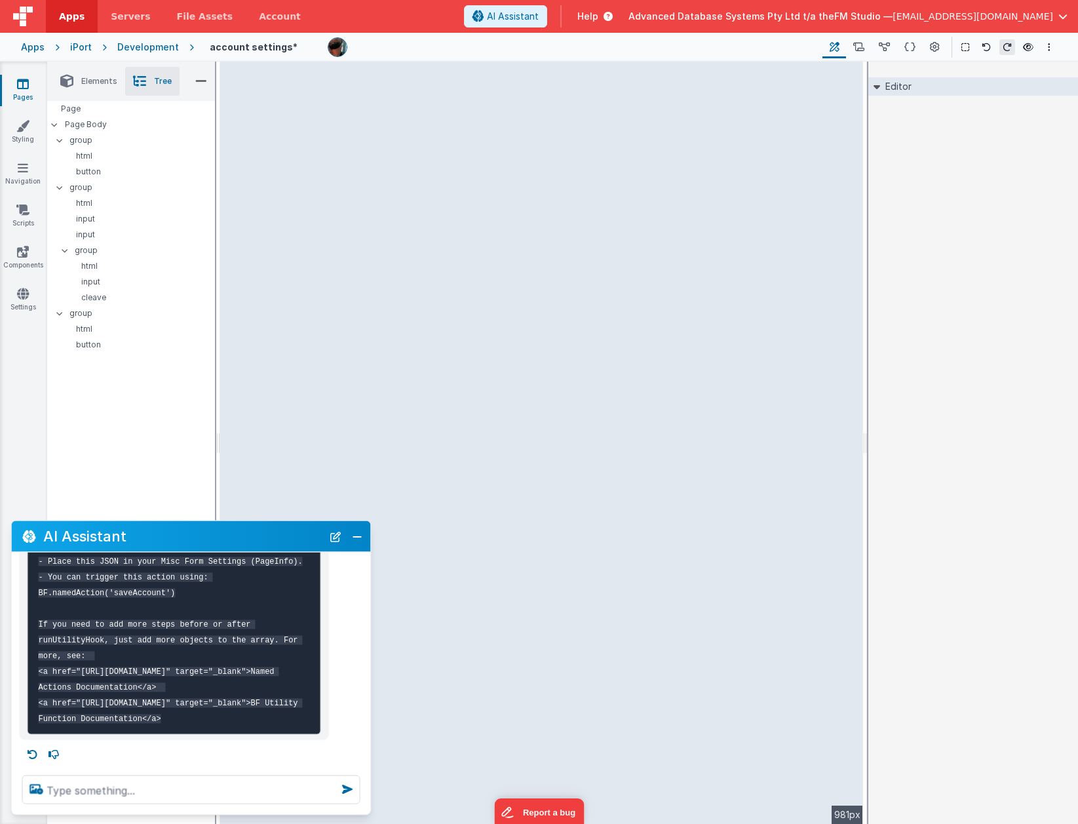
click at [102, 82] on span "Elements" at bounding box center [99, 81] width 36 height 10
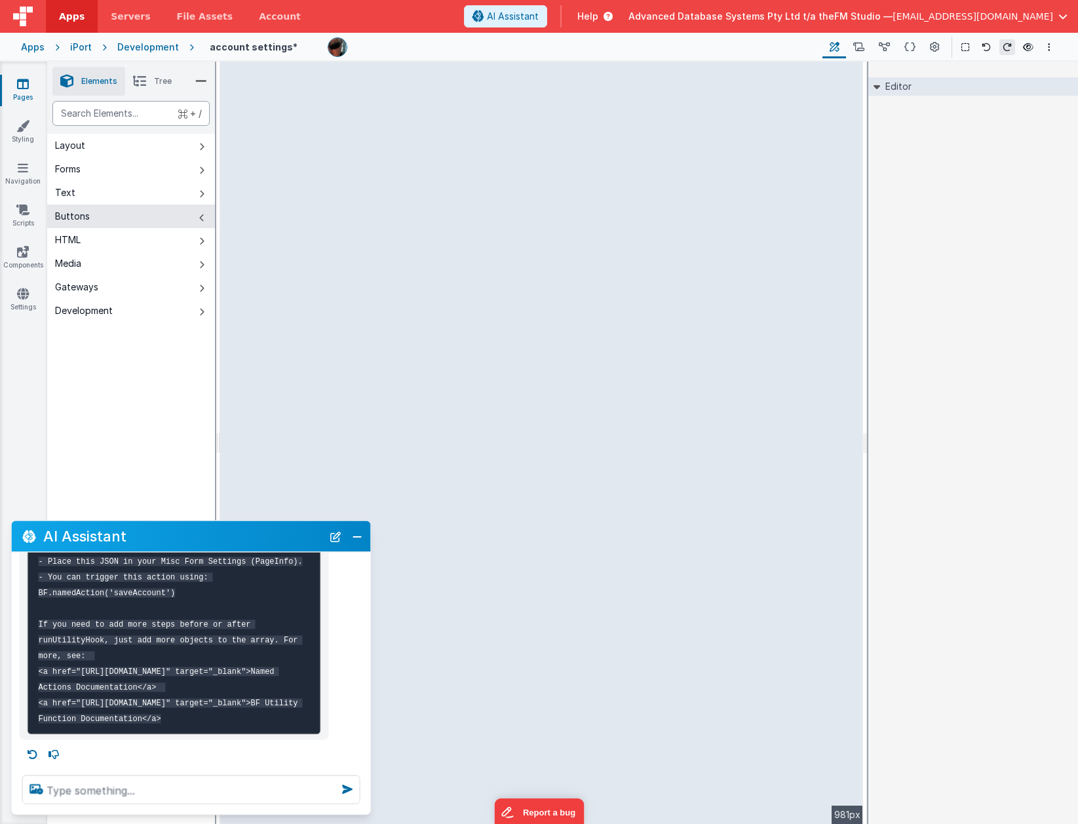
click at [105, 116] on div "text" at bounding box center [130, 113] width 157 height 25
type div "o"
type div "u"
type div "n"
click at [319, 109] on div "--> 981px" at bounding box center [541, 443] width 643 height 762
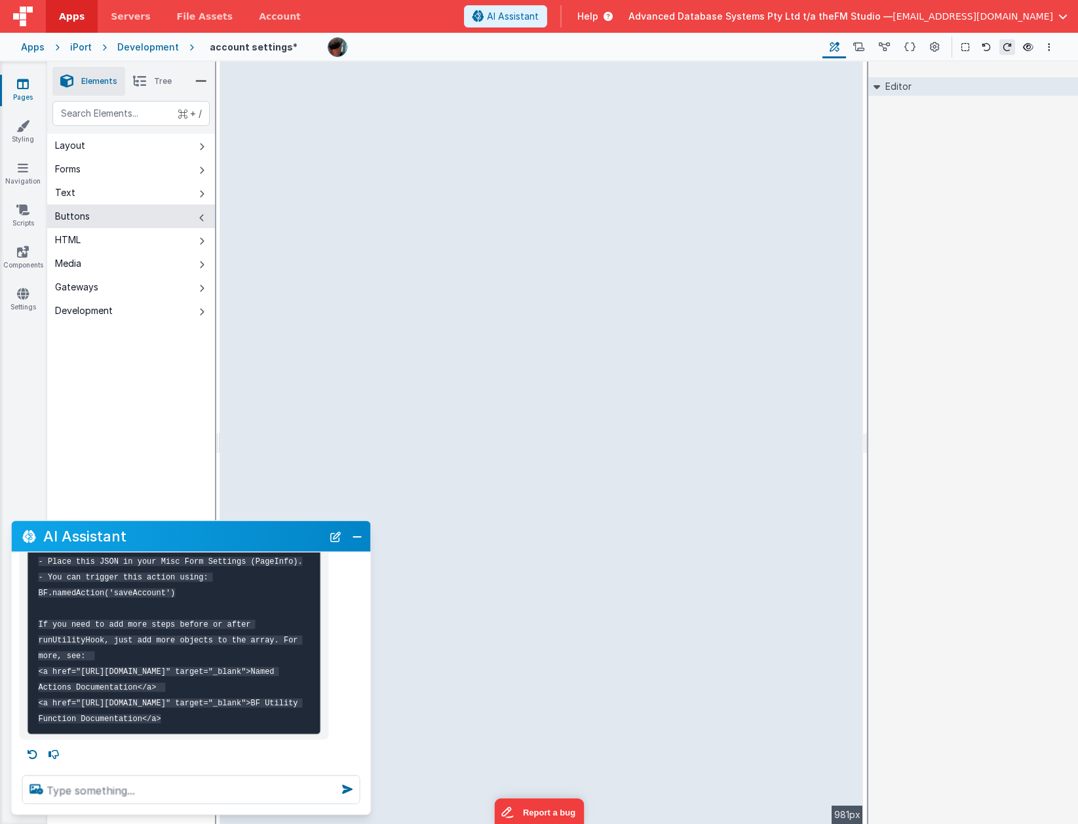
drag, startPoint x: 289, startPoint y: 111, endPoint x: 393, endPoint y: 111, distance: 104.2
click at [393, 111] on div "--> 981px" at bounding box center [541, 443] width 643 height 762
drag, startPoint x: 370, startPoint y: 111, endPoint x: 462, endPoint y: 126, distance: 93.6
click at [462, 126] on div "--> 981px" at bounding box center [541, 443] width 643 height 762
click at [262, 109] on div "--> 981px" at bounding box center [541, 443] width 643 height 762
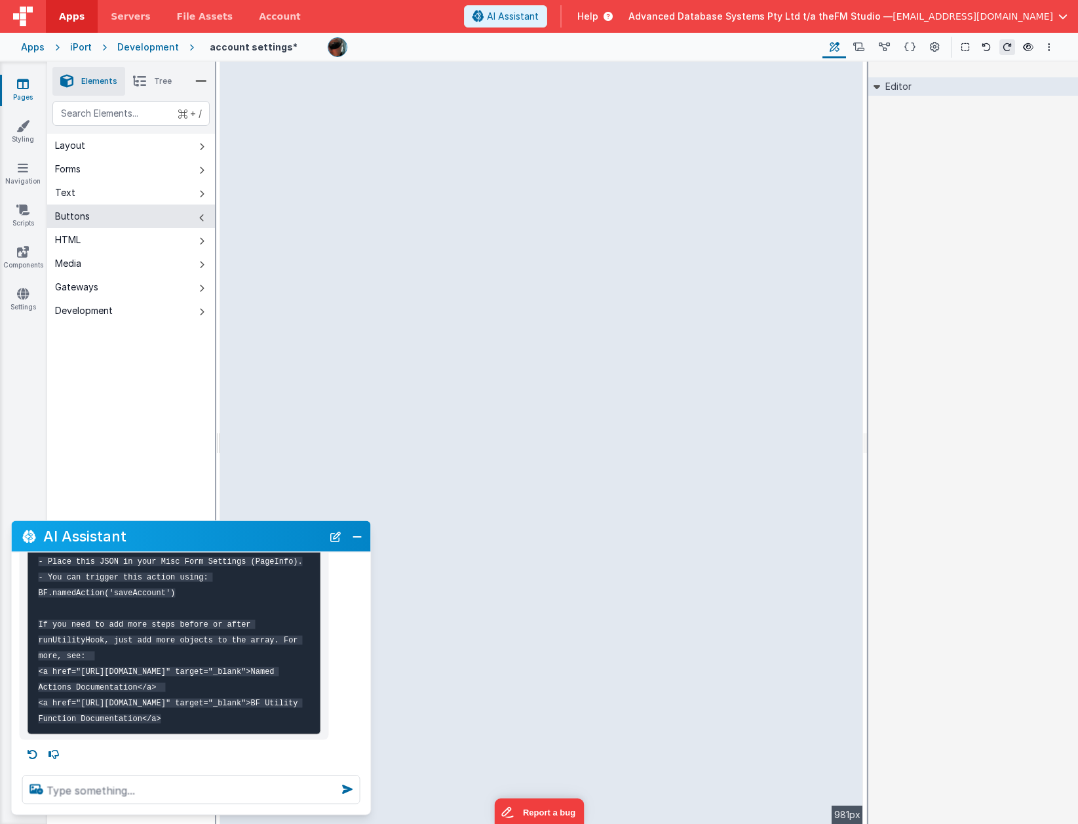
click at [262, 109] on div "--> 981px" at bounding box center [541, 443] width 643 height 762
click at [357, 534] on button "Close" at bounding box center [357, 536] width 17 height 18
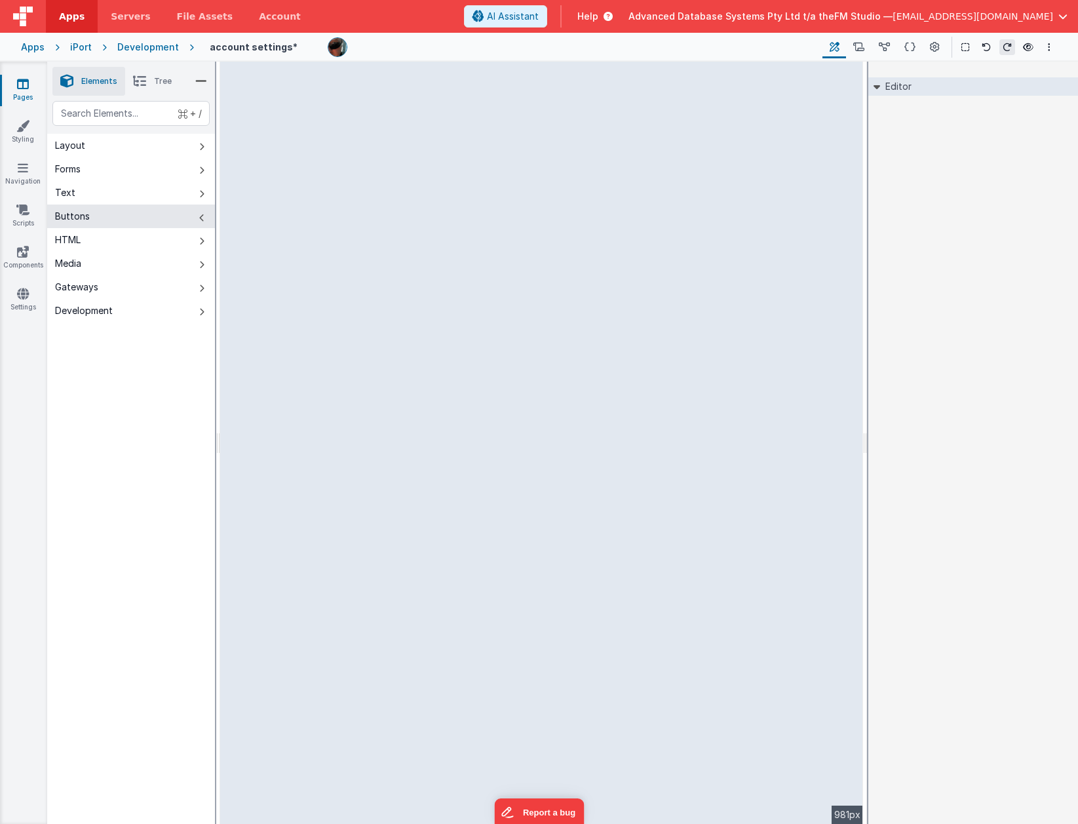
click at [656, 306] on div "--> 981px" at bounding box center [541, 443] width 643 height 762
click at [200, 79] on icon at bounding box center [201, 81] width 12 height 18
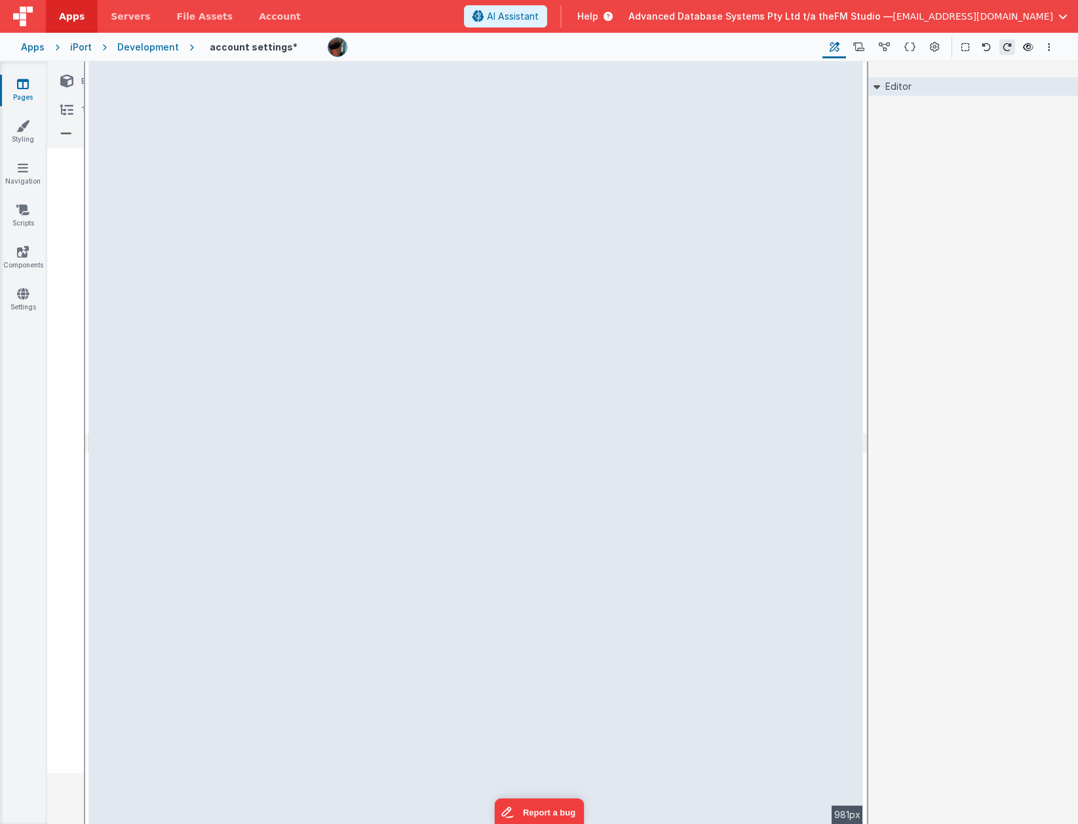
click at [221, 227] on div "--> 981px" at bounding box center [476, 443] width 774 height 762
drag, startPoint x: 278, startPoint y: 159, endPoint x: 182, endPoint y: 257, distance: 137.6
click at [182, 257] on div "--> 981px" at bounding box center [476, 443] width 774 height 762
click at [24, 212] on icon at bounding box center [22, 209] width 13 height 13
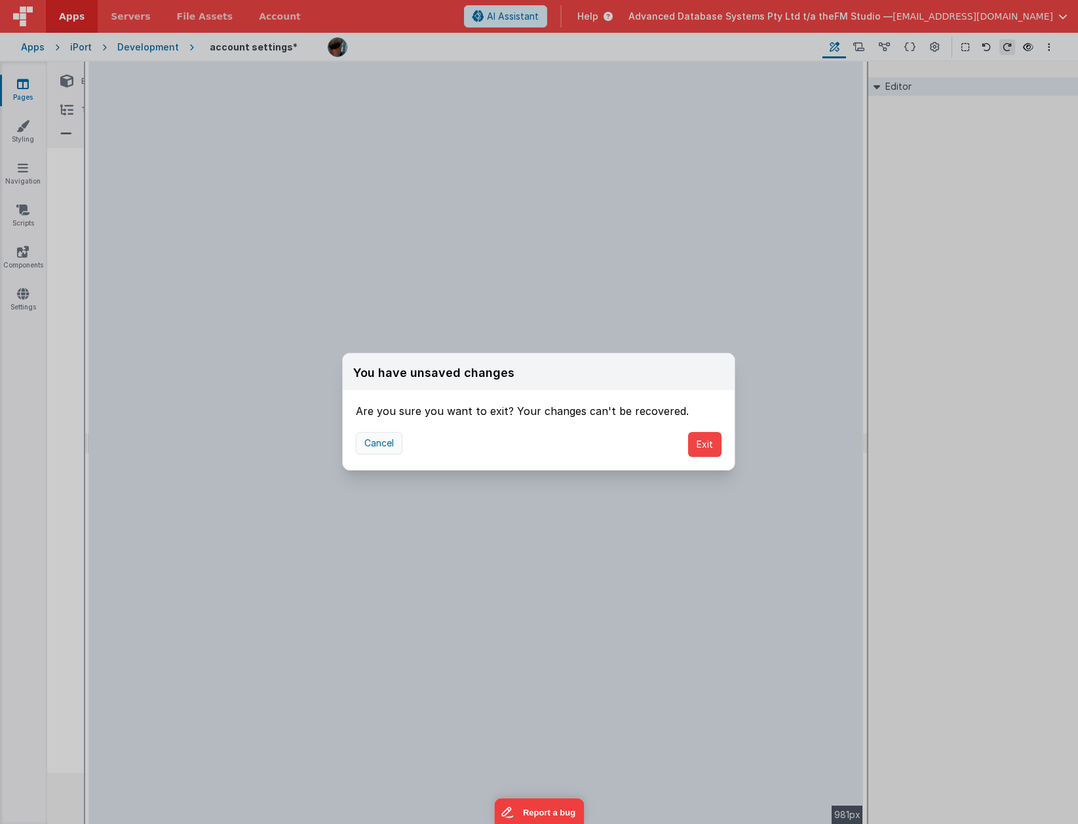
click at [370, 436] on button "Cancel" at bounding box center [379, 443] width 47 height 22
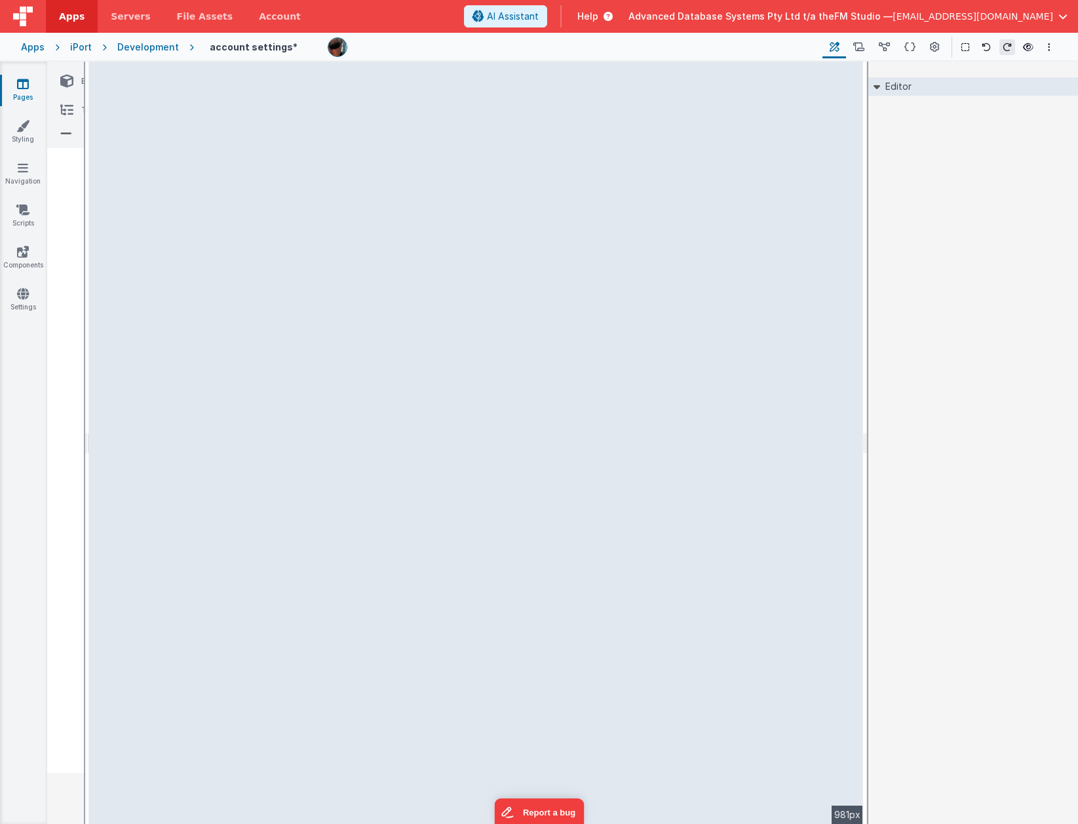
click at [558, 168] on div "--> 981px" at bounding box center [476, 443] width 774 height 762
click at [138, 184] on div "--> 981px" at bounding box center [476, 443] width 774 height 762
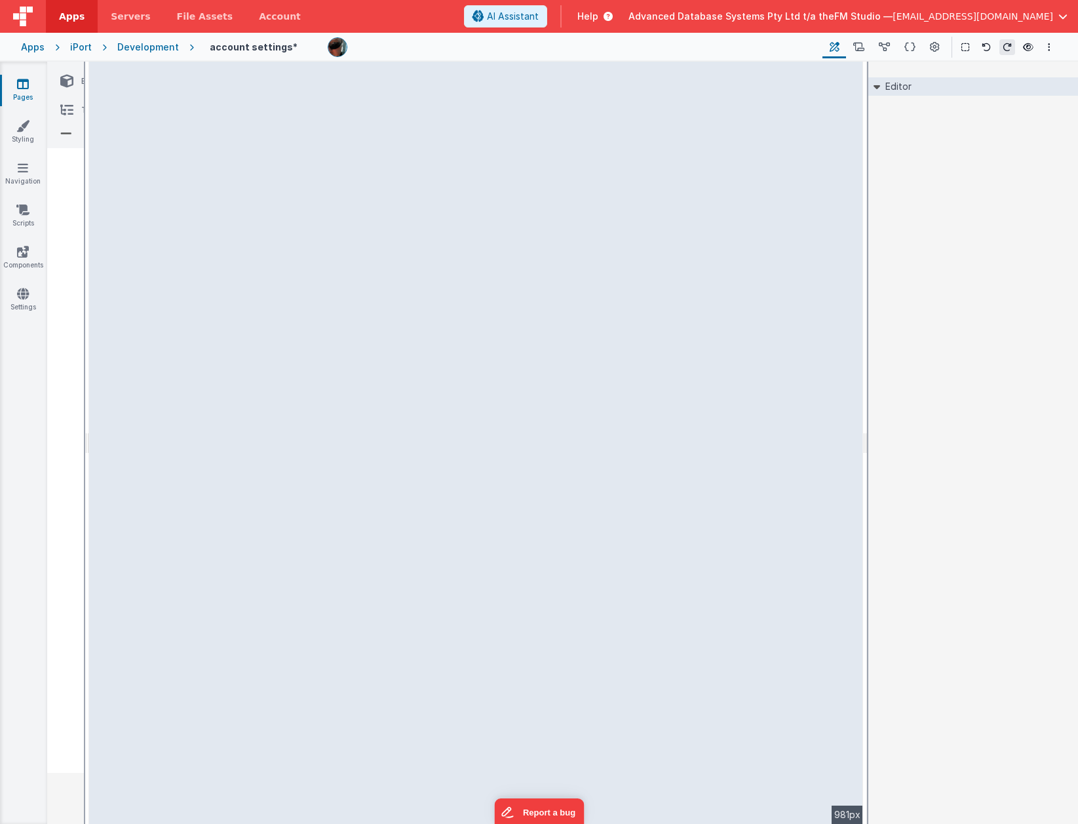
click at [138, 184] on div "--> 981px" at bounding box center [476, 443] width 774 height 762
click at [134, 231] on div "--> 981px" at bounding box center [476, 443] width 774 height 762
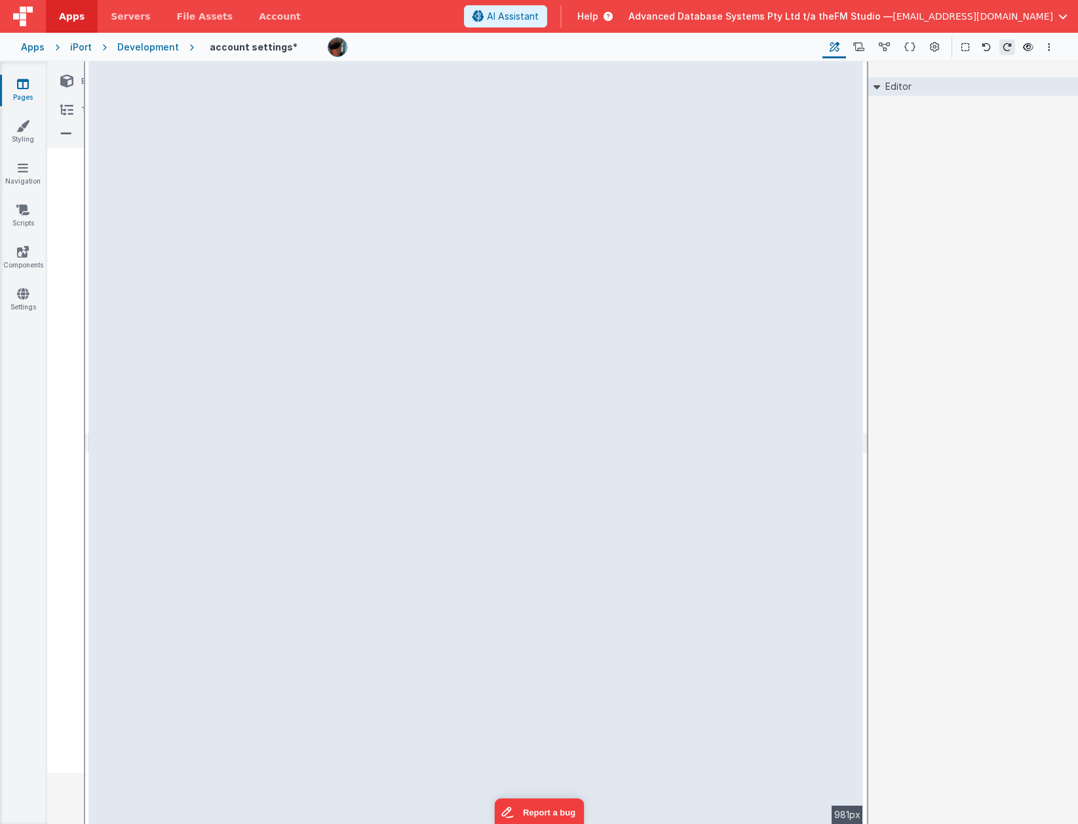
click at [134, 231] on div "--> 981px" at bounding box center [476, 443] width 774 height 762
click at [850, 86] on icon at bounding box center [876, 86] width 7 height 10
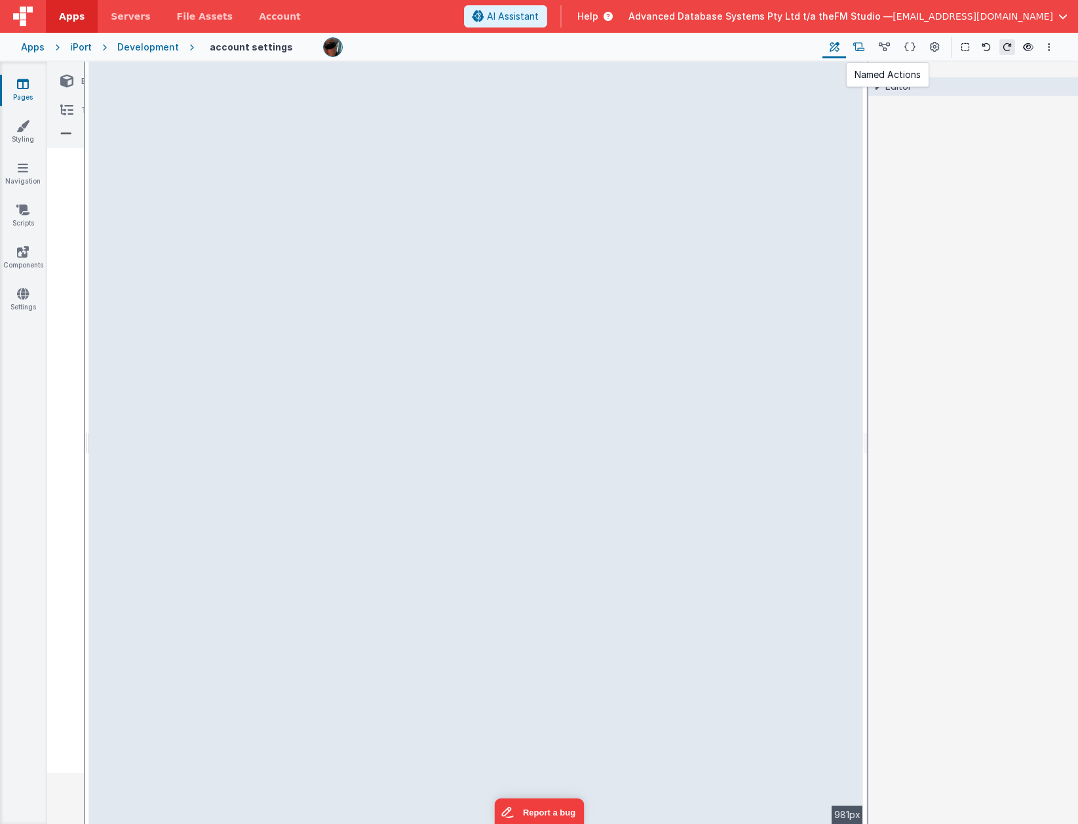
click at [850, 43] on icon at bounding box center [858, 48] width 11 height 14
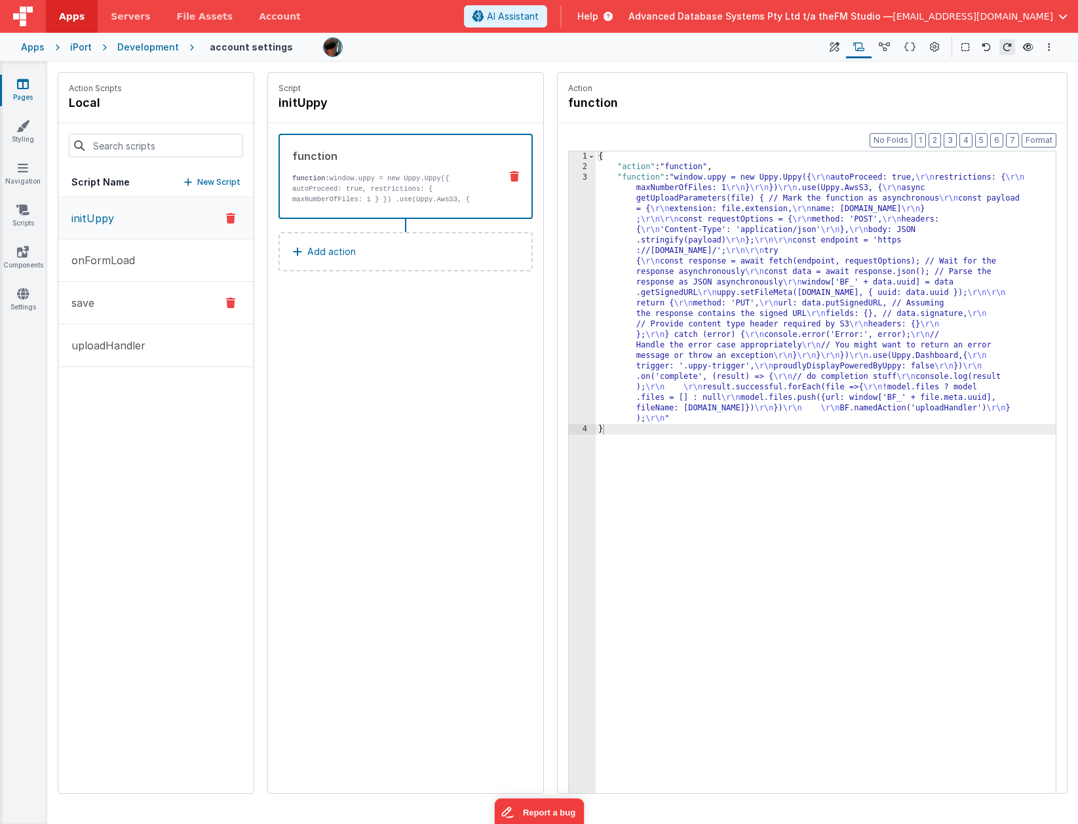
click at [104, 304] on button "save" at bounding box center [155, 303] width 195 height 43
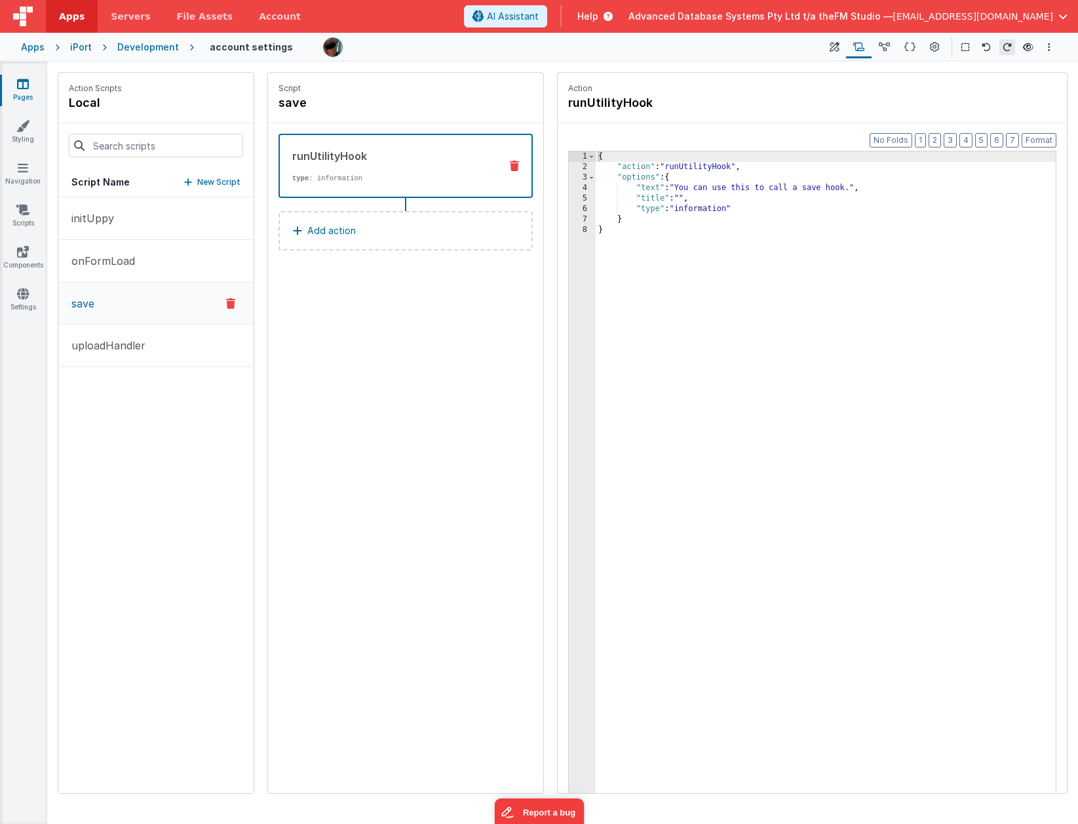
click at [700, 211] on div "{ "action" : "runUtilityHook" , "options" : { "text" : "You can use this to cal…" at bounding box center [826, 502] width 460 height 703
click at [664, 316] on div "{ "action" : "runUtilityHook" , "options" : { "text" : "You can use this to cal…" at bounding box center [826, 502] width 460 height 703
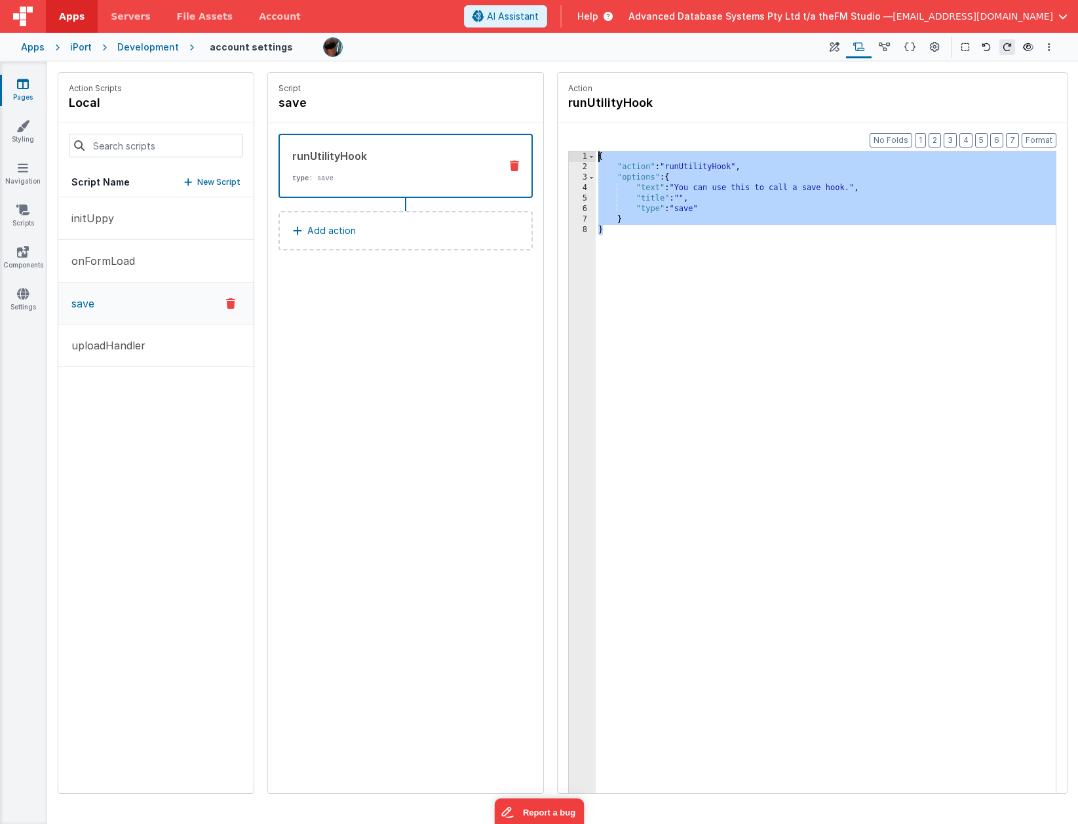
drag, startPoint x: 608, startPoint y: 233, endPoint x: 599, endPoint y: 158, distance: 75.9
click at [599, 158] on div "{ "action" : "runUtilityHook" , "options" : { "text" : "You can use this to cal…" at bounding box center [826, 502] width 460 height 703
click at [850, 45] on icon at bounding box center [935, 48] width 10 height 14
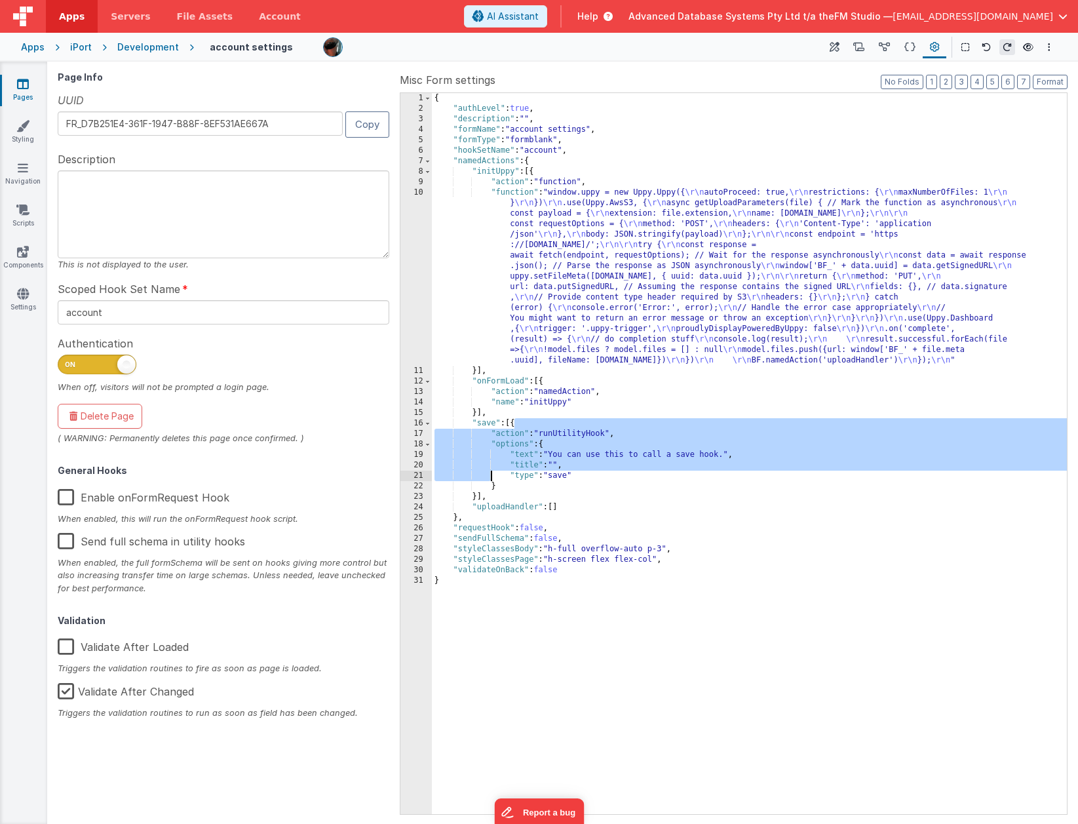
drag, startPoint x: 516, startPoint y: 425, endPoint x: 489, endPoint y: 474, distance: 56.0
click at [489, 474] on div "{ "authLevel" : true , "description" : "" , "formName" : "account settings" , "…" at bounding box center [749, 464] width 635 height 742
click at [511, 423] on div "{ "authLevel" : true , "description" : "" , "formName" : "account settings" , "…" at bounding box center [749, 464] width 635 height 742
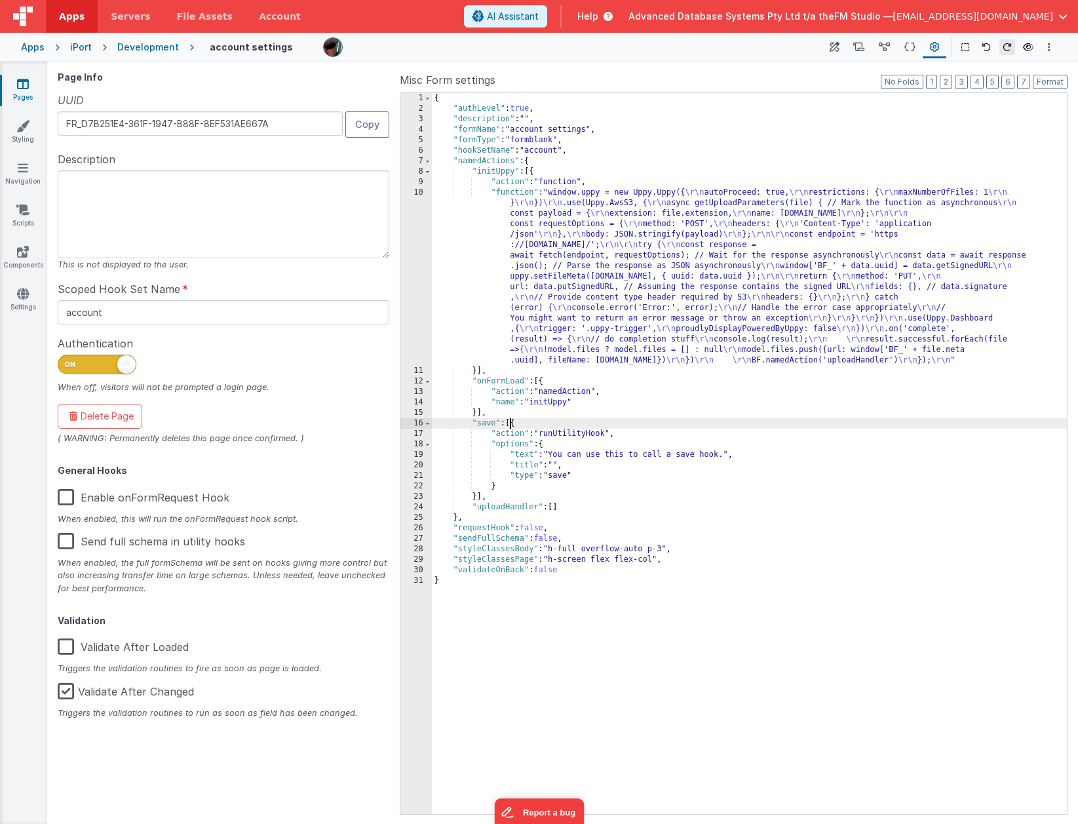
click at [511, 423] on div "{ "authLevel" : true , "description" : "" , "formName" : "account settings" , "…" at bounding box center [749, 464] width 635 height 742
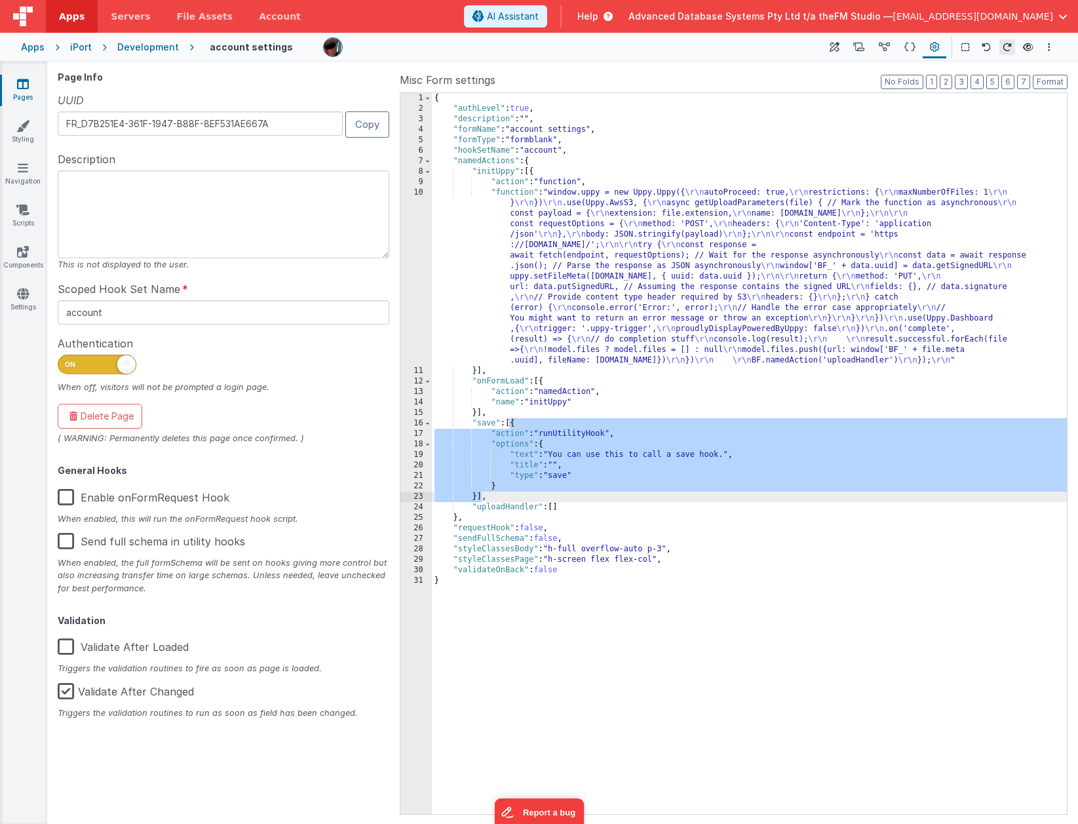
click at [540, 444] on div "{ "authLevel" : true , "description" : "" , "formName" : "account settings" , "…" at bounding box center [749, 464] width 635 height 742
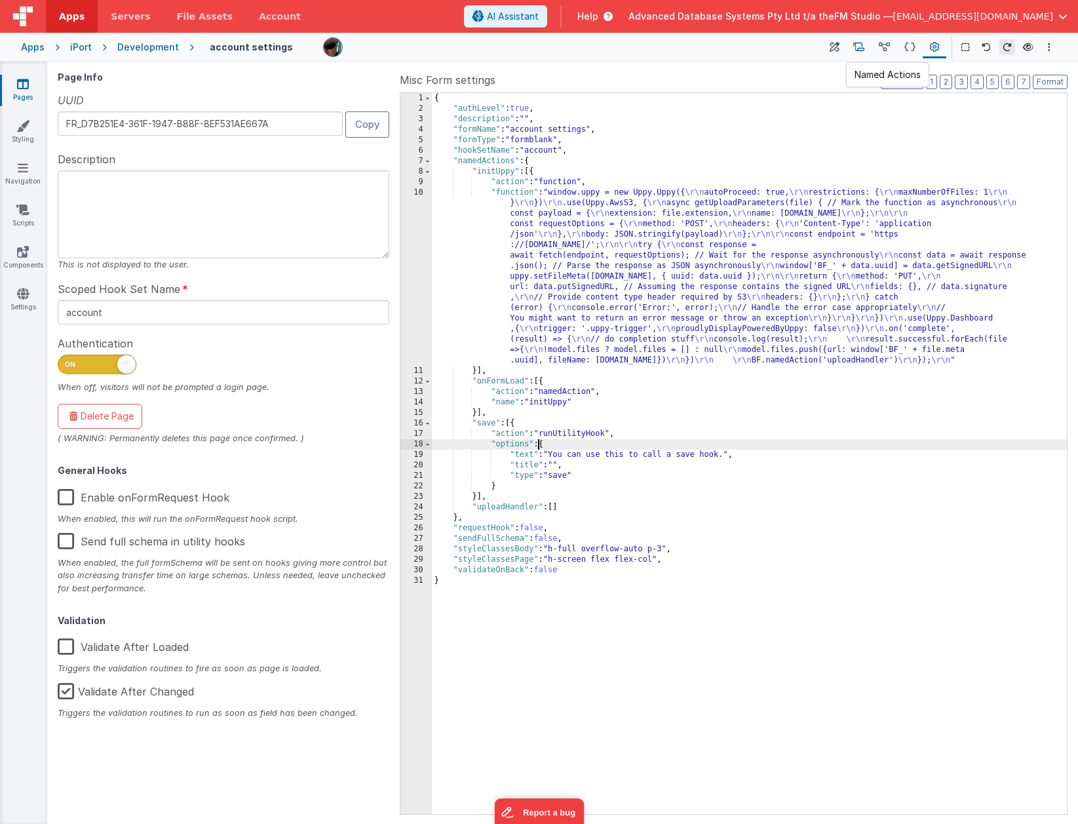
click at [850, 47] on icon at bounding box center [858, 48] width 11 height 14
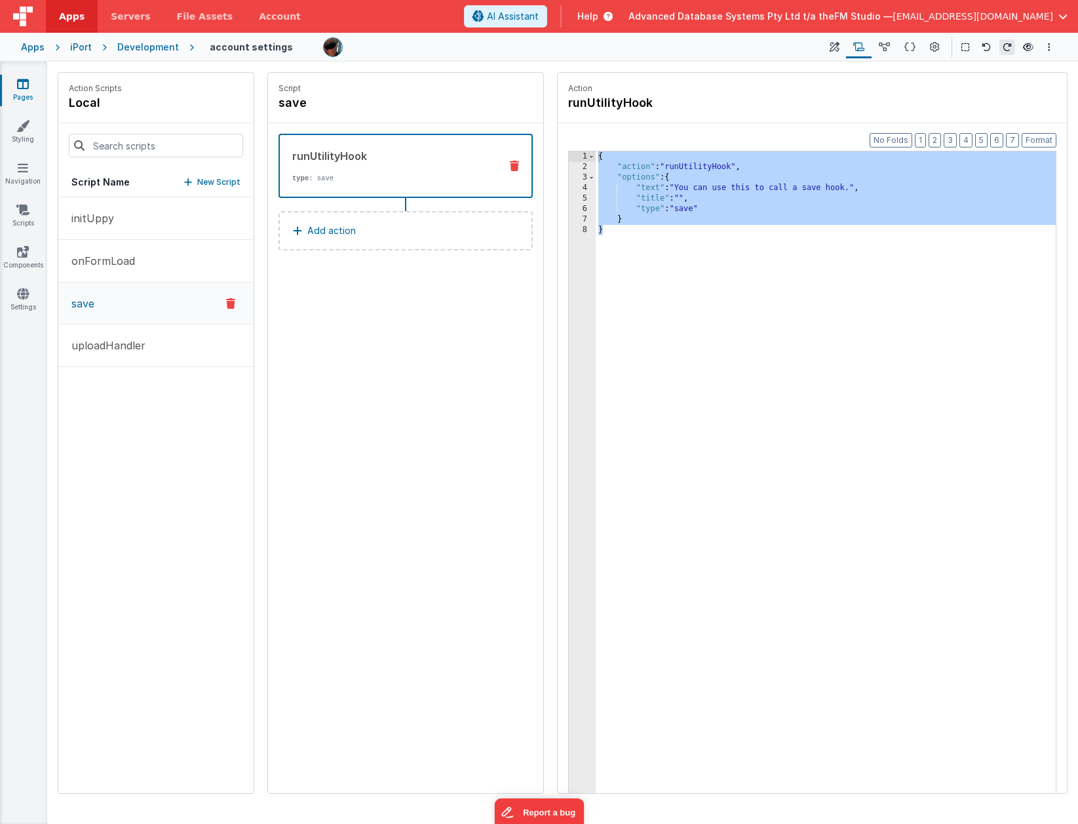
click at [653, 184] on div "{ "action" : "runUtilityHook" , "options" : { "text" : "You can use this to cal…" at bounding box center [826, 502] width 460 height 703
drag, startPoint x: 665, startPoint y: 166, endPoint x: 606, endPoint y: 225, distance: 83.4
click at [606, 225] on div "{ "action" : "runUtilityHook" , "options" : { "text" : "You can use this to cal…" at bounding box center [826, 502] width 460 height 703
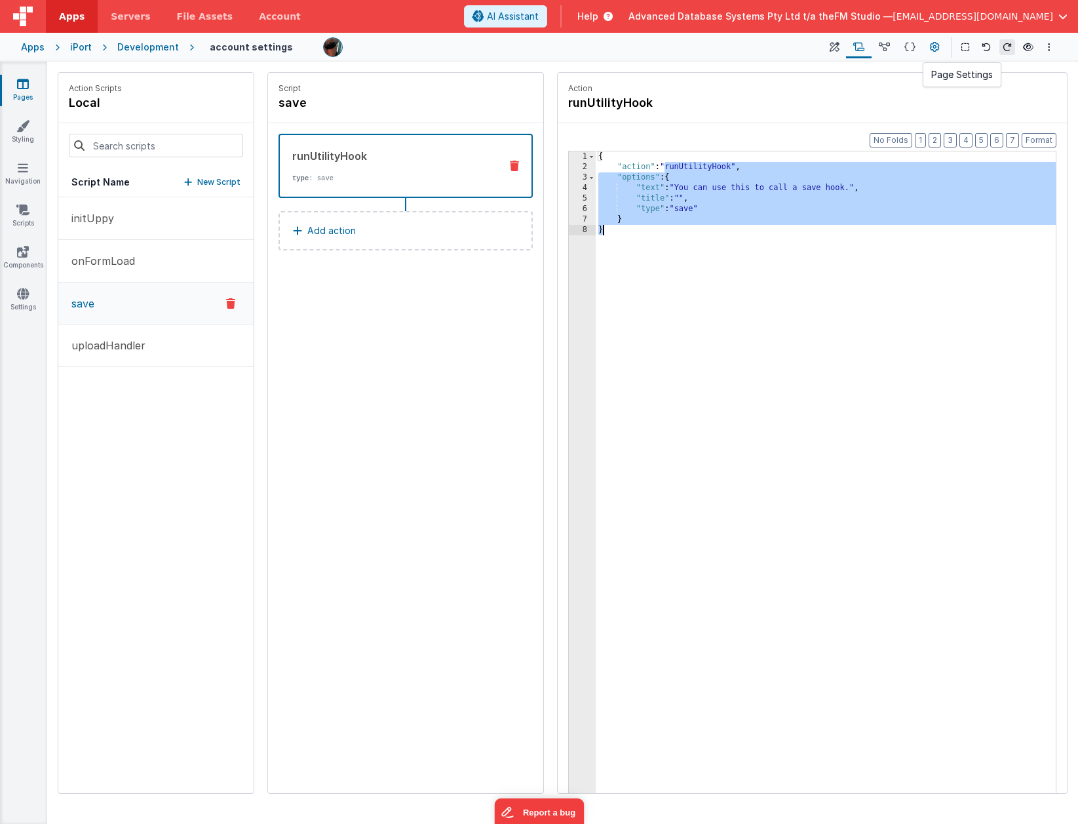
click at [850, 48] on icon at bounding box center [935, 48] width 10 height 14
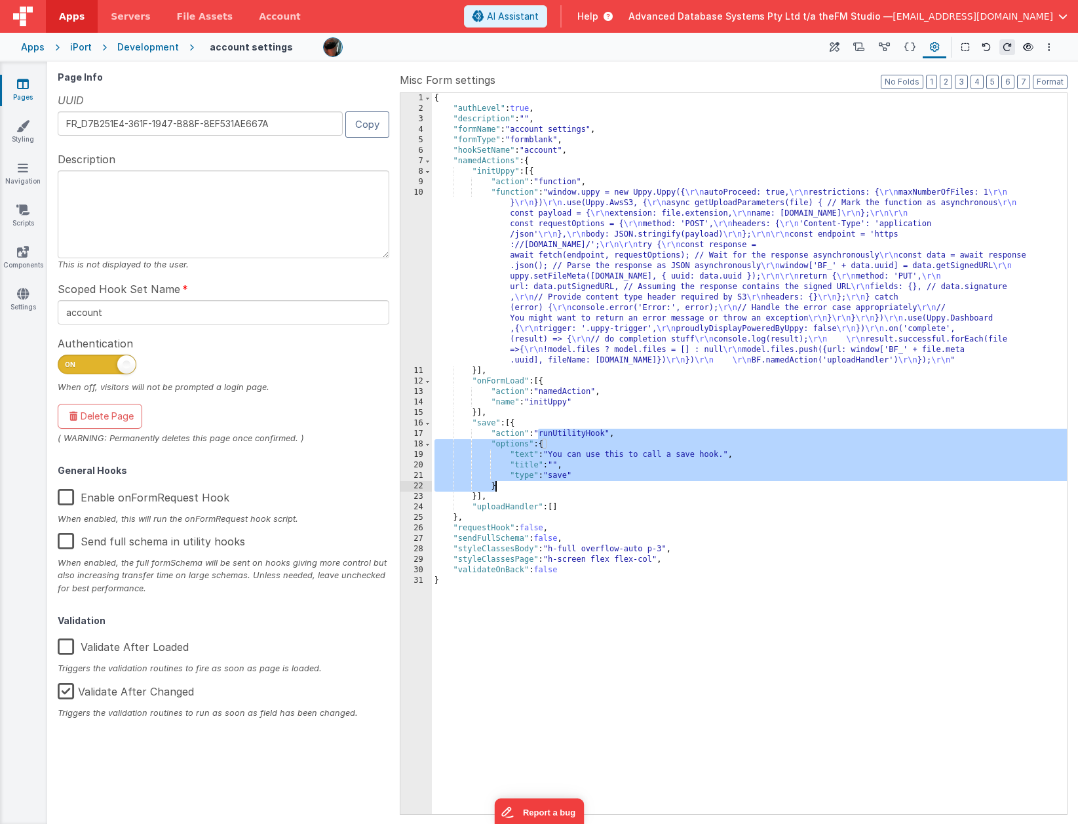
drag, startPoint x: 539, startPoint y: 433, endPoint x: 499, endPoint y: 483, distance: 63.8
click at [499, 483] on div "{ "authLevel" : true , "description" : "" , "formName" : "account settings" , "…" at bounding box center [749, 464] width 635 height 742
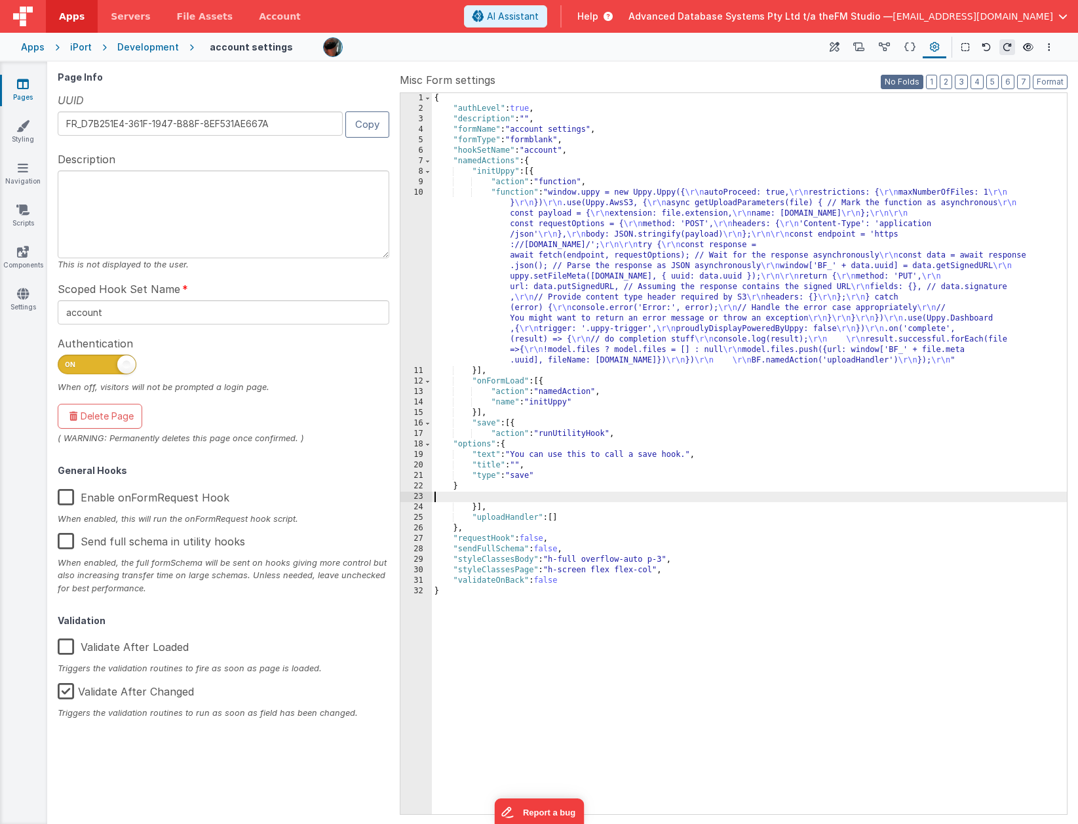
click at [850, 80] on button "No Folds" at bounding box center [902, 82] width 43 height 14
click at [850, 81] on button "2" at bounding box center [945, 82] width 12 height 14
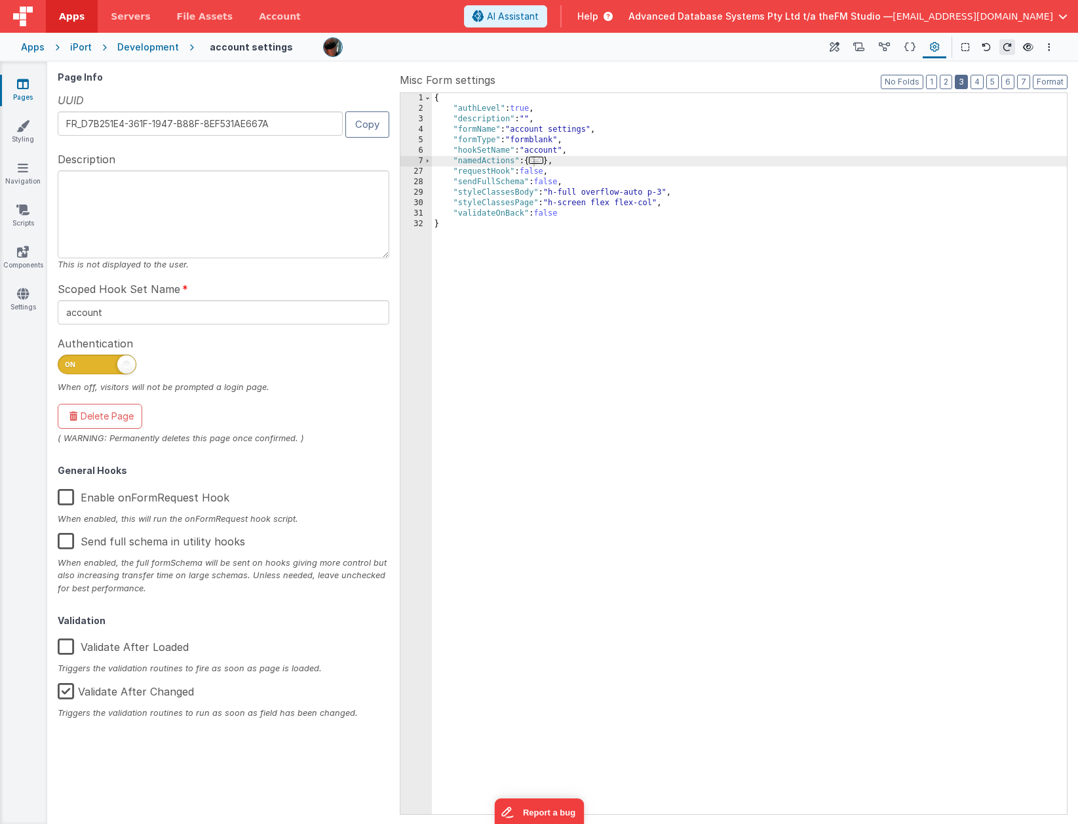
click at [850, 82] on button "3" at bounding box center [961, 82] width 13 height 14
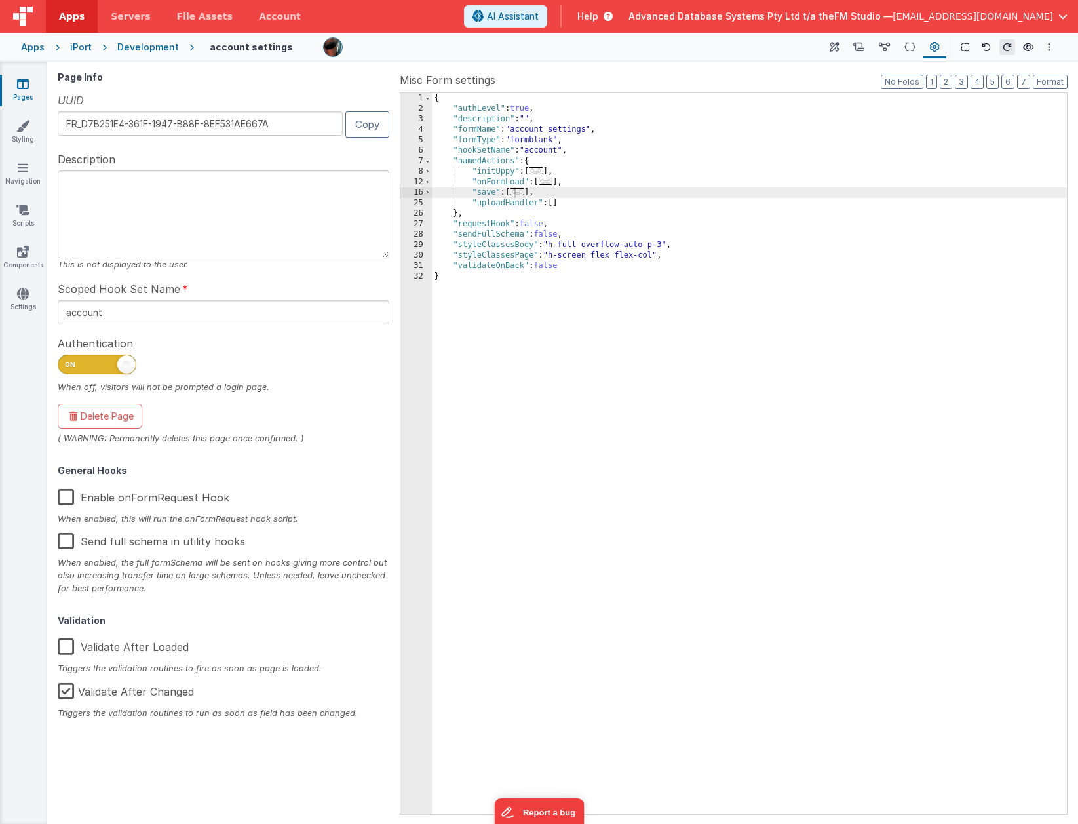
click at [524, 192] on span "..." at bounding box center [517, 191] width 14 height 7
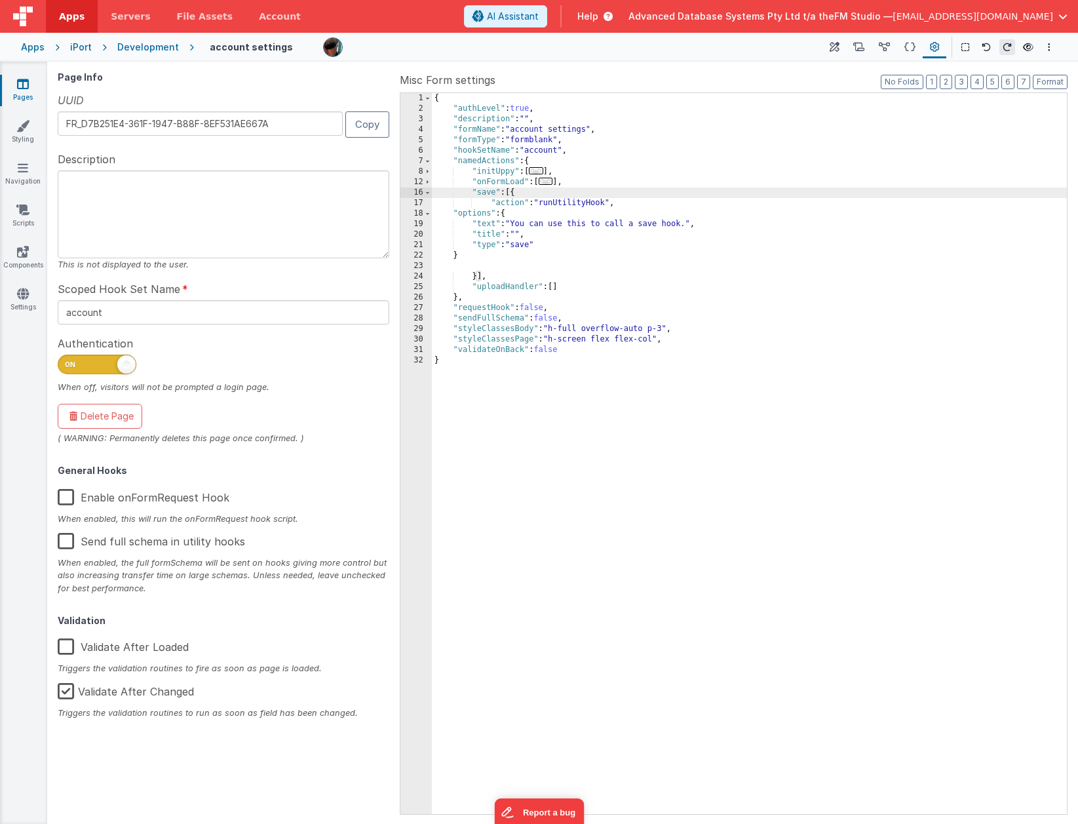
click at [625, 203] on div "{ "authLevel" : true , "description" : "" , "formName" : "account settings" , "…" at bounding box center [749, 464] width 635 height 742
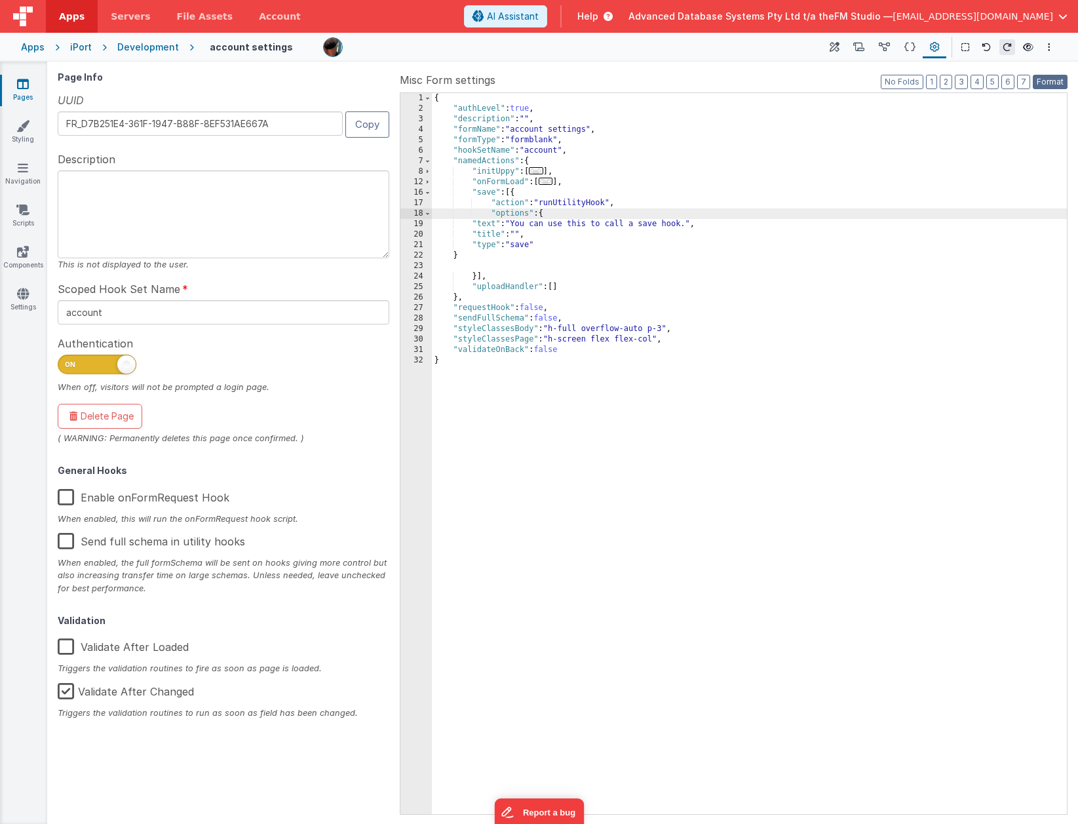
click at [850, 81] on button "Format" at bounding box center [1050, 82] width 35 height 14
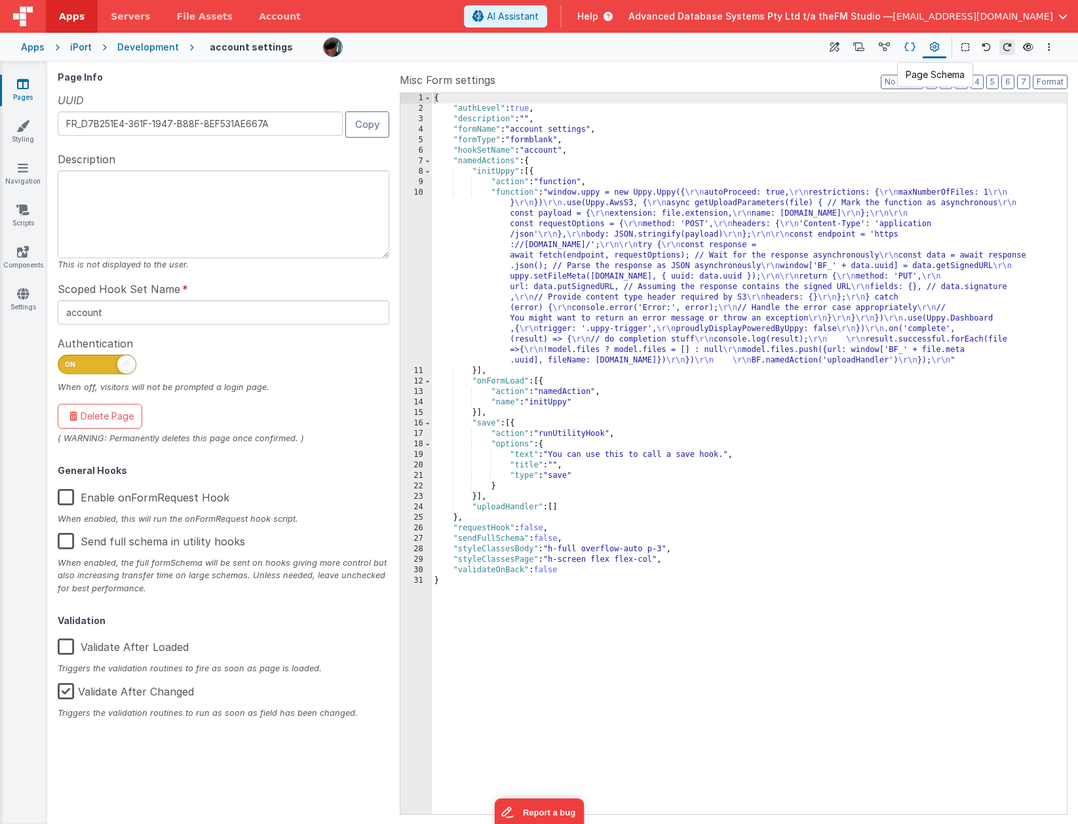
click at [850, 46] on icon at bounding box center [909, 48] width 11 height 14
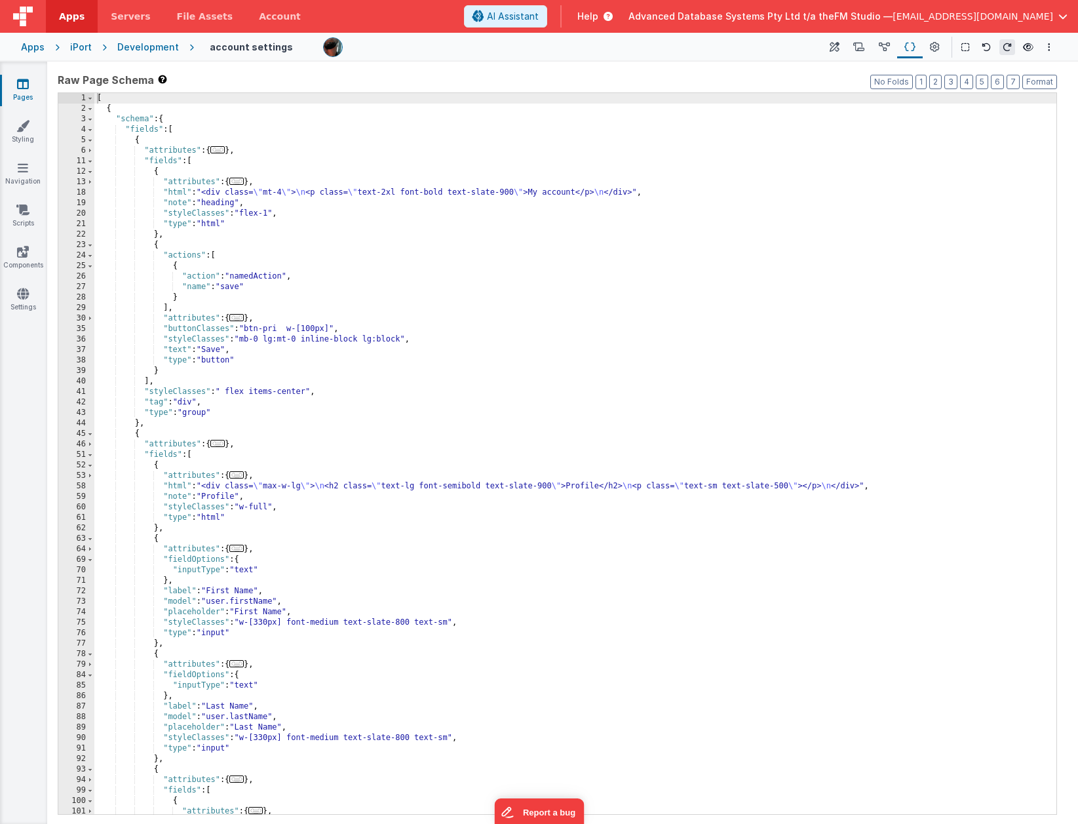
click at [397, 522] on div "[ { "schema" : { "fields" : [ { "attributes" : { ... } , "fields" : [ { "attrib…" at bounding box center [575, 464] width 962 height 742
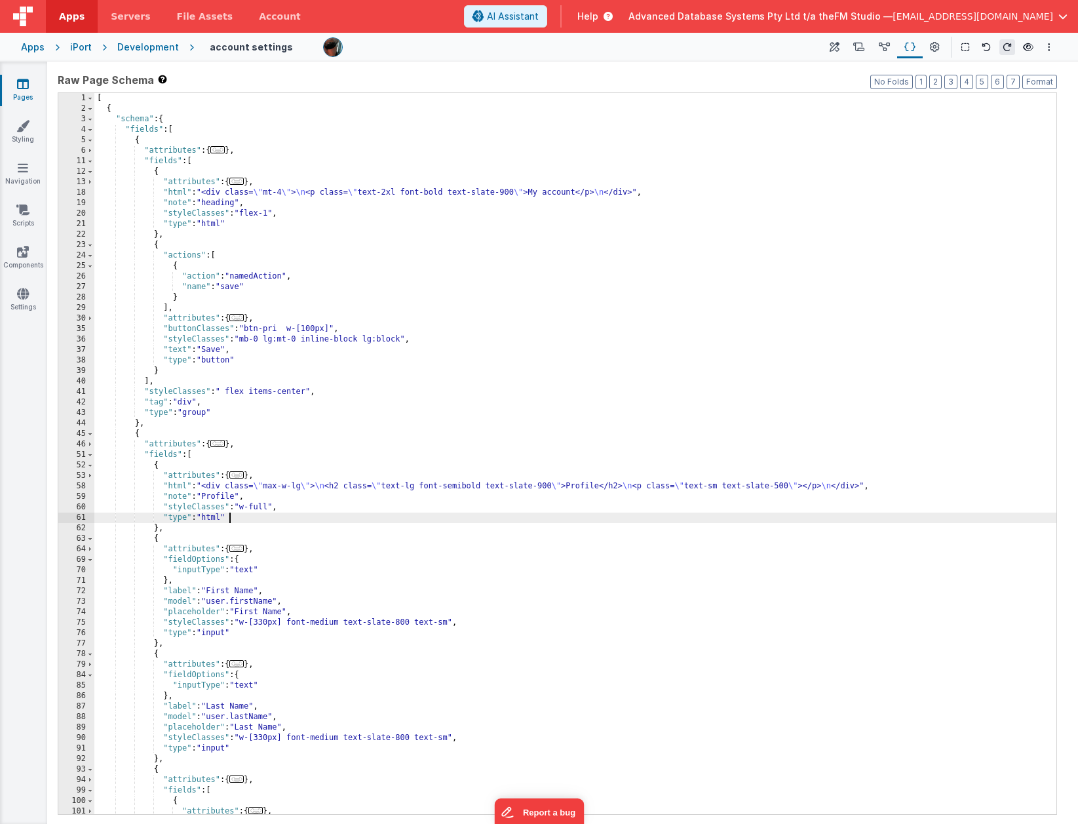
click at [290, 660] on div "[ { "schema" : { "fields" : [ { "attributes" : { ... } , "fields" : [ { "attrib…" at bounding box center [575, 464] width 962 height 742
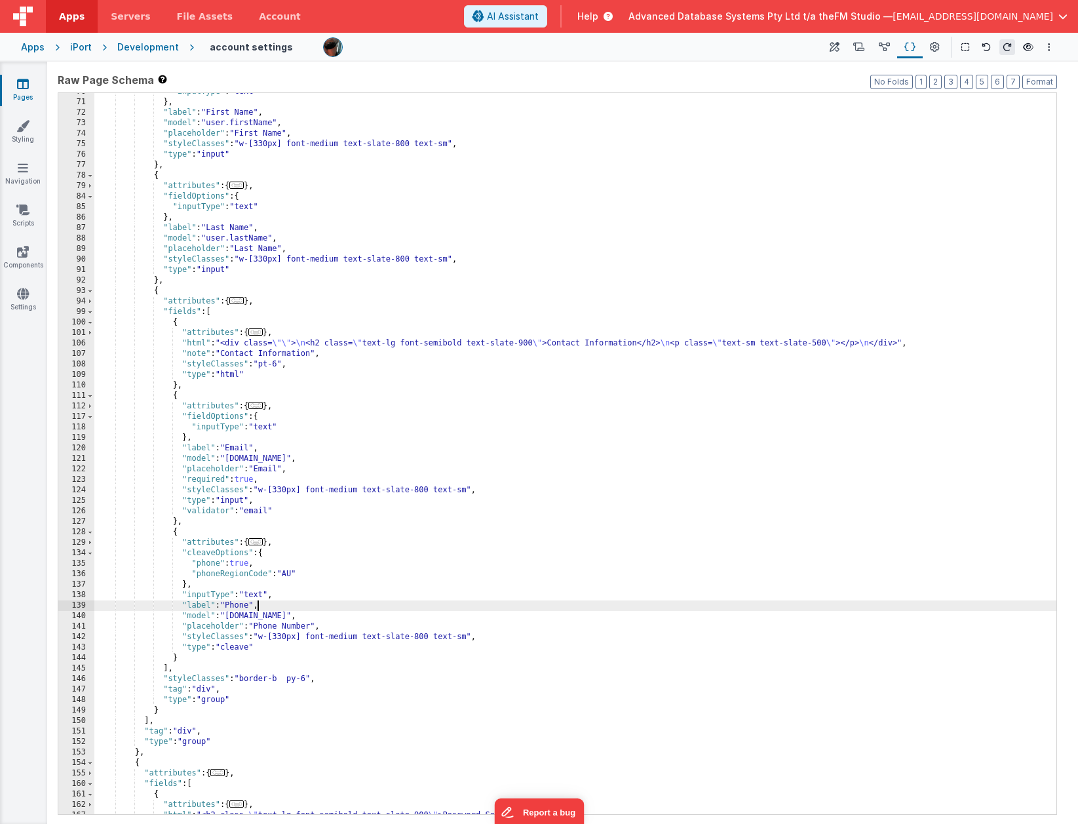
scroll to position [522, 0]
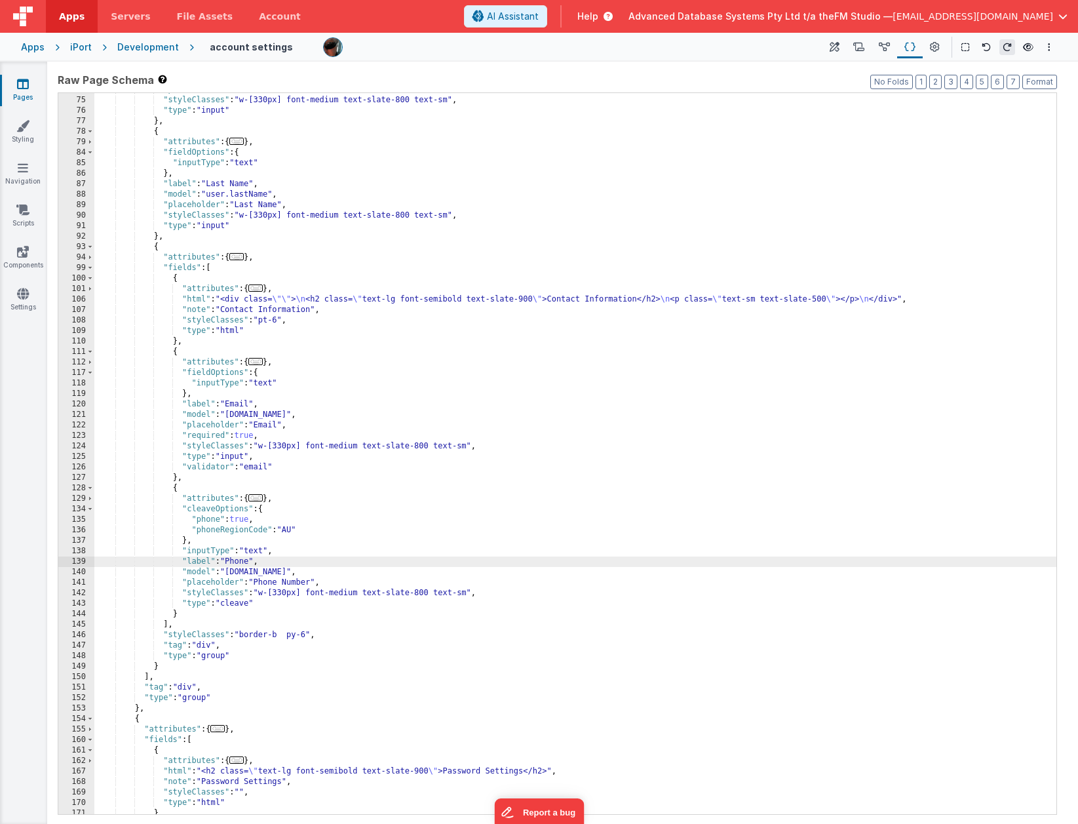
click at [260, 498] on span "..." at bounding box center [255, 497] width 14 height 7
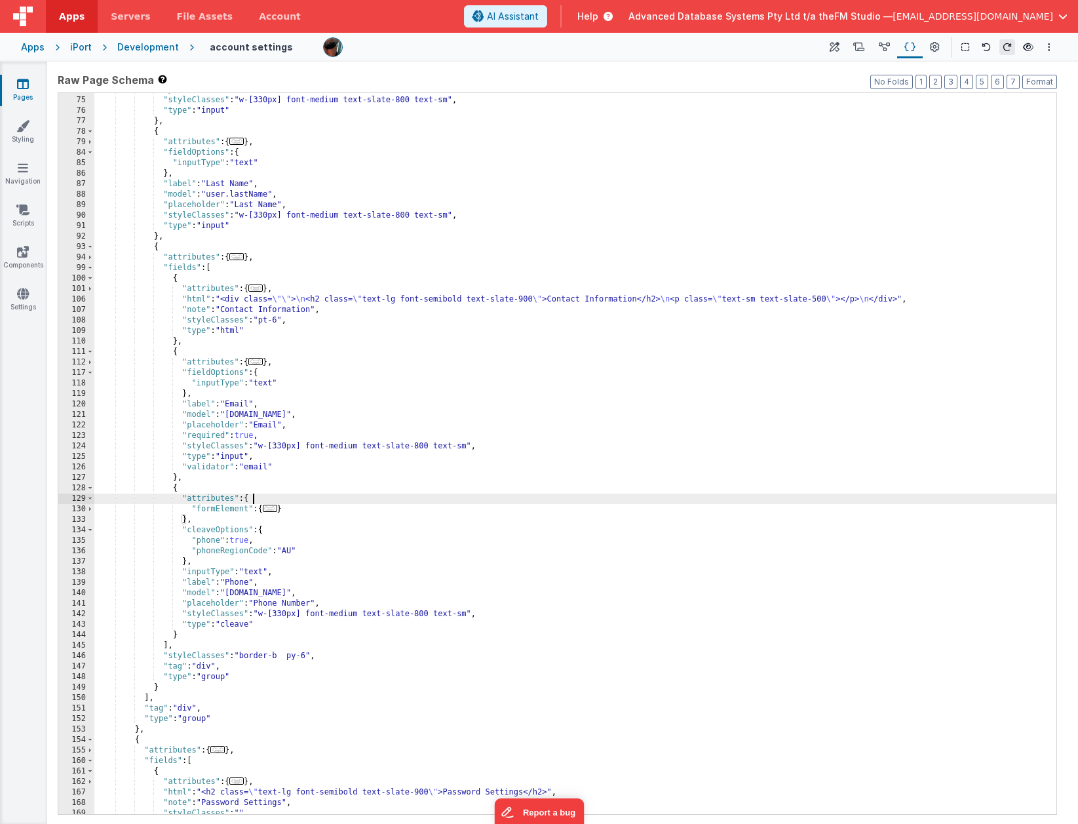
click at [275, 506] on span "..." at bounding box center [270, 507] width 14 height 7
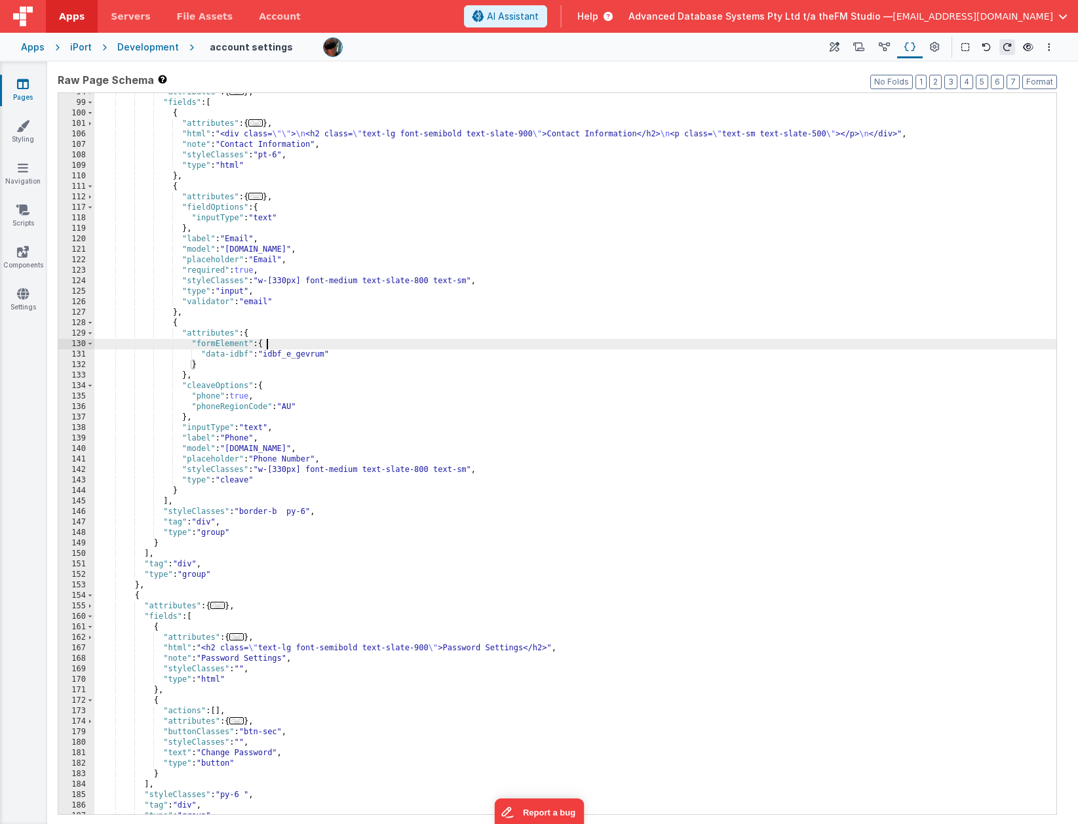
scroll to position [705, 0]
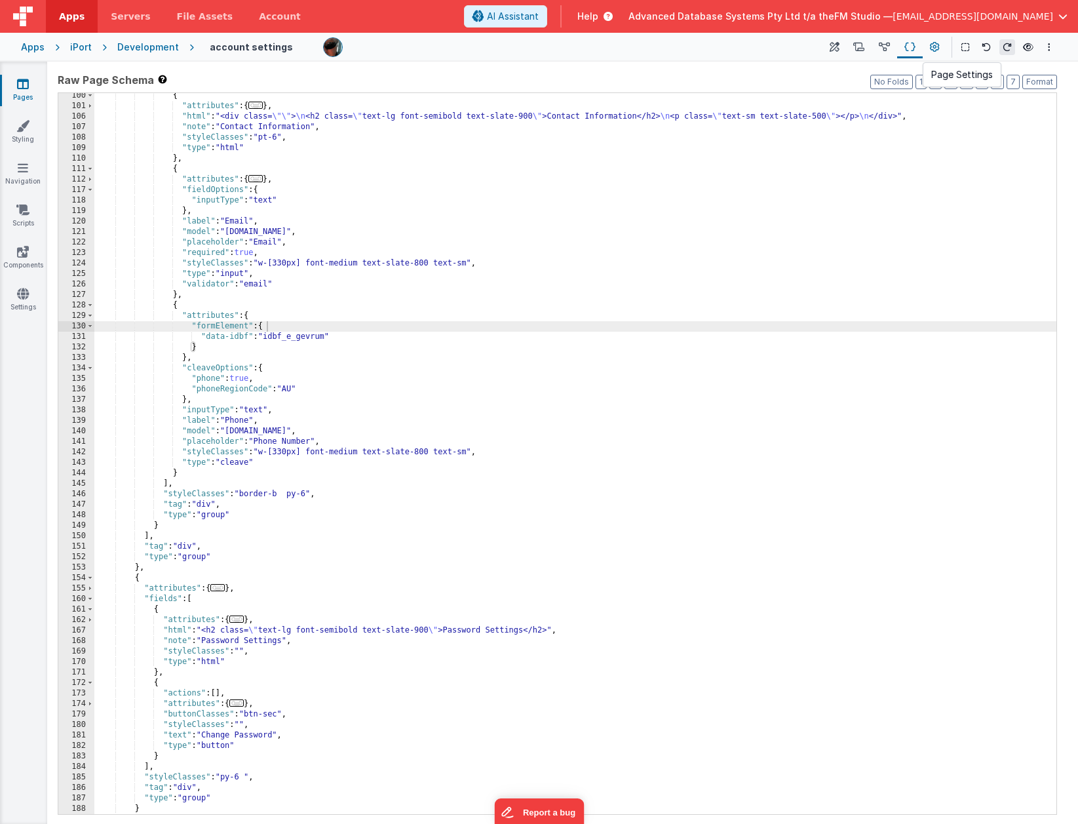
click at [850, 46] on icon at bounding box center [935, 48] width 10 height 14
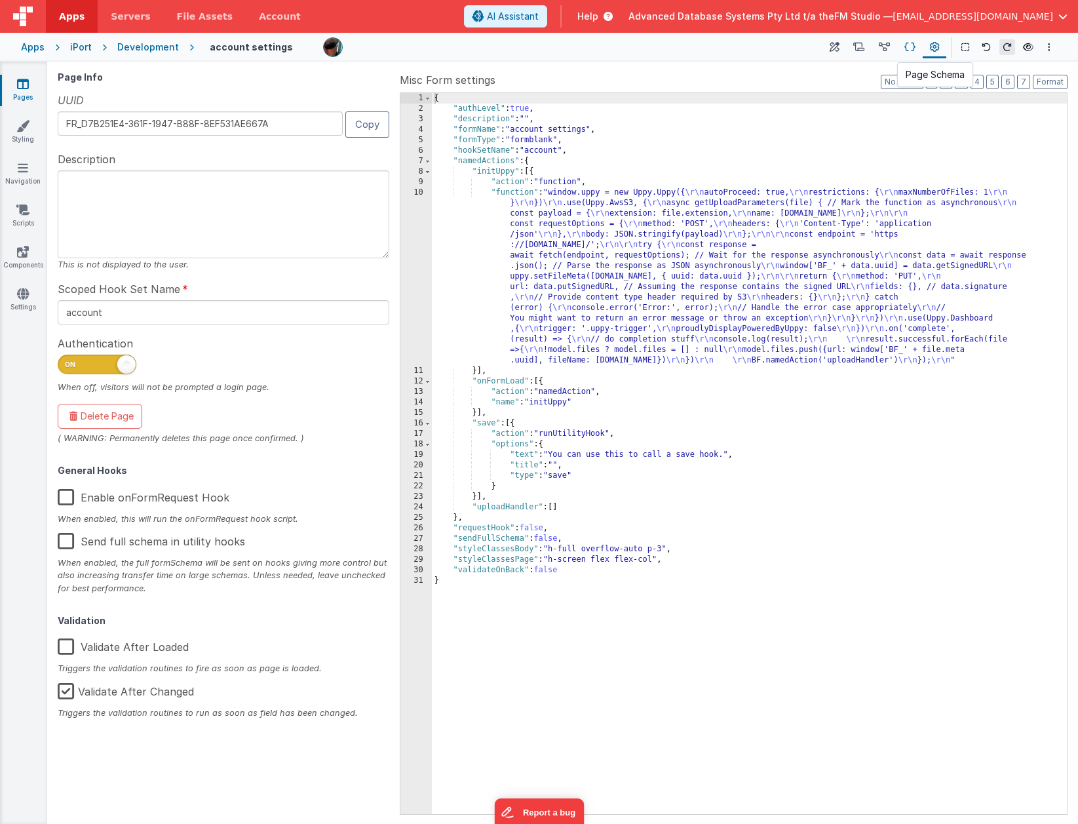
click at [850, 48] on icon at bounding box center [909, 48] width 11 height 14
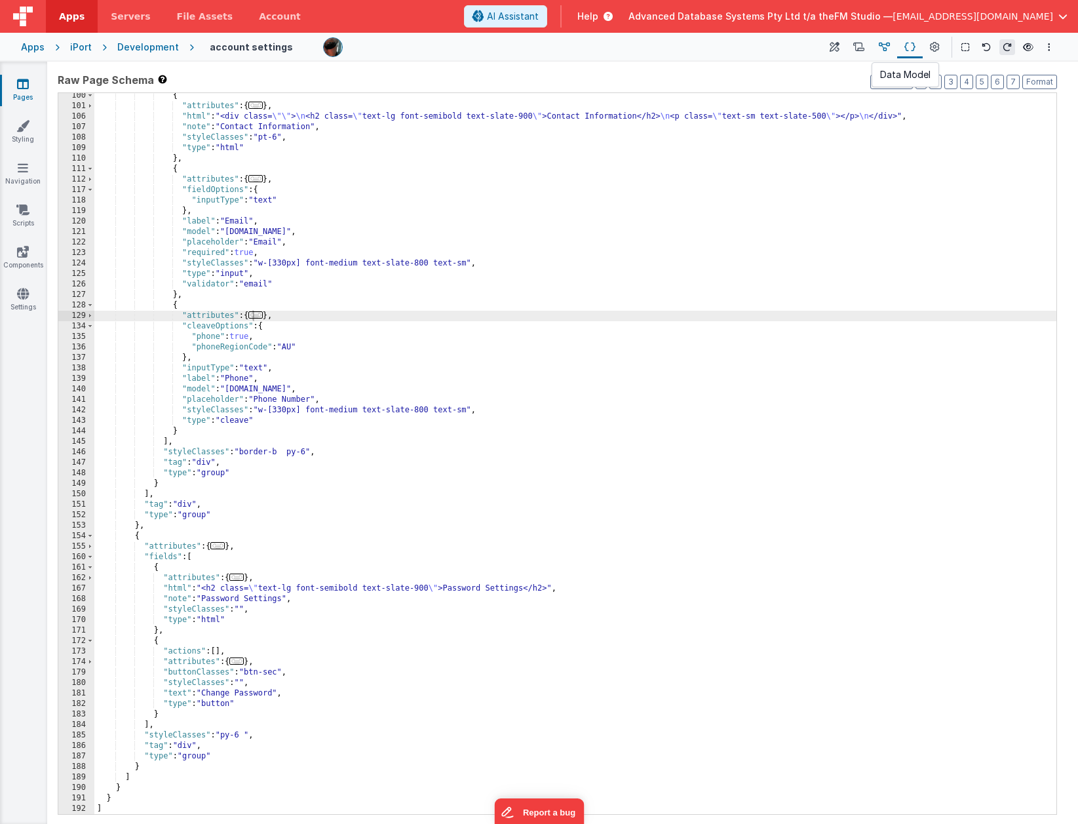
click at [850, 47] on icon at bounding box center [884, 48] width 11 height 14
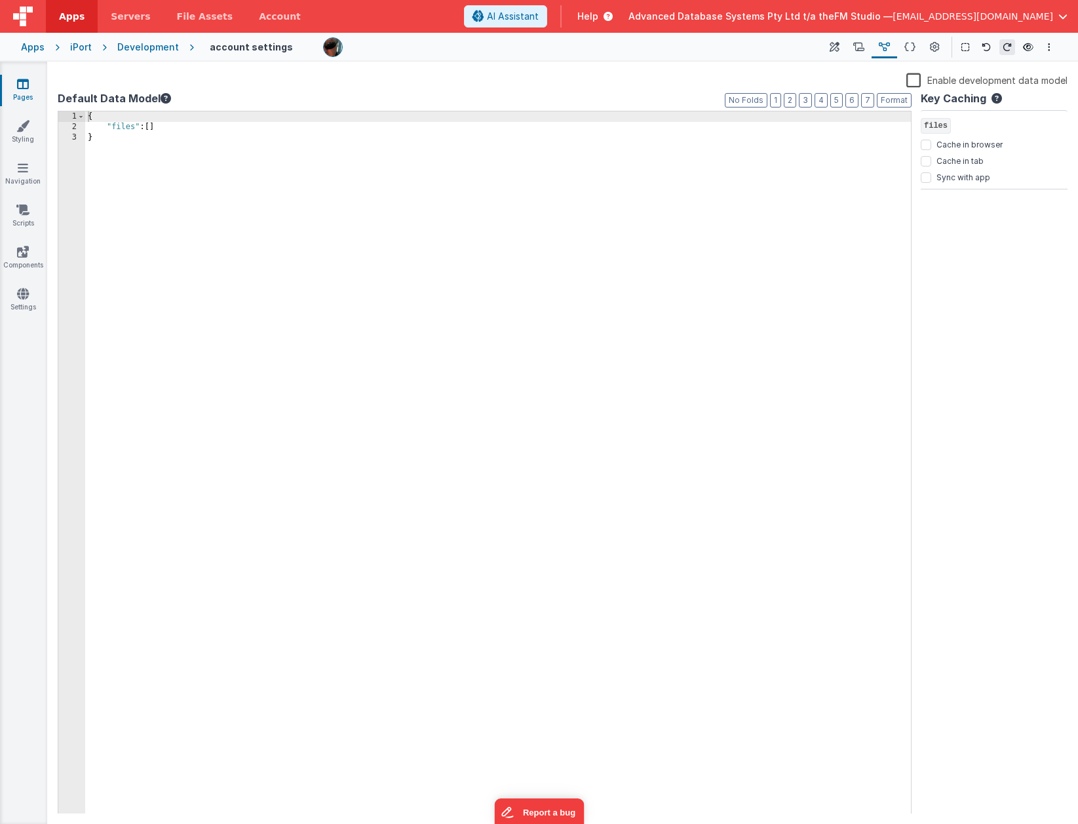
click at [127, 156] on div "{ "files" : [ ] }" at bounding box center [497, 472] width 825 height 723
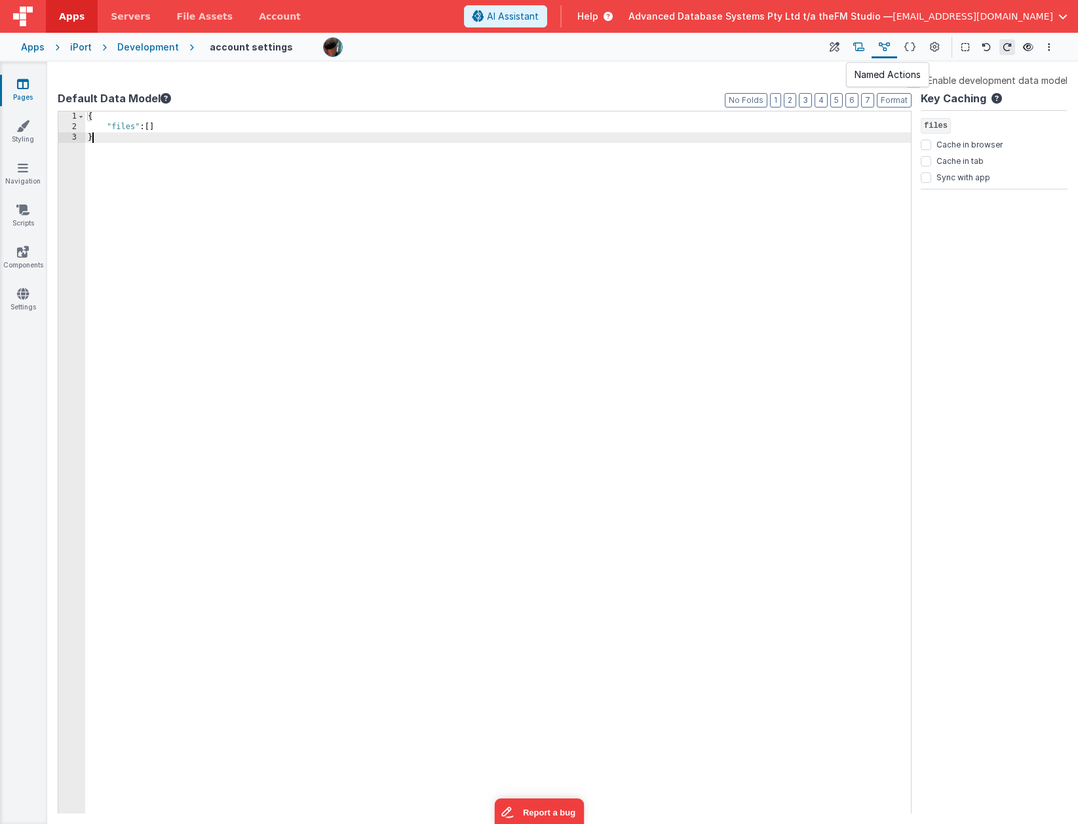
click at [850, 48] on icon at bounding box center [858, 48] width 11 height 14
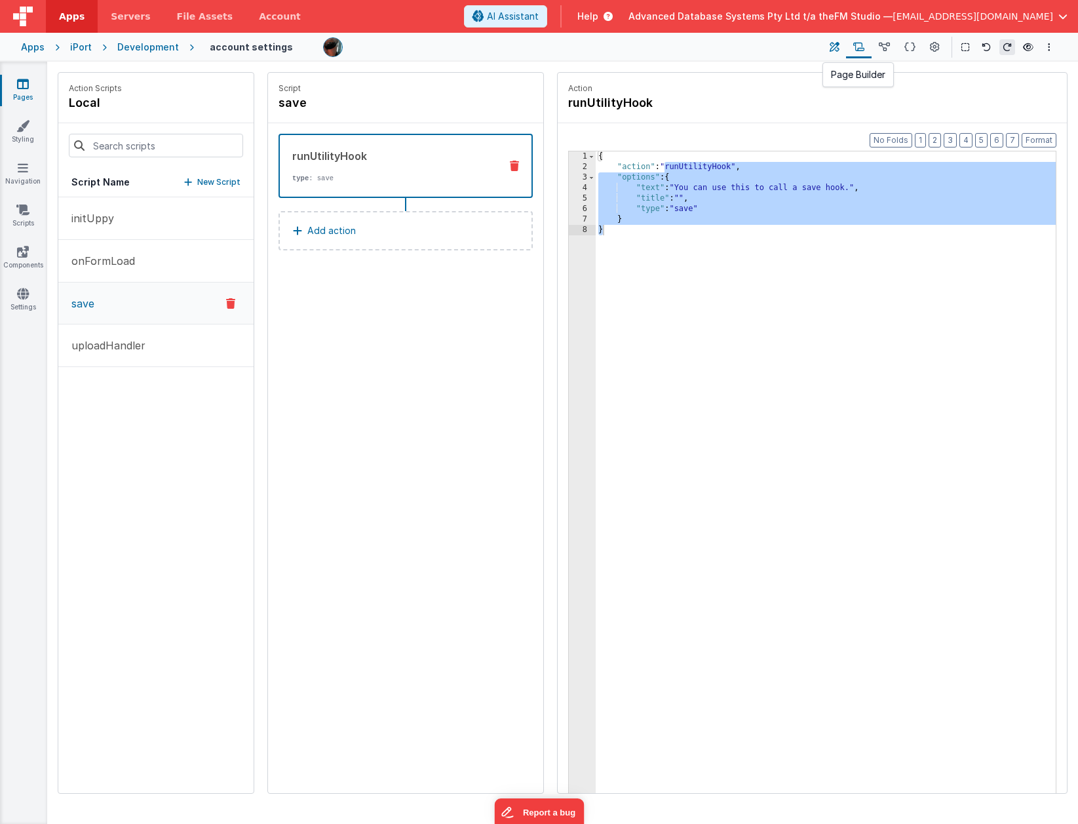
click at [833, 46] on icon at bounding box center [834, 48] width 10 height 14
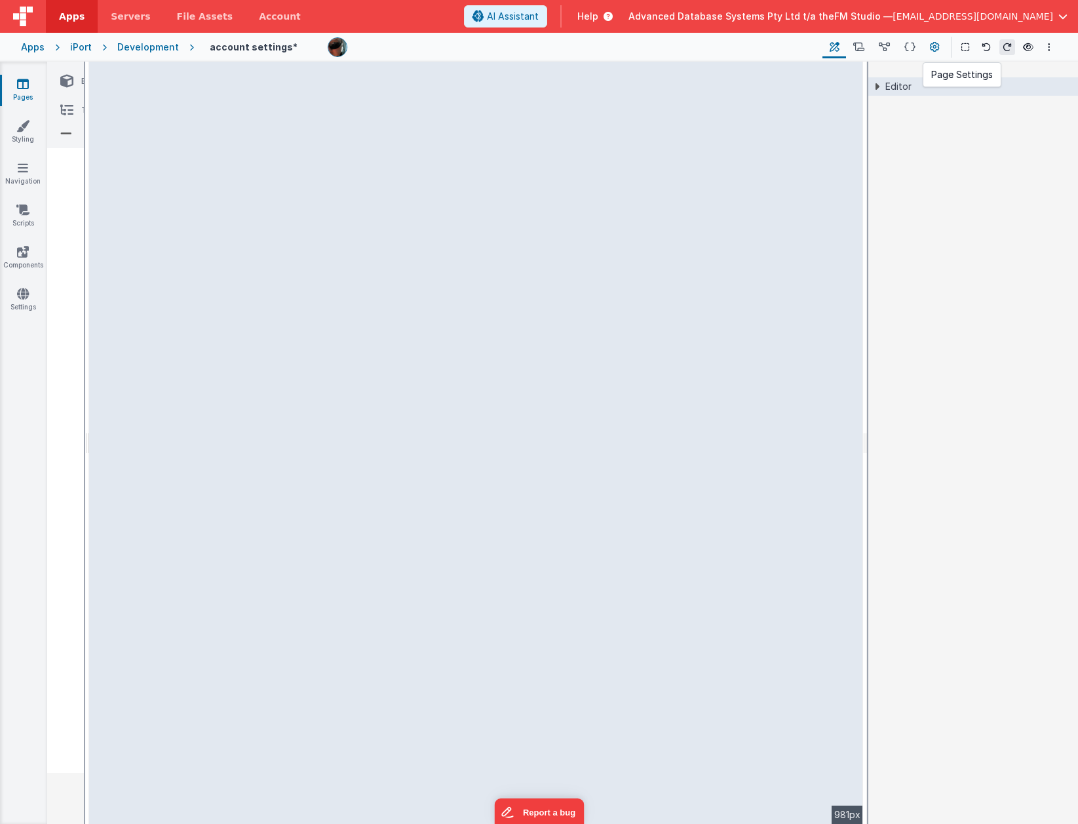
click at [850, 47] on icon at bounding box center [935, 48] width 10 height 14
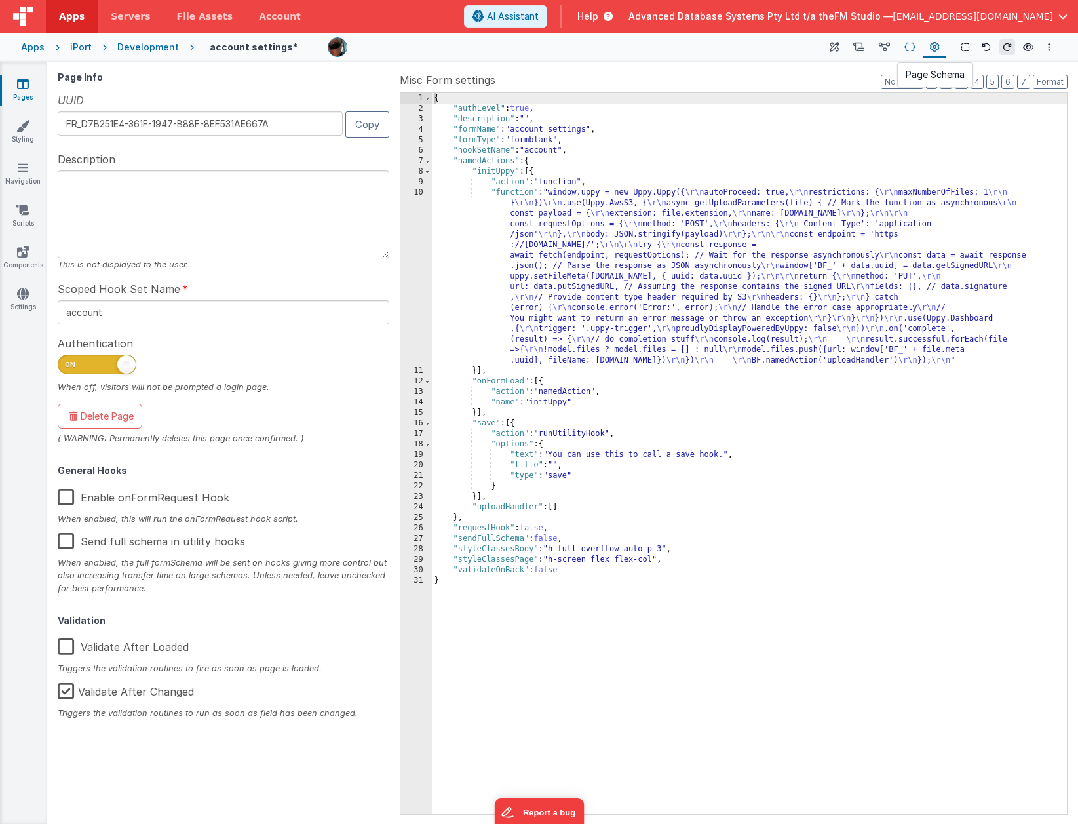
click at [850, 48] on icon at bounding box center [909, 48] width 11 height 14
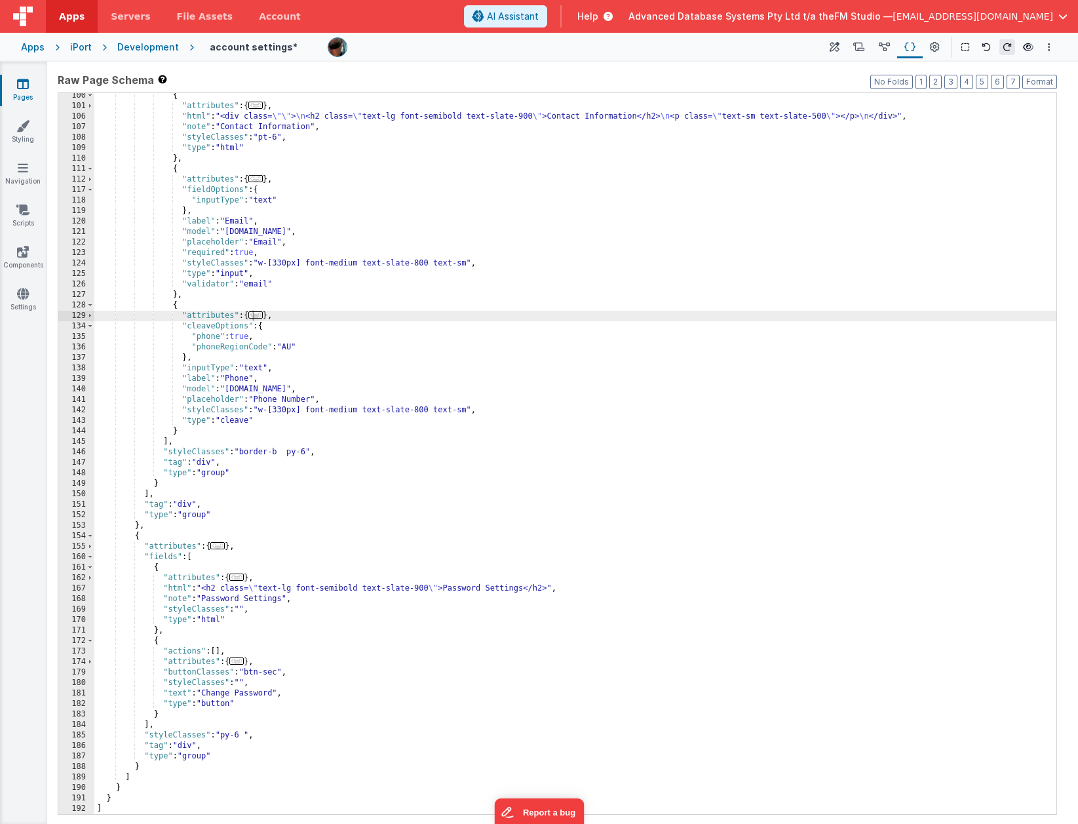
click at [850, 48] on icon at bounding box center [935, 48] width 10 height 14
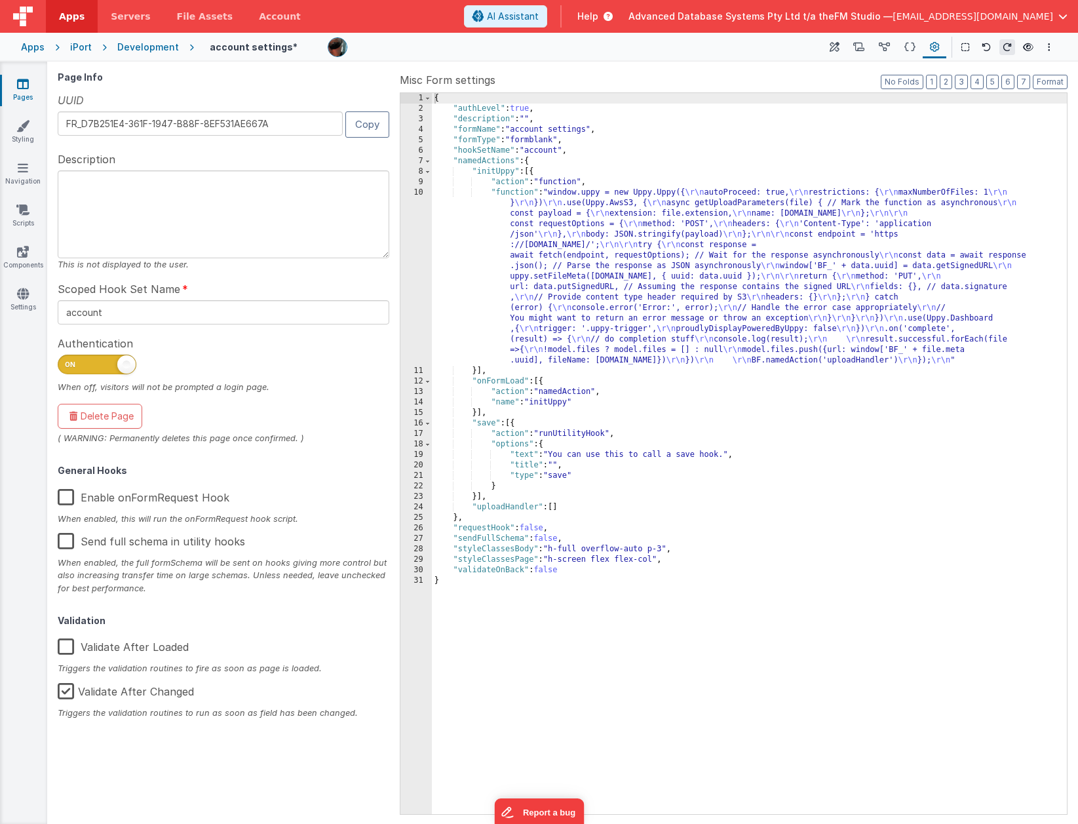
click at [66, 498] on label "Enable onFormRequest Hook" at bounding box center [144, 495] width 172 height 28
click at [0, 0] on input "Enable onFormRequest Hook" at bounding box center [0, 0] width 0 height 0
click at [850, 49] on icon at bounding box center [909, 48] width 11 height 14
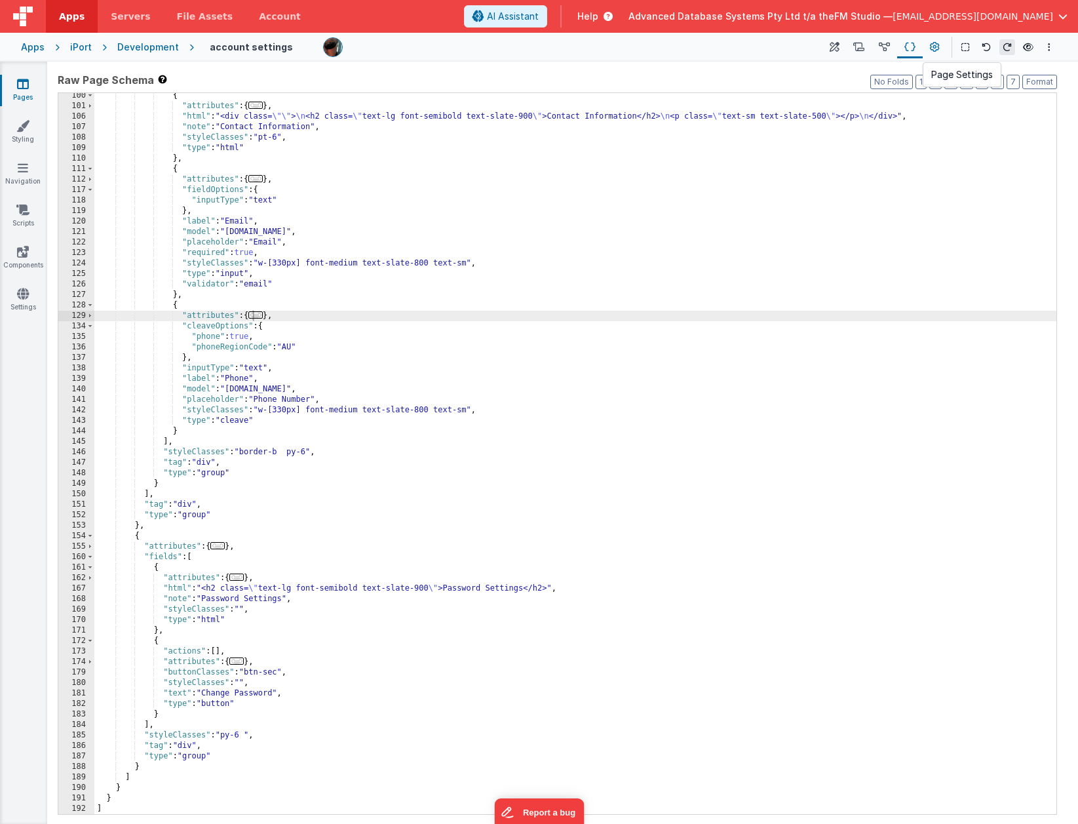
click at [850, 48] on icon at bounding box center [935, 48] width 10 height 14
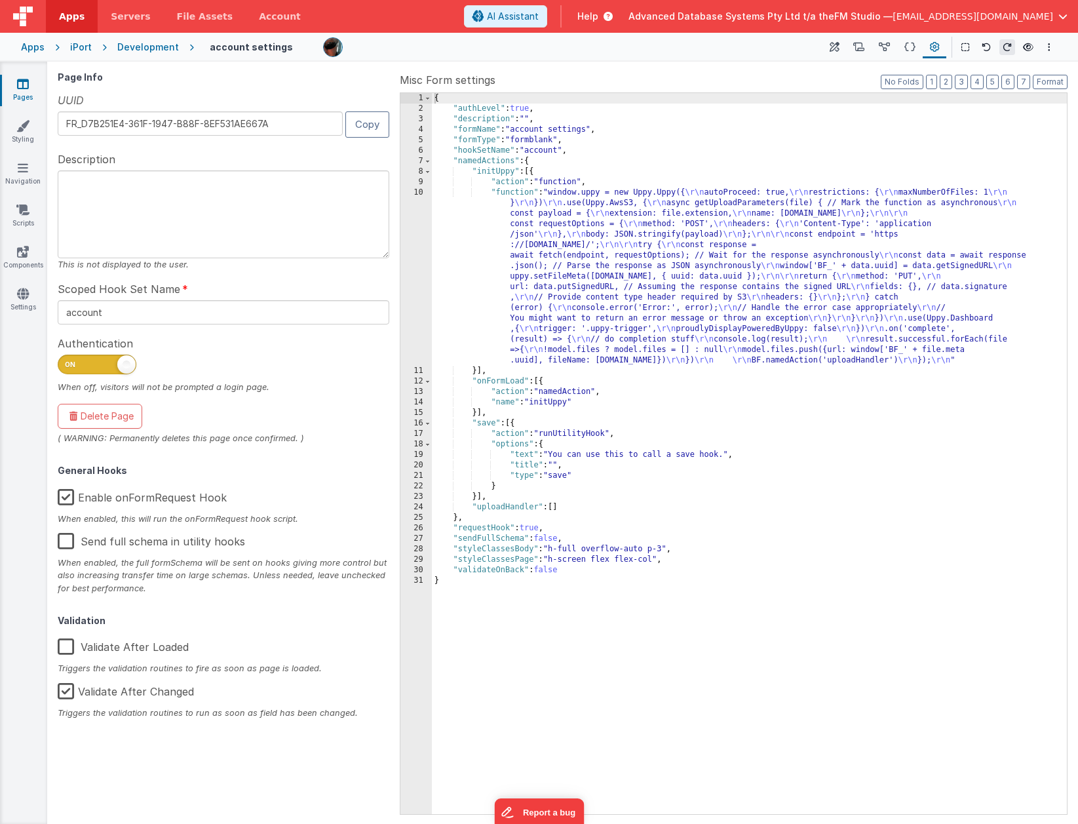
click at [257, 470] on h5 "General Hooks" at bounding box center [224, 470] width 332 height 10
click at [850, 47] on icon at bounding box center [909, 48] width 11 height 14
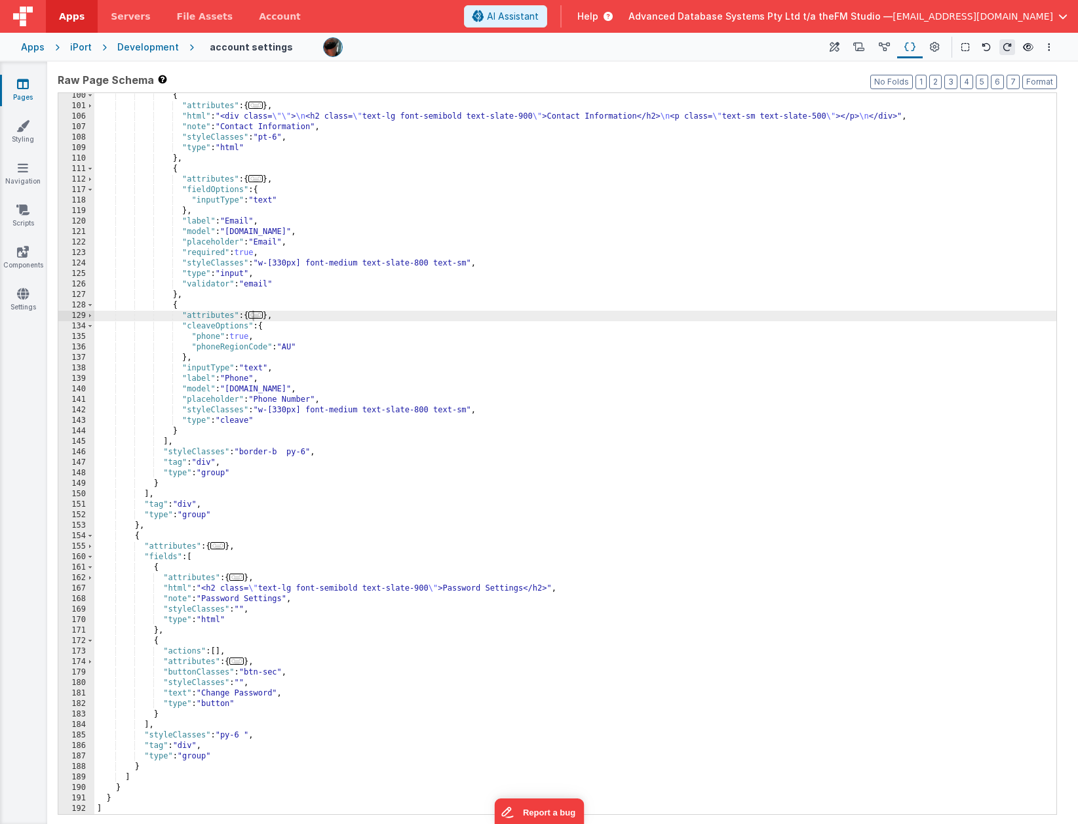
click at [288, 149] on div "{ "attributes" : { ... } , "html" : "<div class= \"\" > \n <h2 class= \" text-l…" at bounding box center [575, 461] width 962 height 742
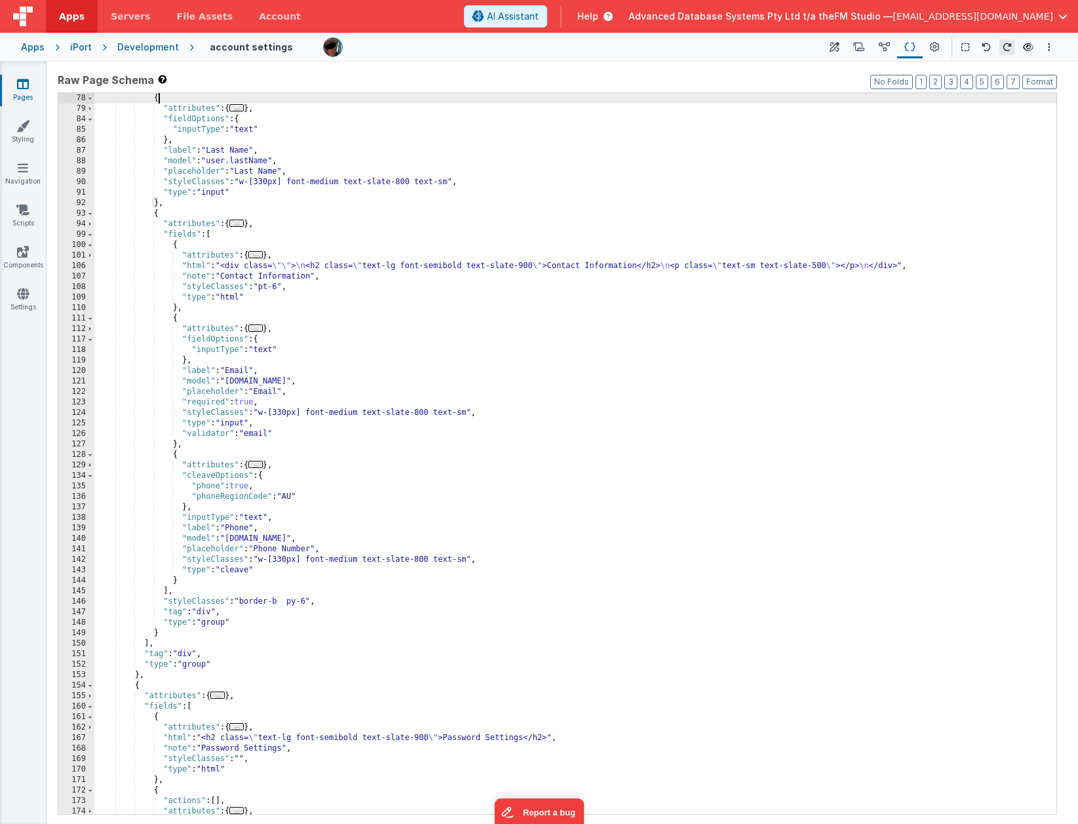
scroll to position [545, 0]
